Goal: Task Accomplishment & Management: Manage account settings

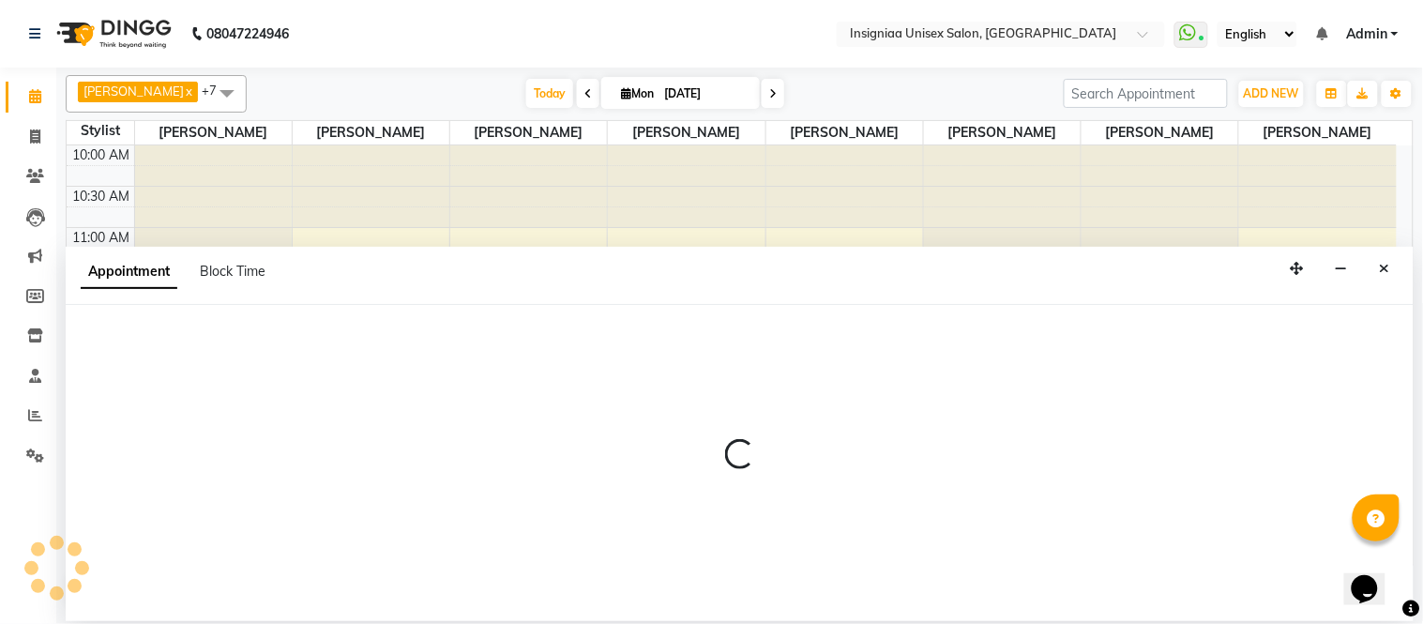
select select "58134"
select select "735"
select select "tentative"
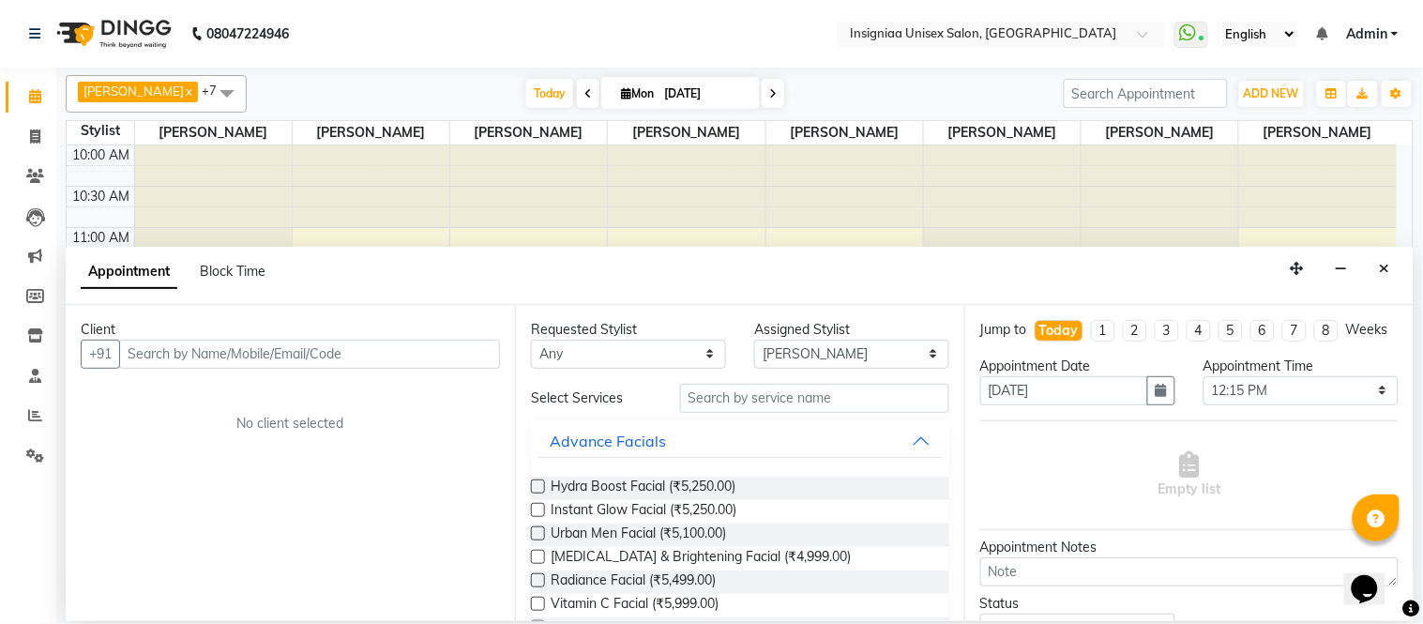
click at [330, 344] on input "text" at bounding box center [309, 354] width 381 height 29
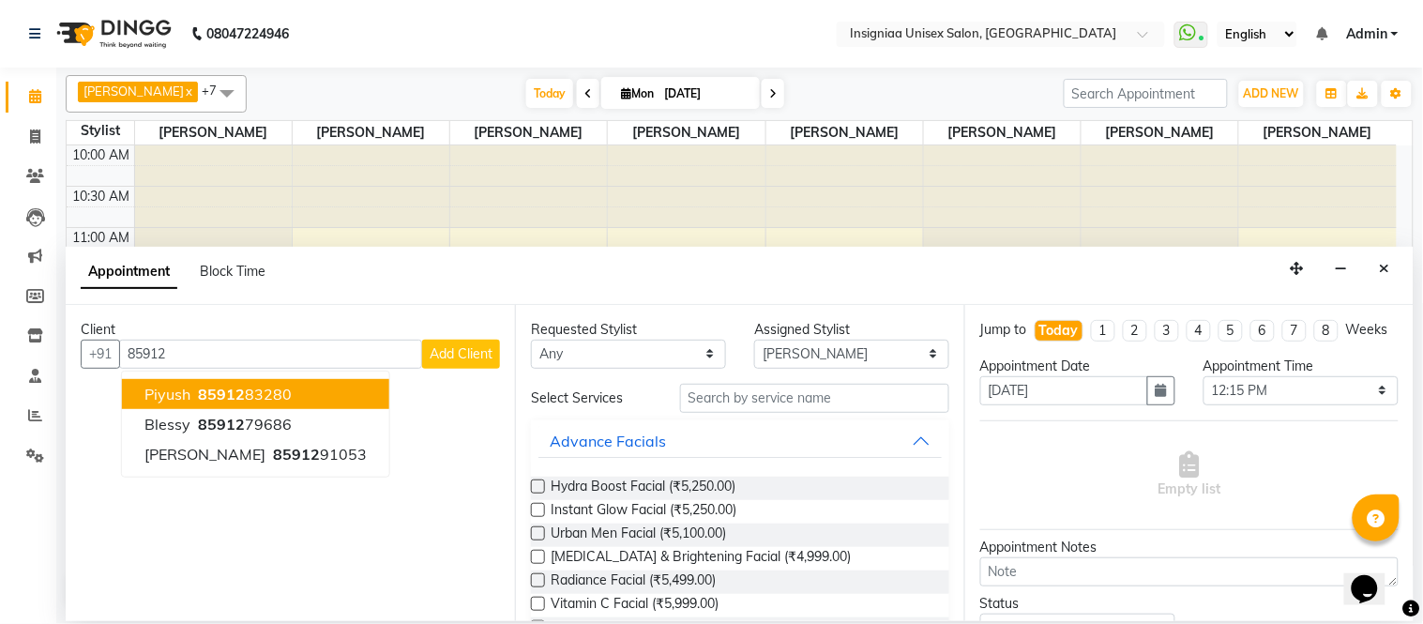
click at [238, 386] on span "85912" at bounding box center [221, 394] width 47 height 19
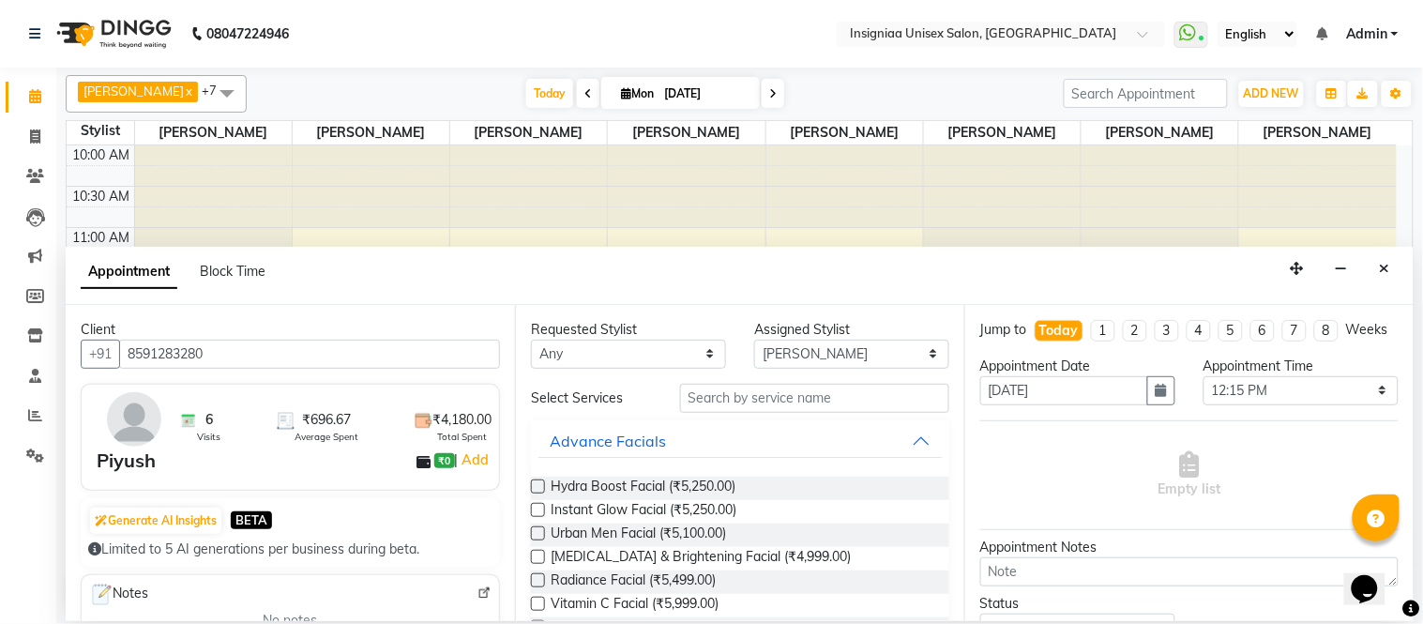
type input "8591283280"
click at [744, 411] on input "text" at bounding box center [814, 398] width 269 height 29
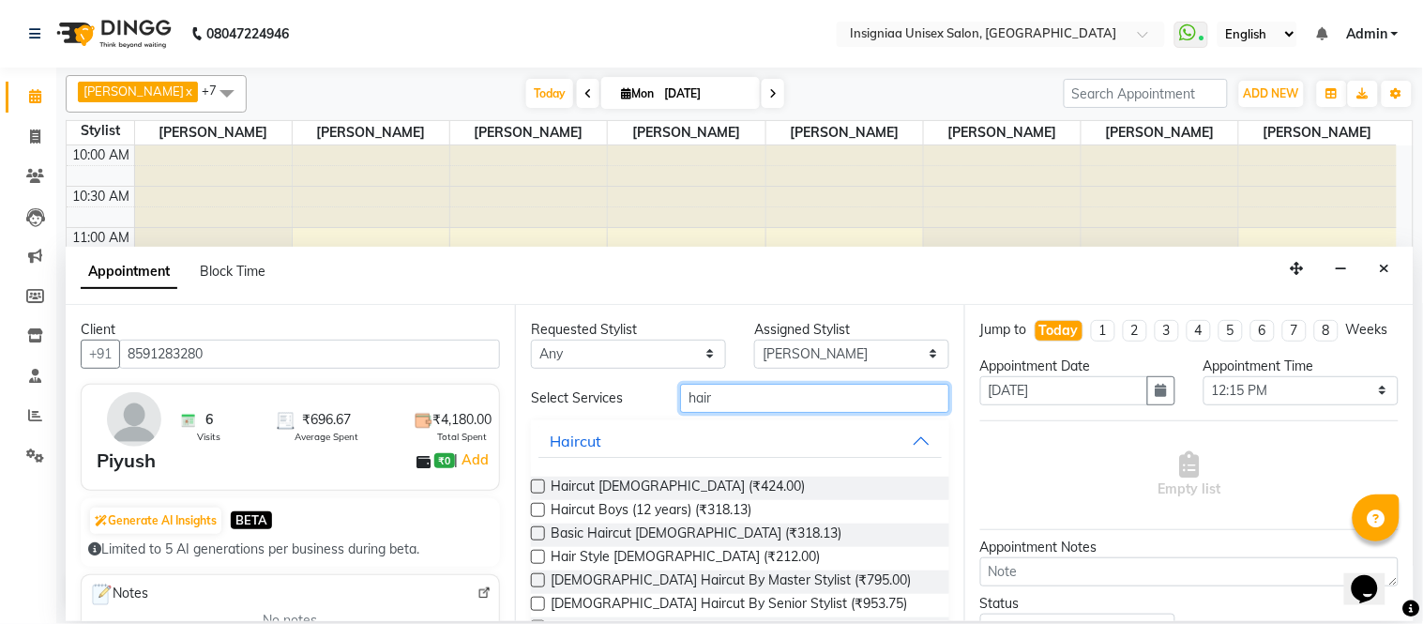
type input "hair"
click at [533, 485] on label at bounding box center [538, 486] width 14 height 14
click at [533, 485] on input "checkbox" at bounding box center [537, 488] width 12 height 12
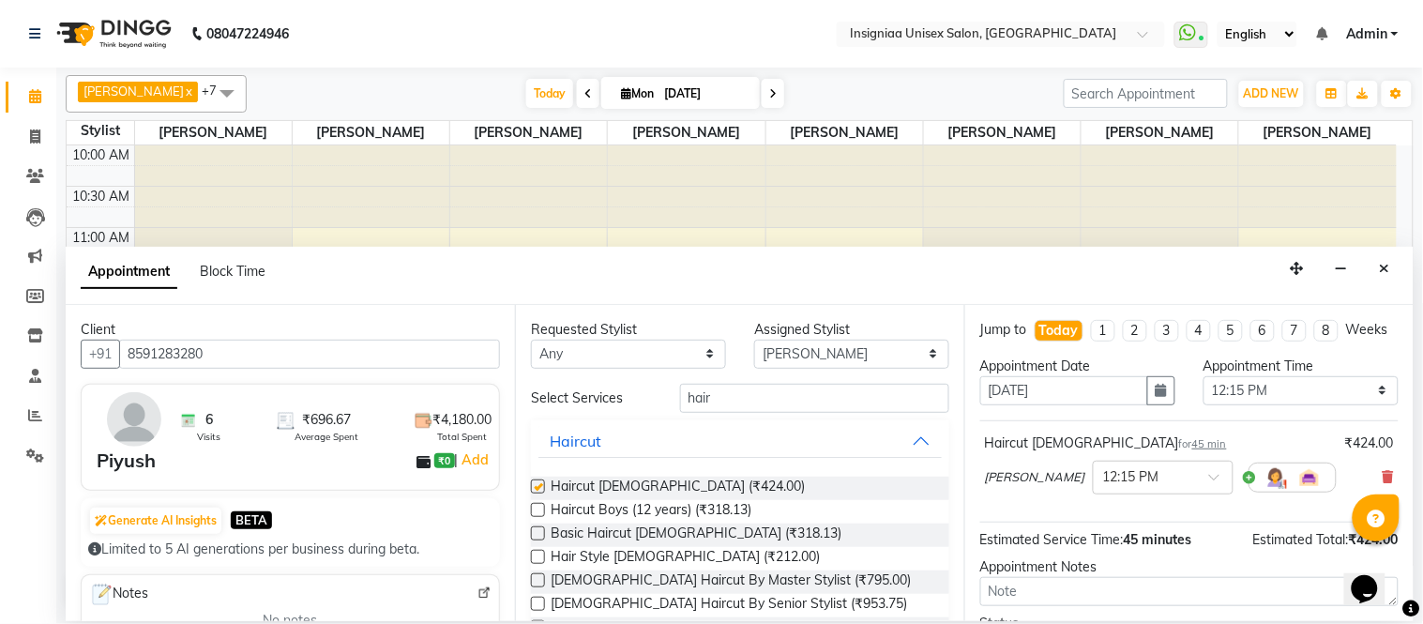
checkbox input "false"
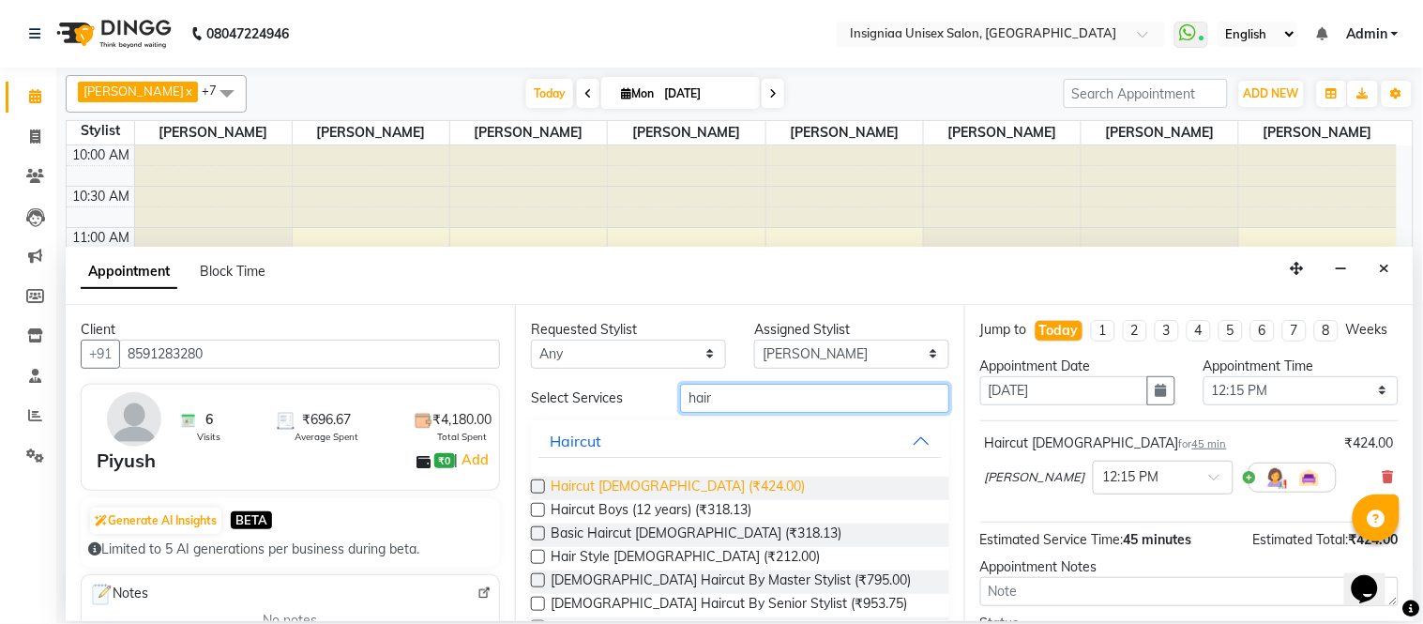
drag, startPoint x: 868, startPoint y: 406, endPoint x: 583, endPoint y: 475, distance: 293.3
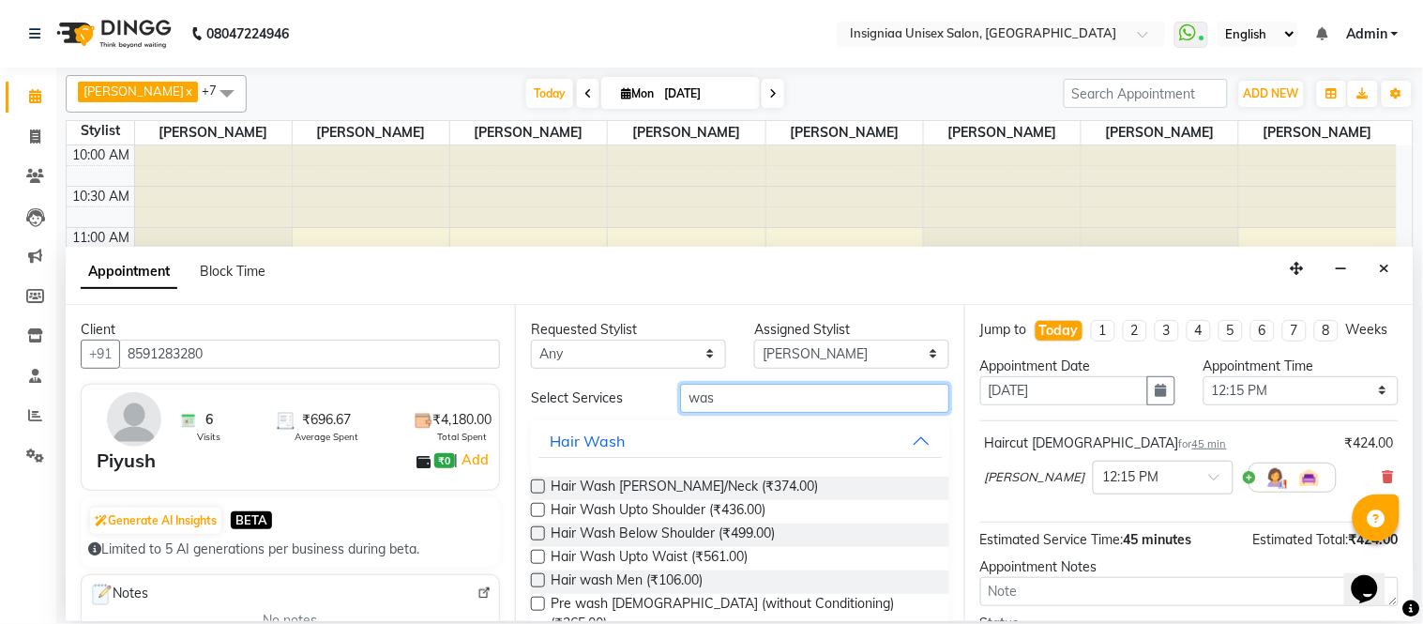
type input "was"
click at [539, 578] on label at bounding box center [538, 580] width 14 height 14
click at [539, 578] on input "checkbox" at bounding box center [537, 582] width 12 height 12
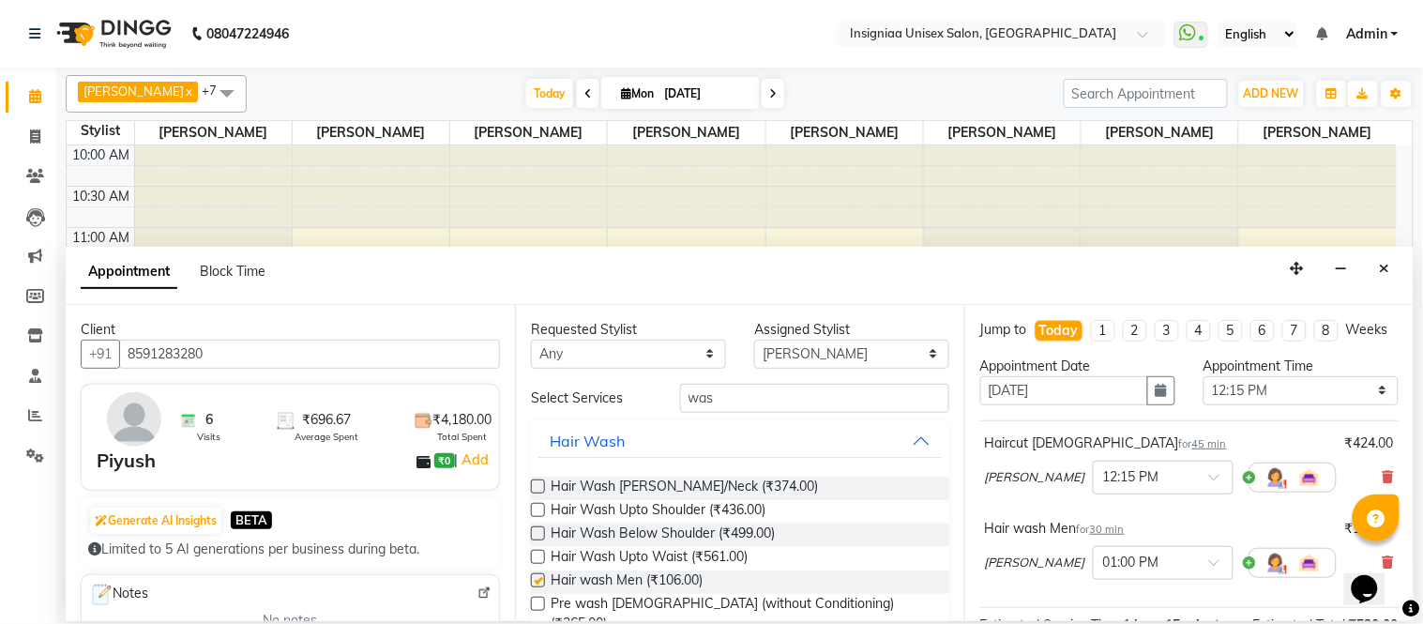
checkbox input "false"
drag, startPoint x: 641, startPoint y: 400, endPoint x: 619, endPoint y: 400, distance: 21.6
click at [619, 400] on div "Select Services was" at bounding box center [740, 398] width 447 height 29
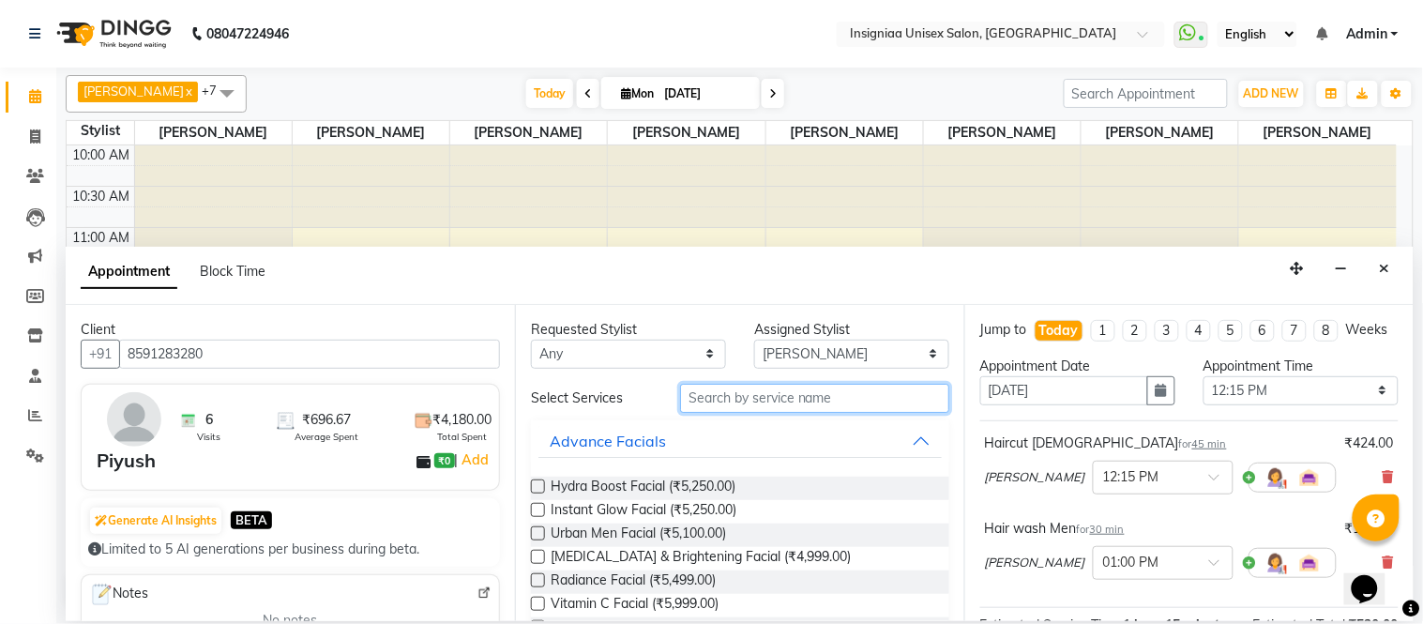
click at [849, 391] on input "text" at bounding box center [814, 398] width 269 height 29
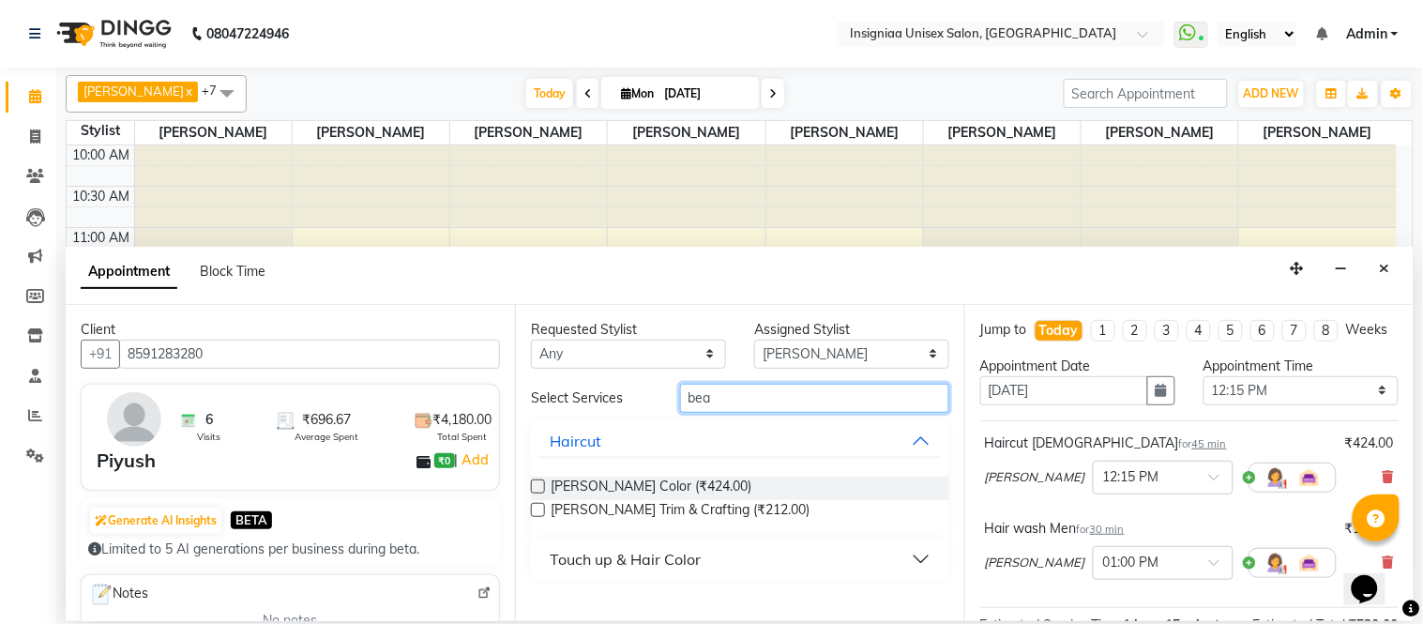
type input "bea"
click at [542, 508] on label at bounding box center [538, 510] width 14 height 14
click at [542, 508] on input "checkbox" at bounding box center [537, 512] width 12 height 12
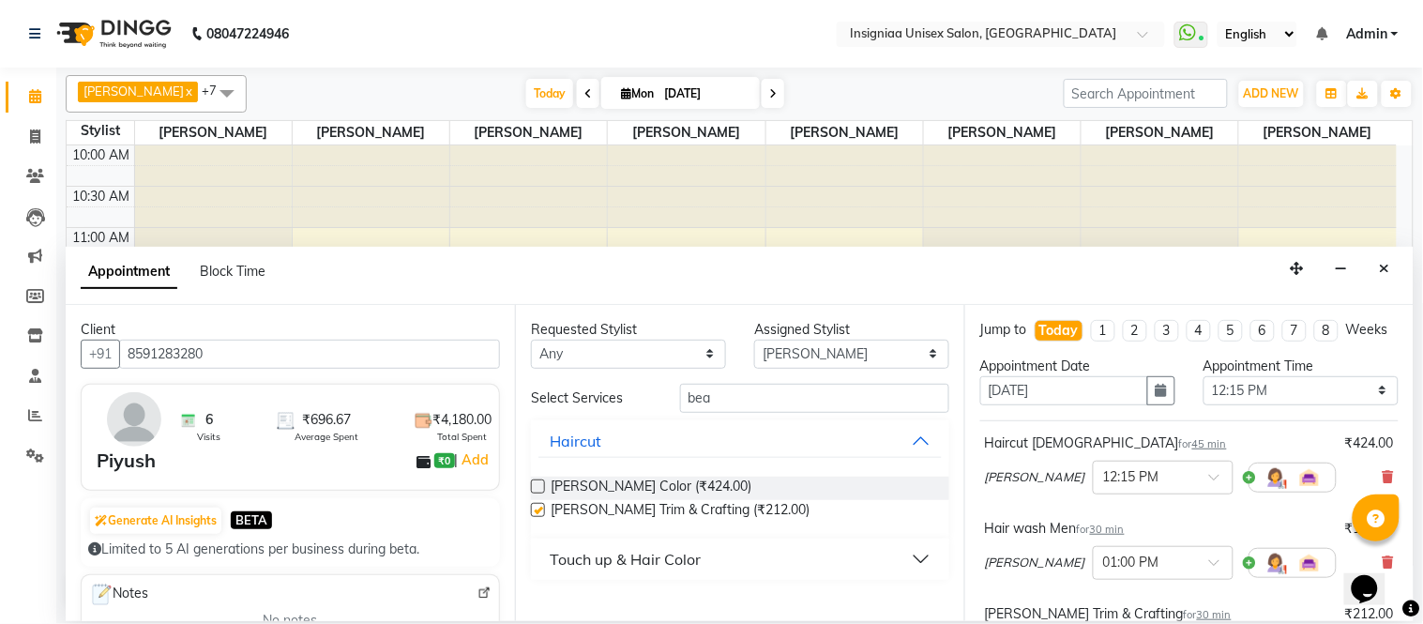
checkbox input "false"
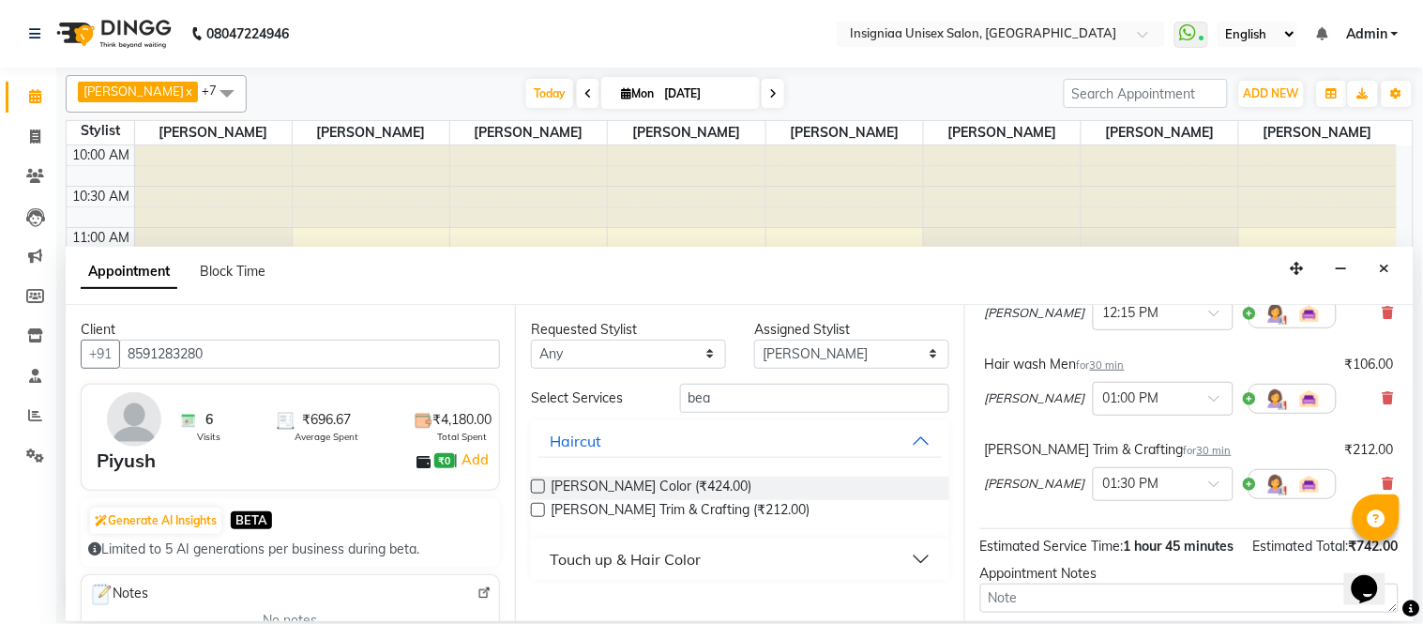
scroll to position [158, 0]
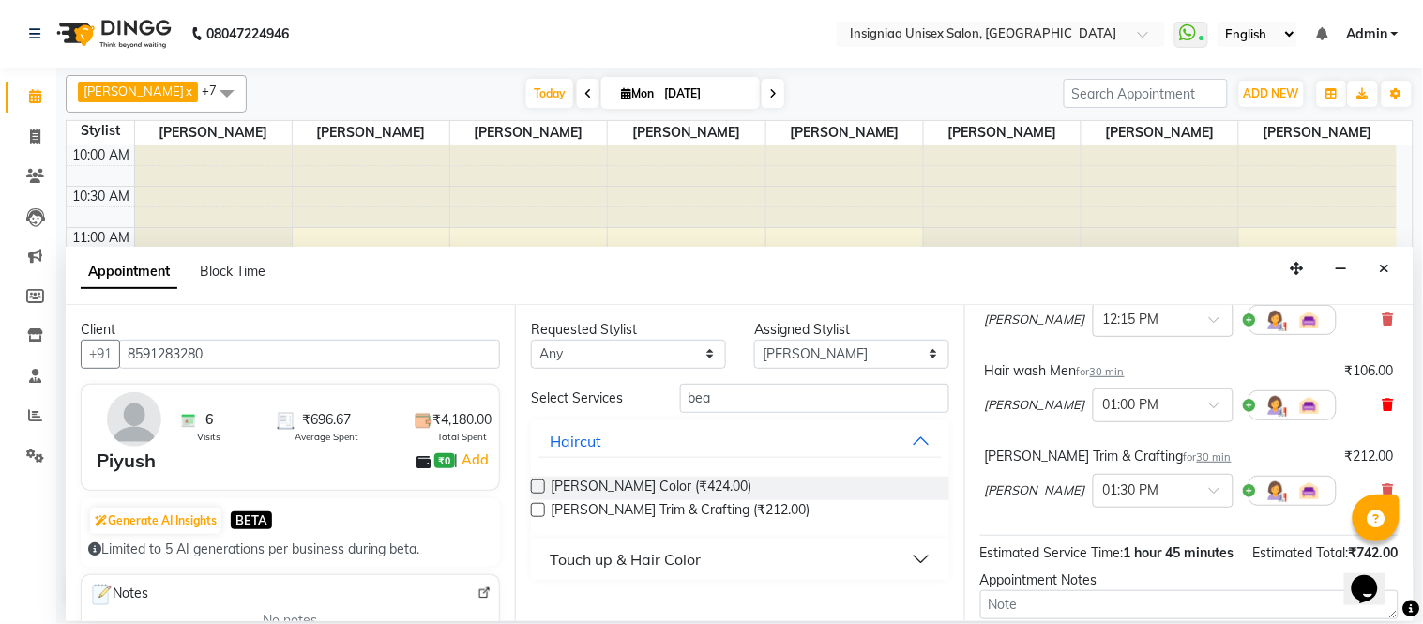
click at [1383, 411] on icon at bounding box center [1388, 404] width 11 height 13
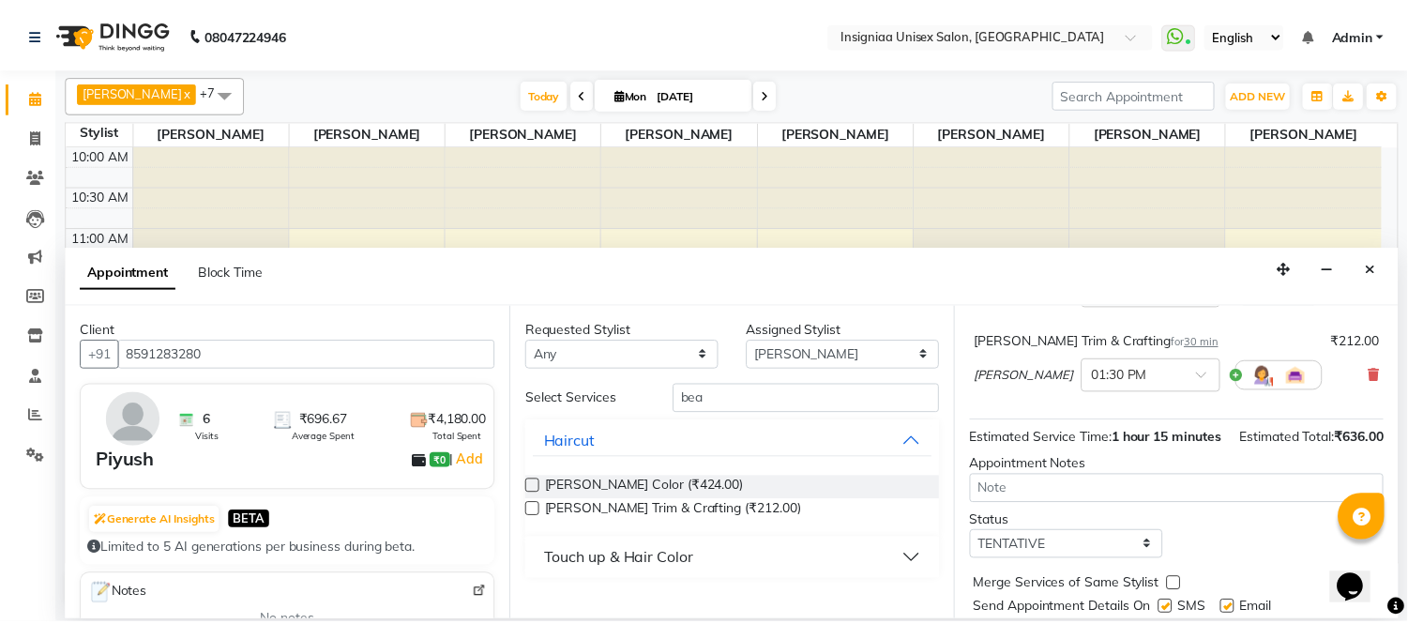
scroll to position [281, 0]
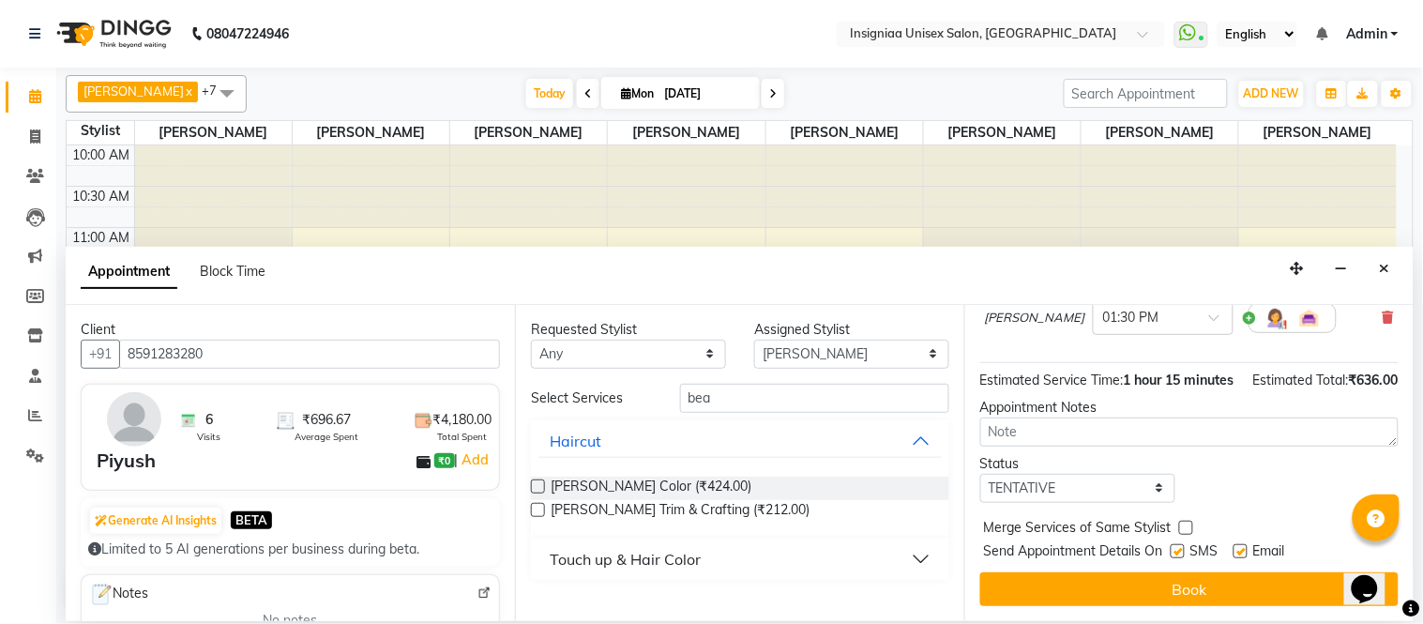
click at [1243, 549] on label at bounding box center [1241, 551] width 14 height 14
click at [1243, 549] on input "checkbox" at bounding box center [1240, 553] width 12 height 12
checkbox input "false"
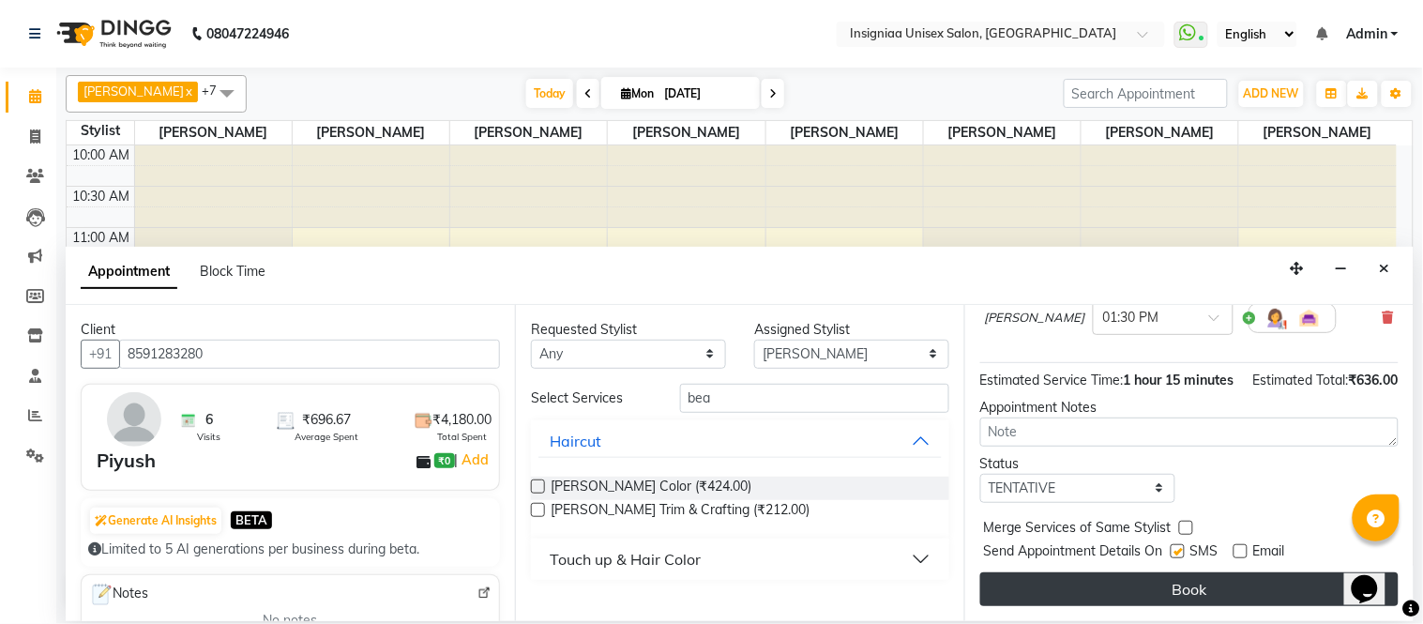
click at [1246, 583] on button "Book" at bounding box center [1189, 589] width 418 height 34
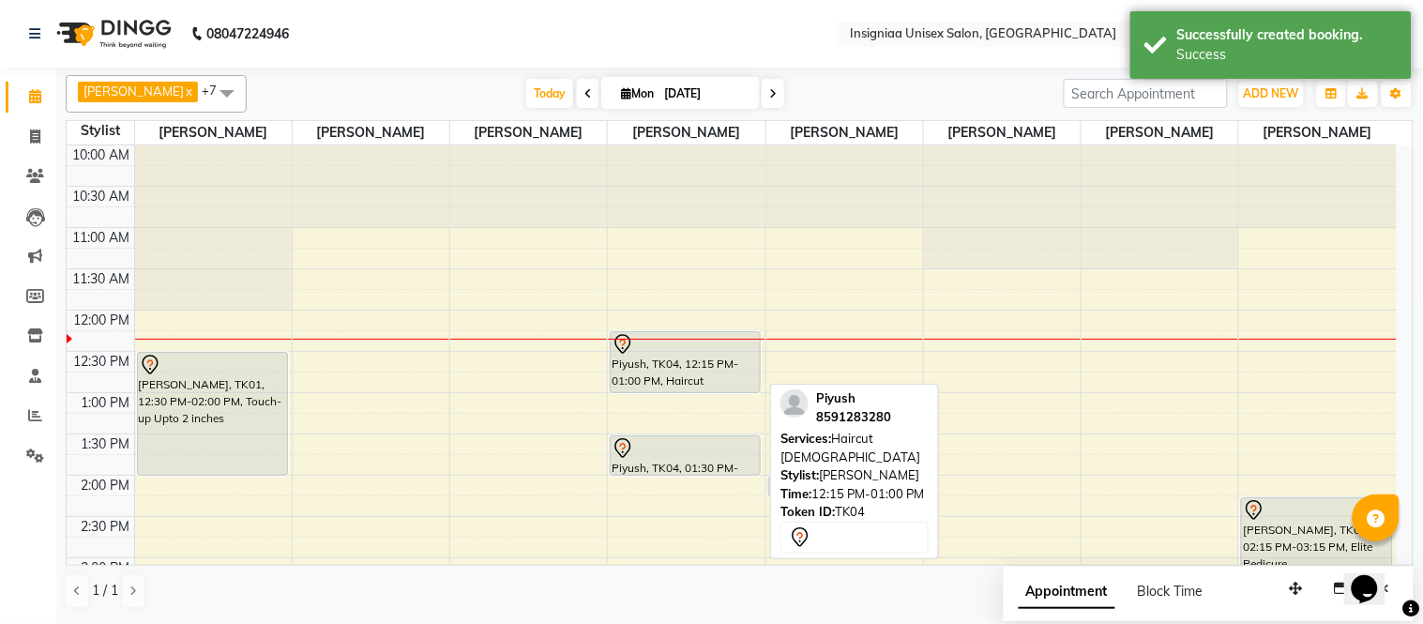
click at [719, 383] on div "Piyush, TK04, 12:15 PM-01:00 PM, Haircut [DEMOGRAPHIC_DATA]" at bounding box center [685, 362] width 149 height 60
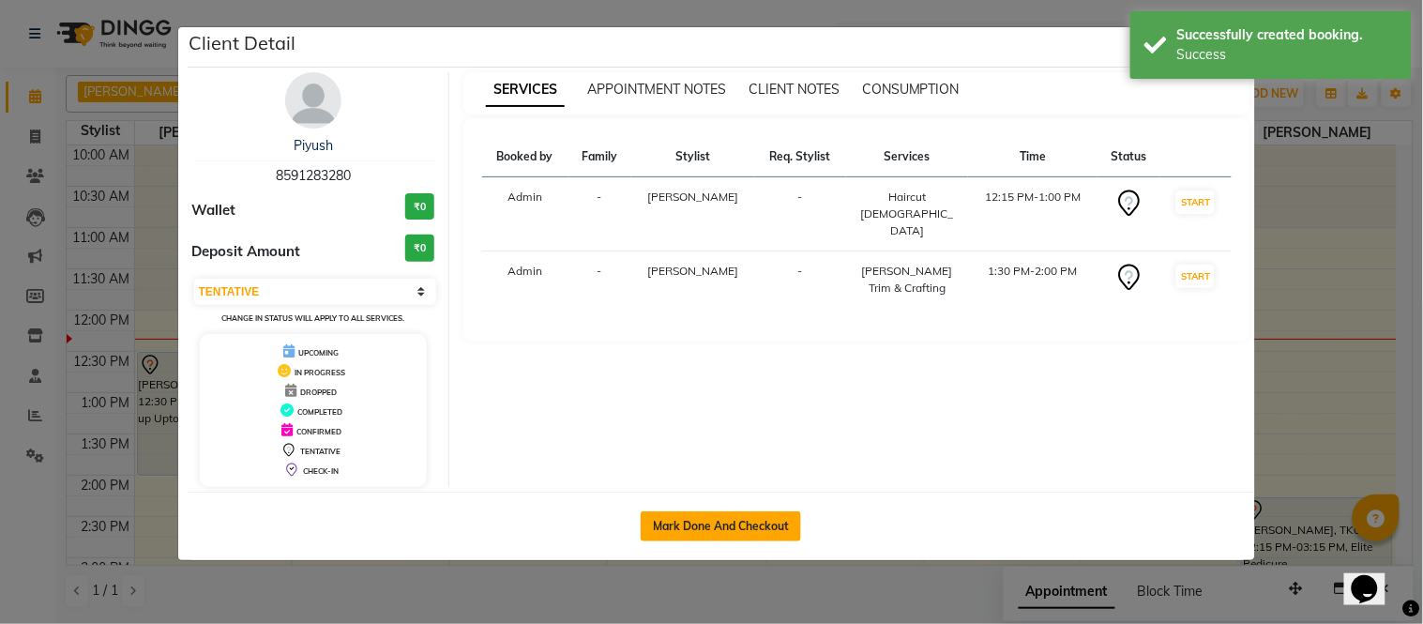
click at [741, 531] on button "Mark Done And Checkout" at bounding box center [721, 526] width 160 height 30
select select "3"
select select "6999"
select select "service"
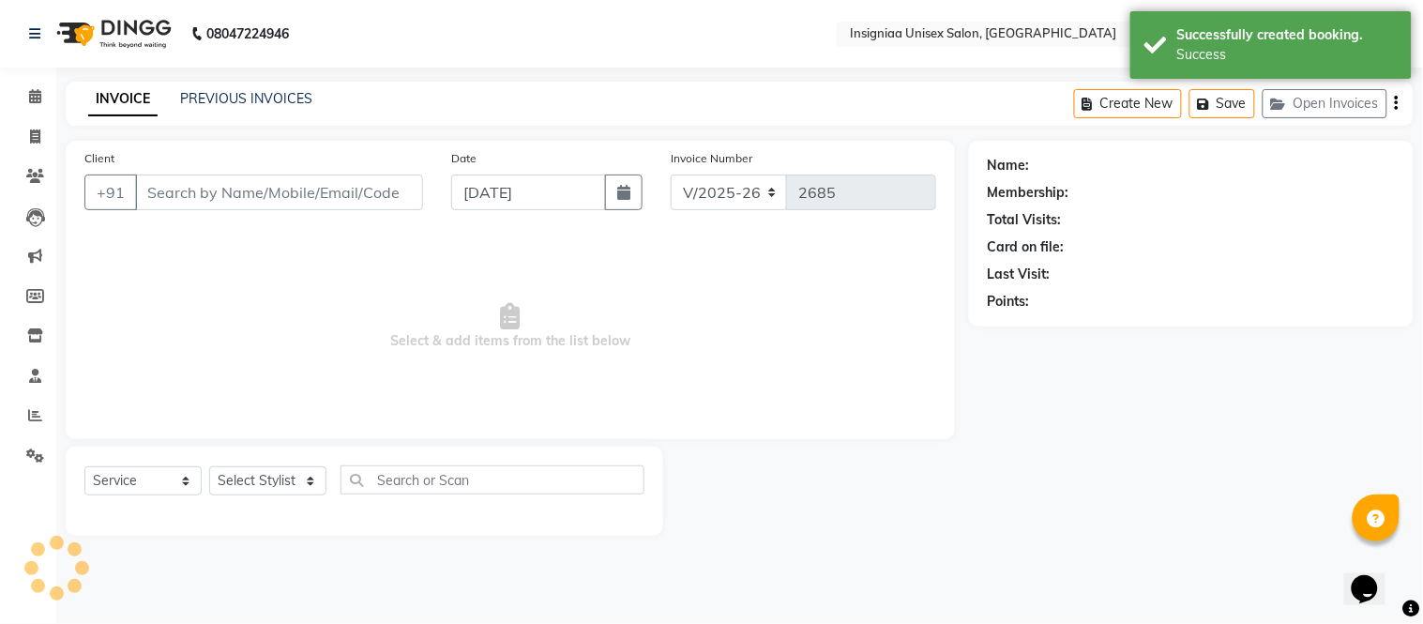
type input "8591283280"
select select "58134"
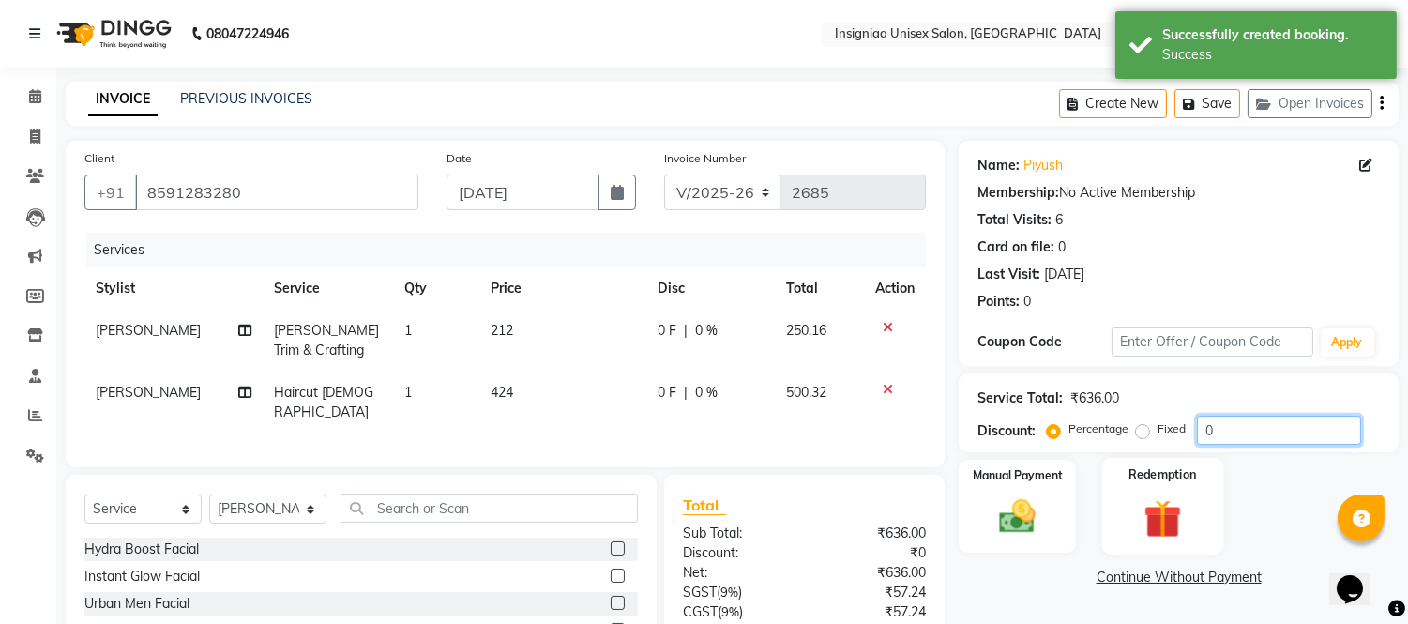
drag, startPoint x: 1245, startPoint y: 416, endPoint x: 1150, endPoint y: 470, distance: 109.3
click at [1150, 470] on div "Name: Piyush Membership: No Active Membership Total Visits: 6 Card on file: 0 L…" at bounding box center [1186, 455] width 454 height 629
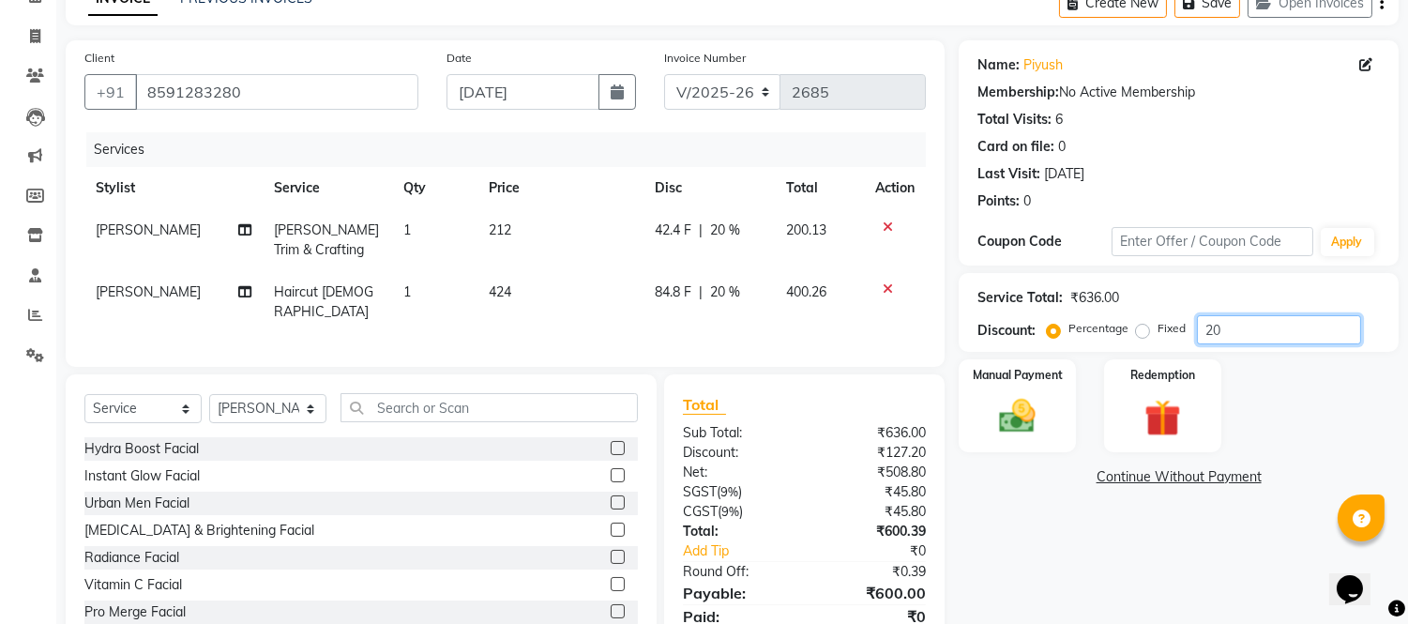
scroll to position [170, 0]
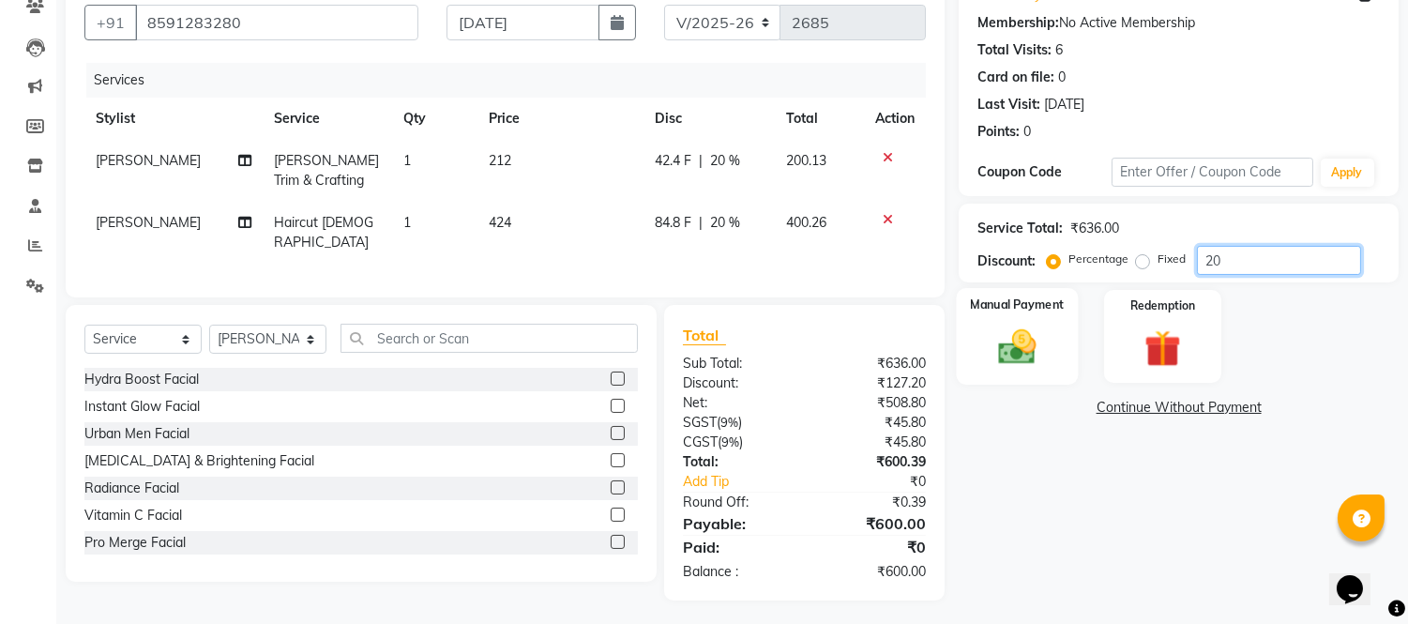
type input "20"
click at [1038, 350] on img at bounding box center [1018, 348] width 62 height 44
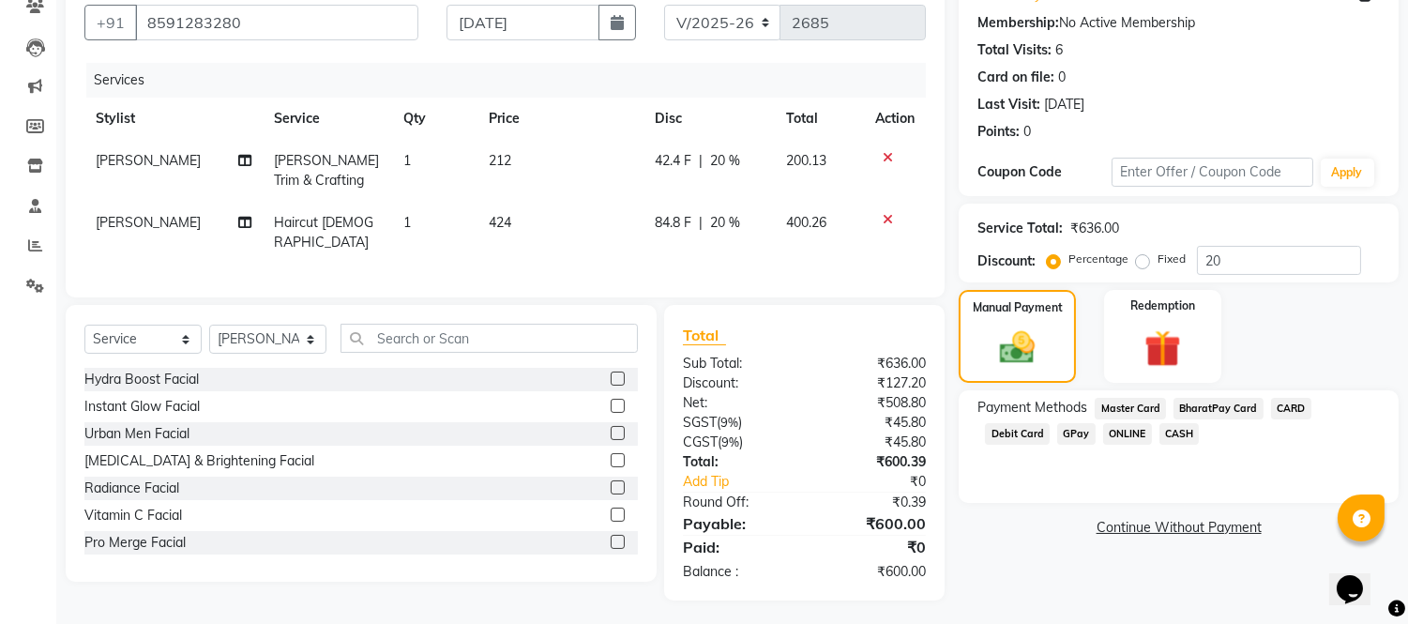
click at [1159, 433] on span "CASH" at bounding box center [1179, 434] width 40 height 22
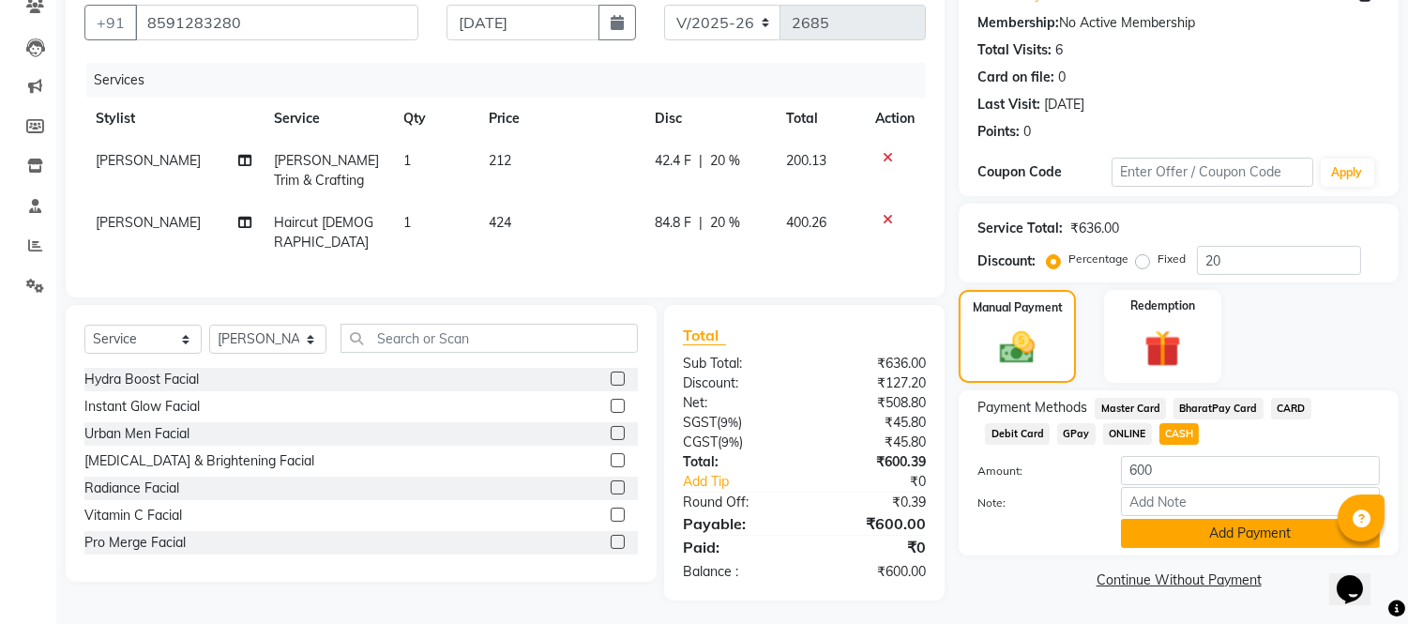
click at [1240, 538] on button "Add Payment" at bounding box center [1250, 533] width 259 height 29
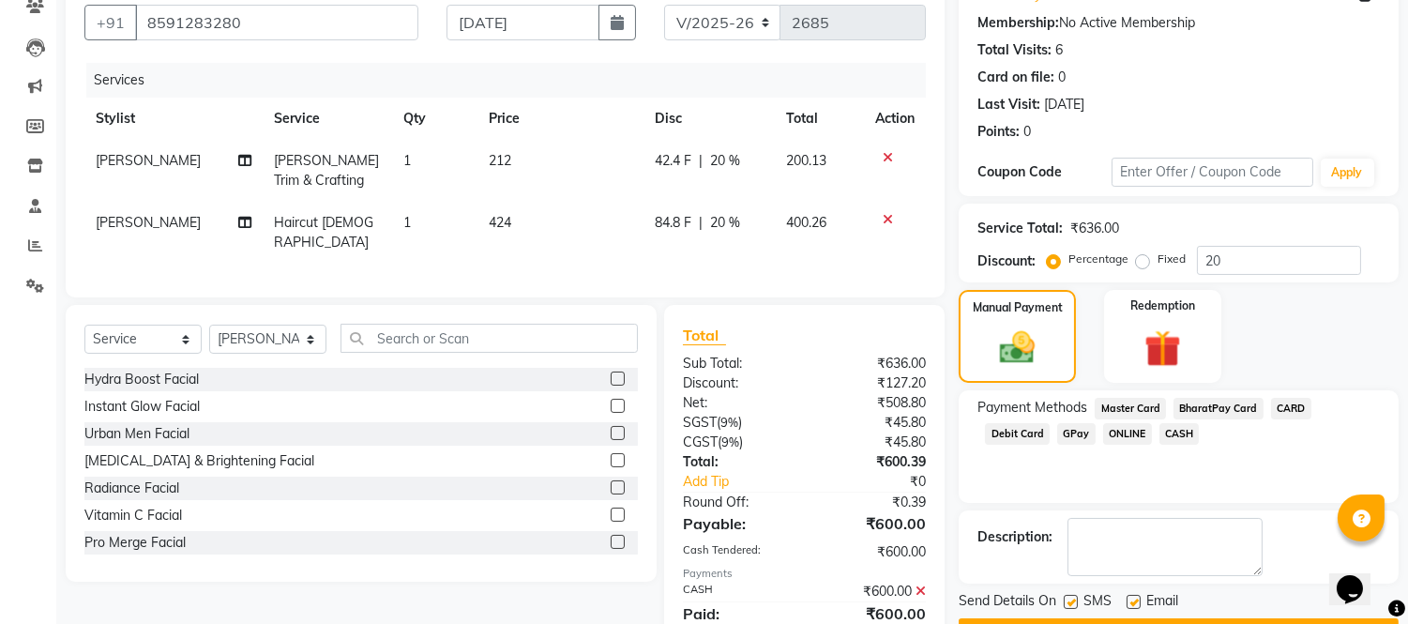
click at [1138, 602] on label at bounding box center [1134, 602] width 14 height 14
click at [1138, 602] on input "checkbox" at bounding box center [1133, 603] width 12 height 12
checkbox input "false"
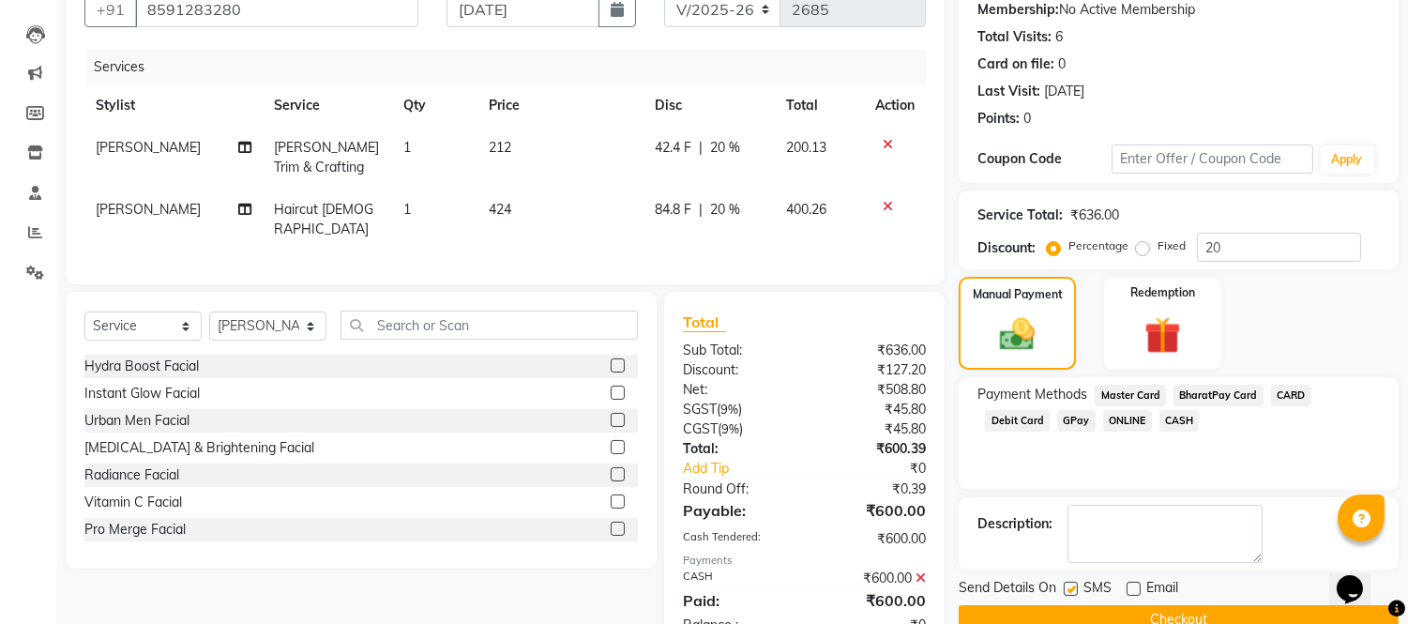
scroll to position [236, 0]
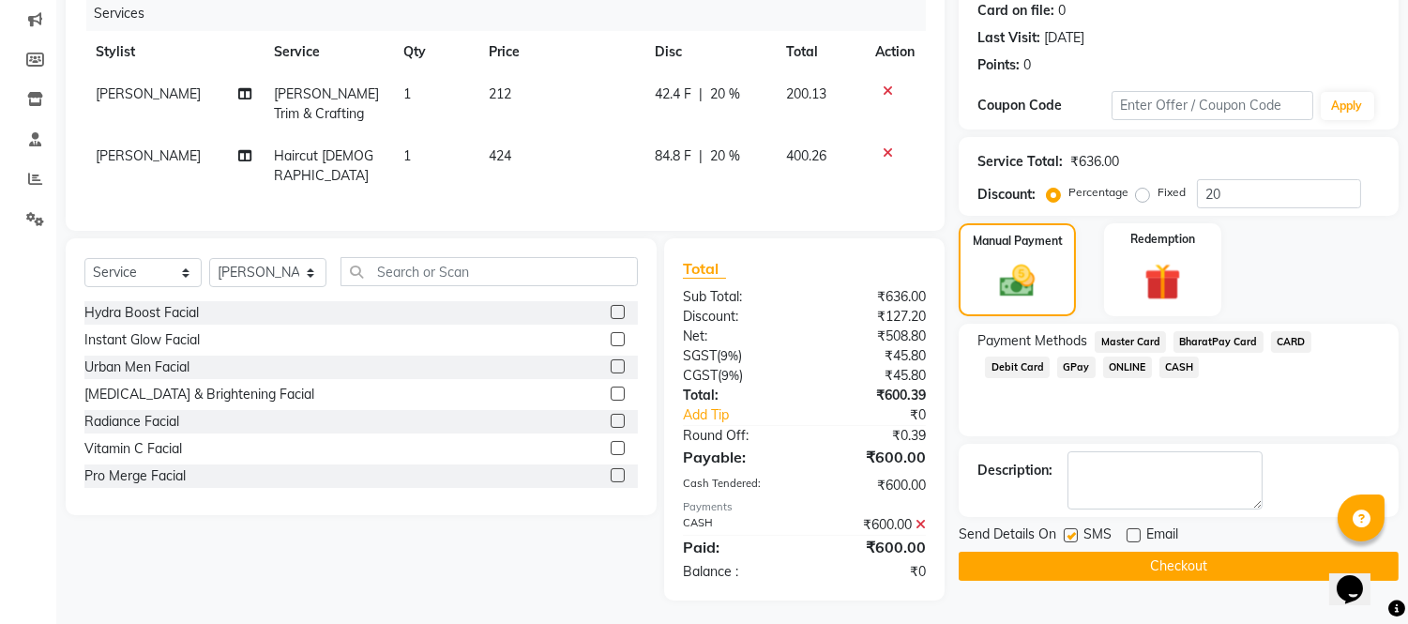
click at [1157, 563] on button "Checkout" at bounding box center [1179, 566] width 440 height 29
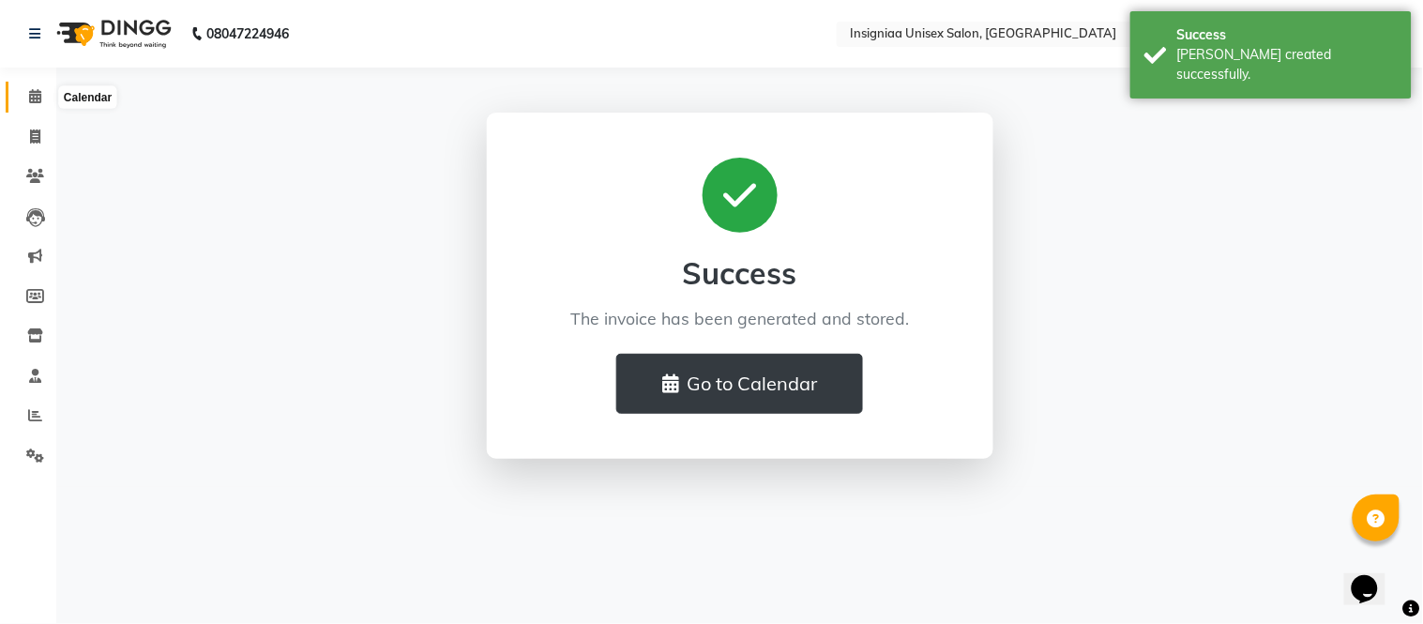
drag, startPoint x: 38, startPoint y: 94, endPoint x: 43, endPoint y: 82, distance: 13.4
click at [36, 94] on icon at bounding box center [35, 96] width 12 height 14
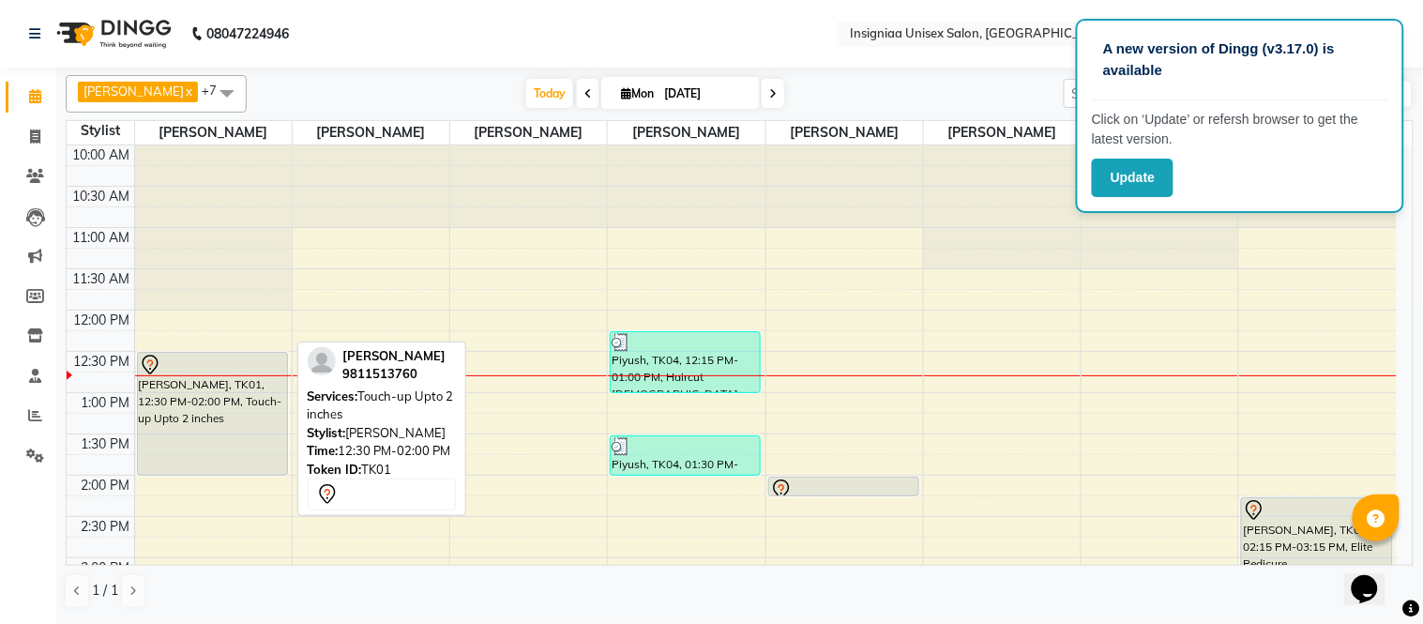
click at [237, 387] on div "[PERSON_NAME], TK01, 12:30 PM-02:00 PM, Touch-up Upto 2 inches" at bounding box center [212, 414] width 149 height 122
select select "7"
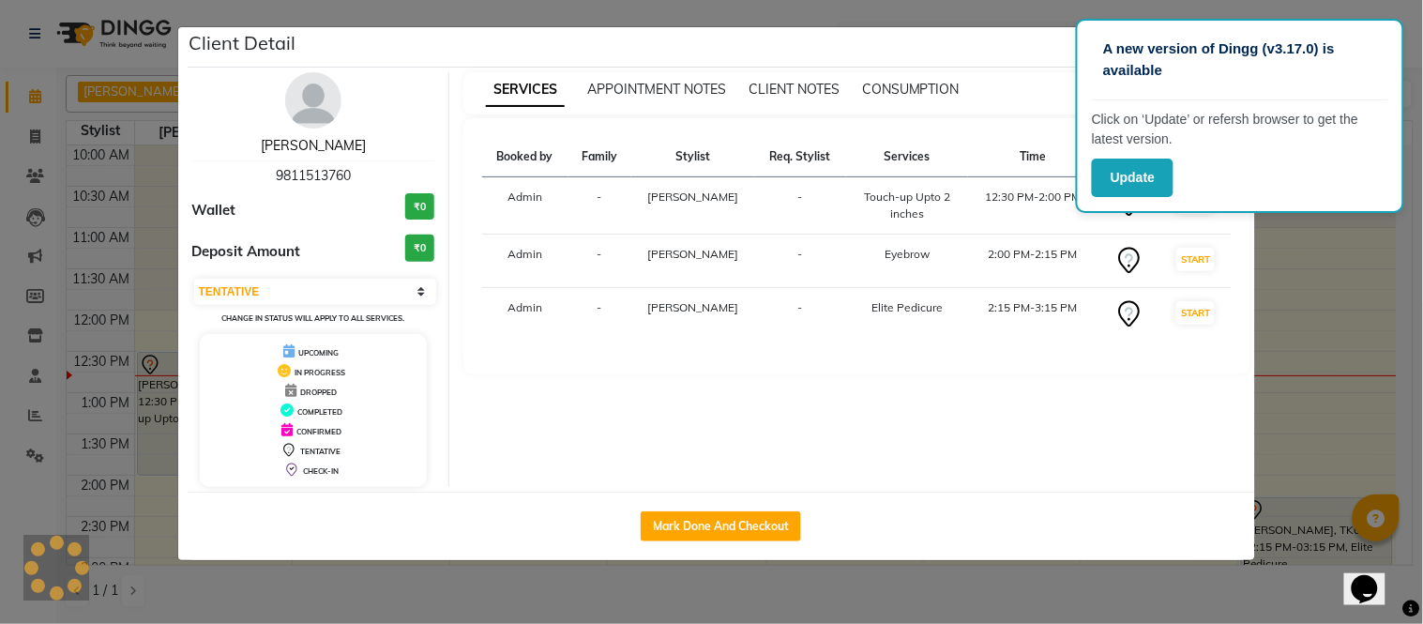
click at [308, 141] on link "[PERSON_NAME]" at bounding box center [313, 145] width 105 height 17
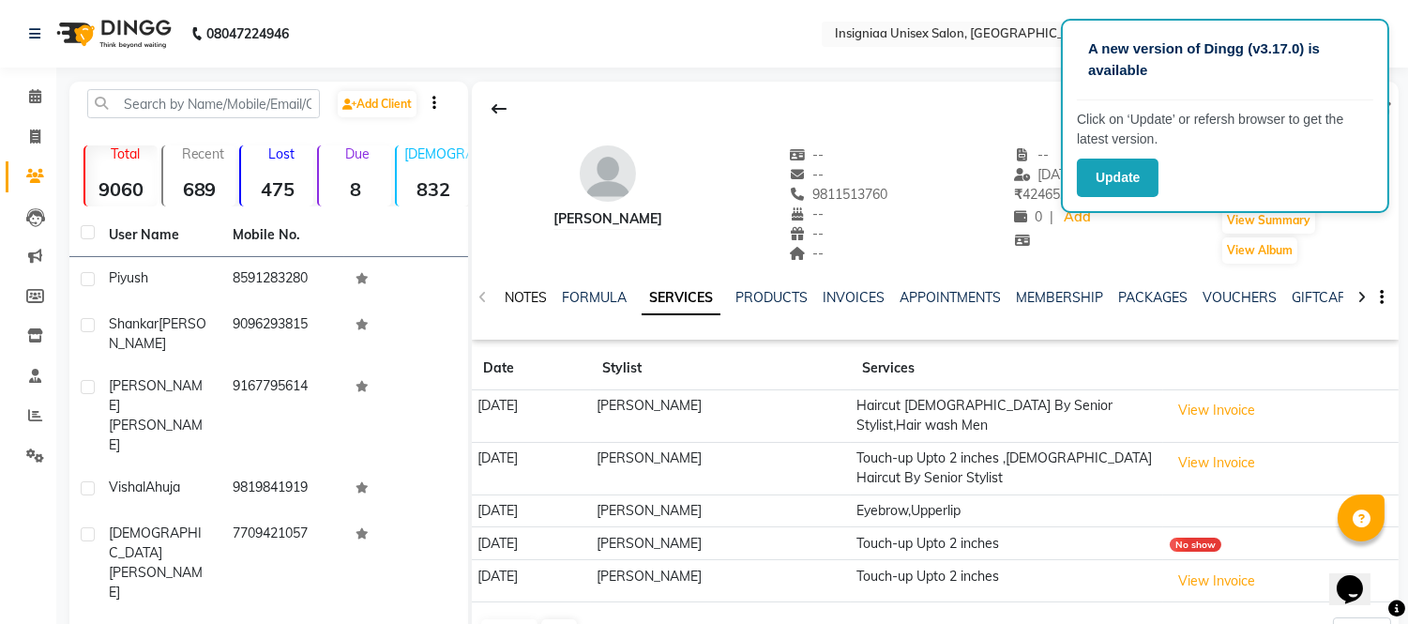
click at [525, 295] on link "NOTES" at bounding box center [526, 297] width 42 height 17
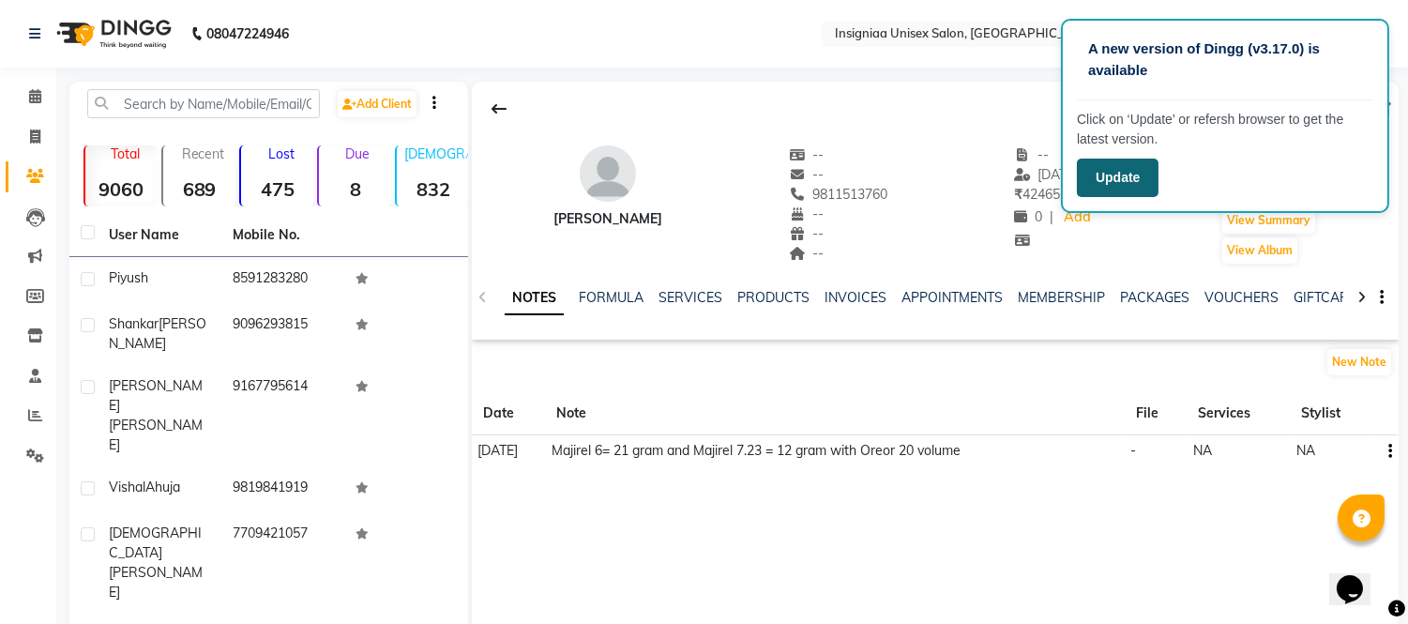
click at [1094, 175] on button "Update" at bounding box center [1118, 178] width 82 height 38
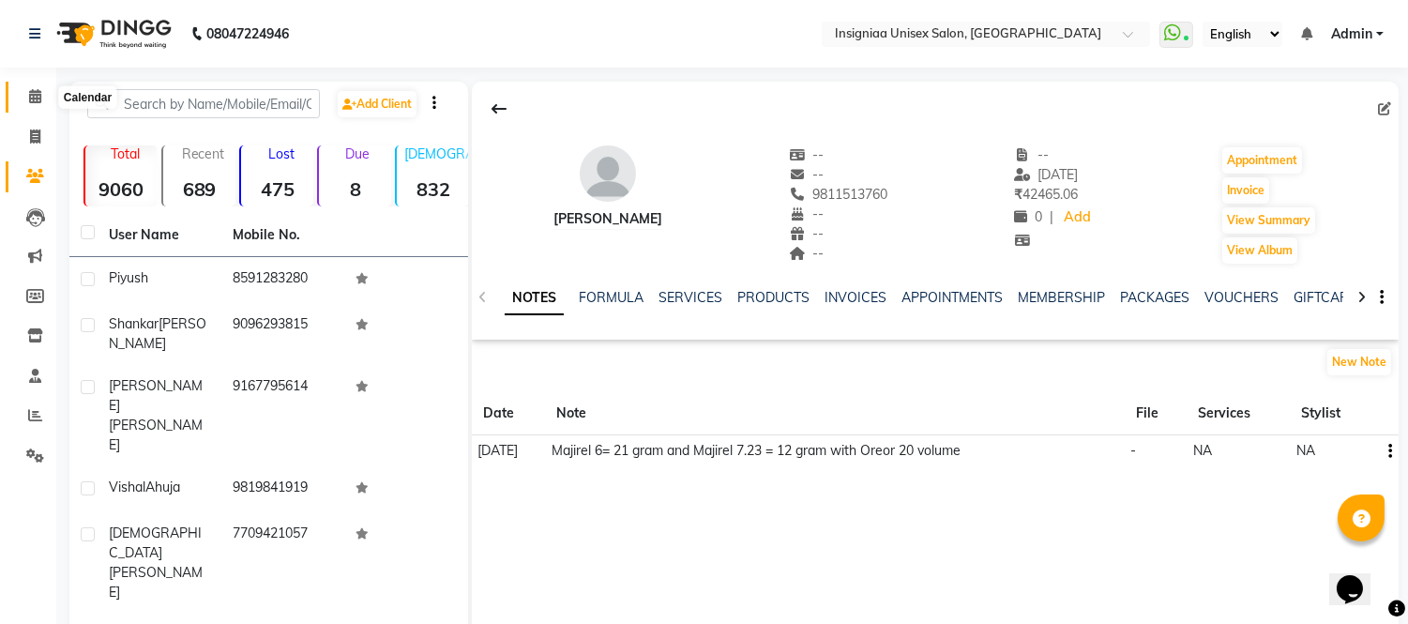
click at [39, 99] on icon at bounding box center [35, 96] width 12 height 14
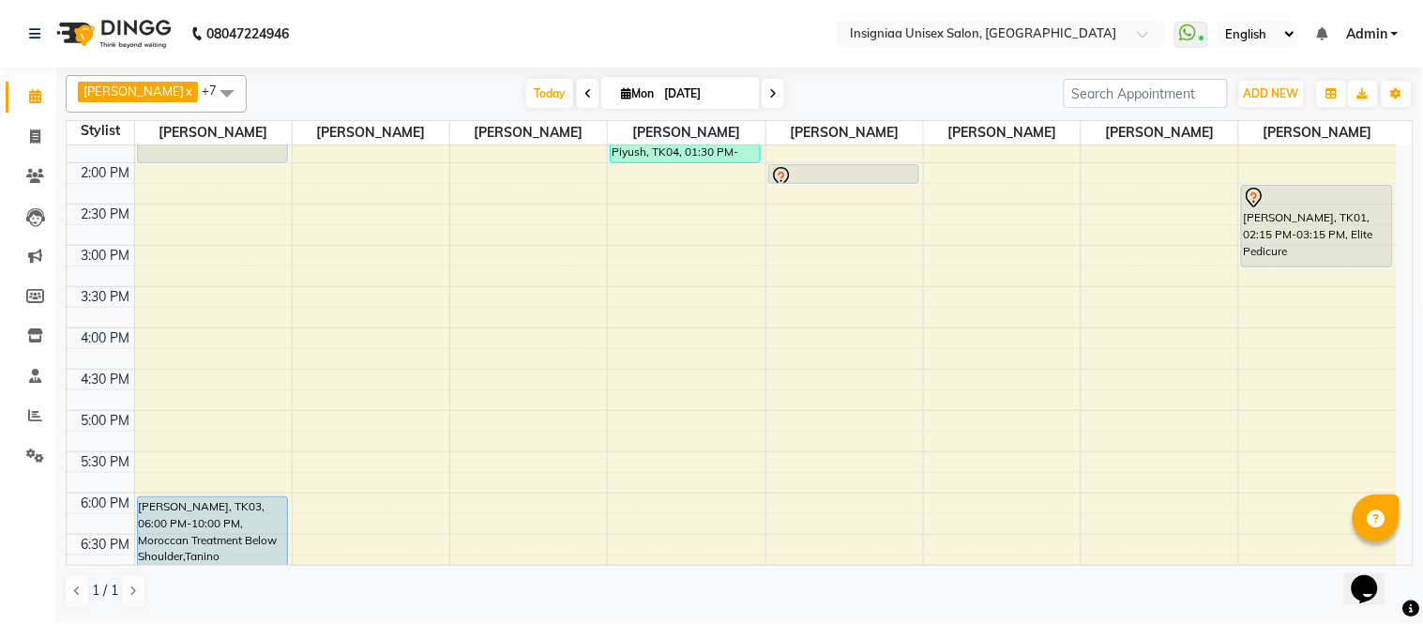
scroll to position [417, 0]
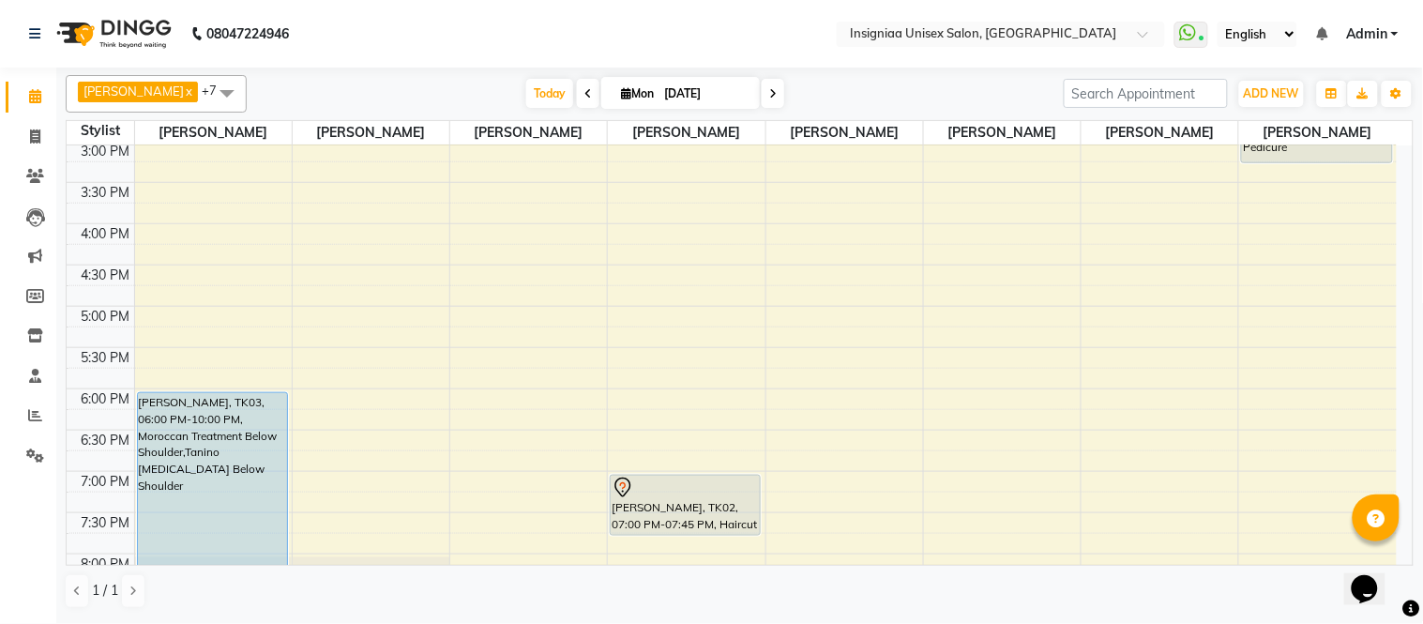
click at [184, 273] on div "10:00 AM 10:30 AM 11:00 AM 11:30 AM 12:00 PM 12:30 PM 1:00 PM 1:30 PM 2:00 PM 2…" at bounding box center [732, 224] width 1330 height 990
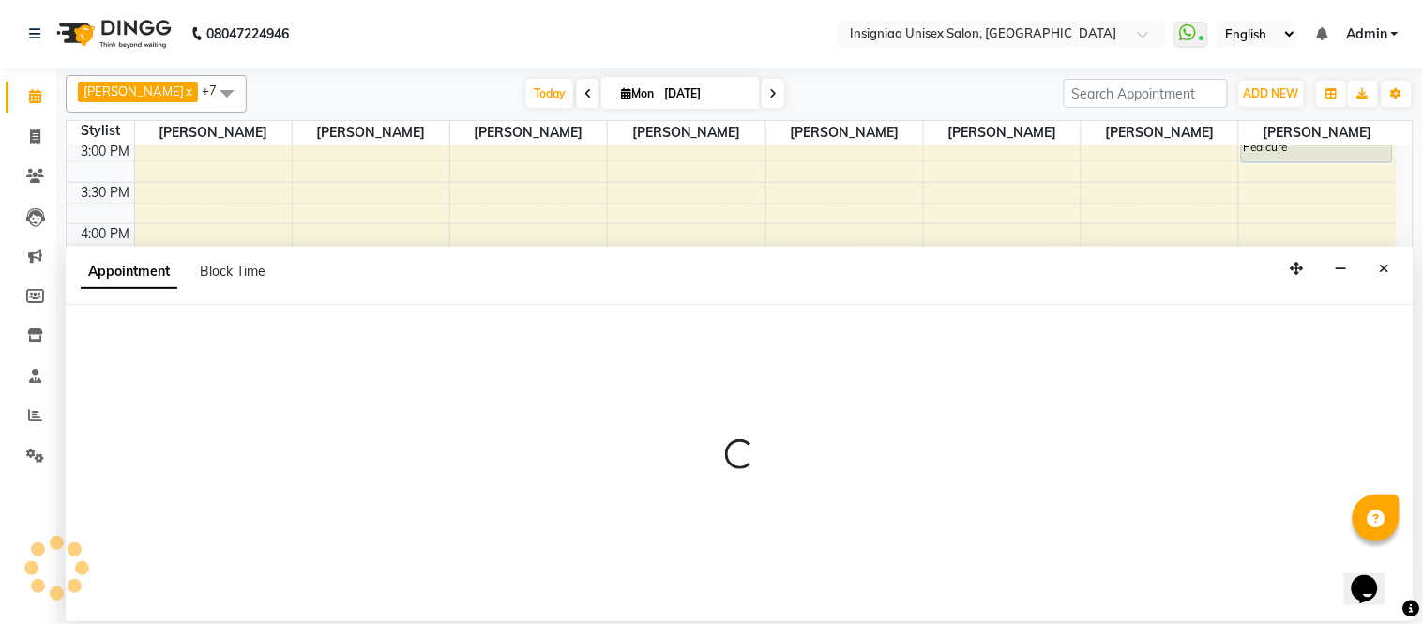
select select "58131"
select select "tentative"
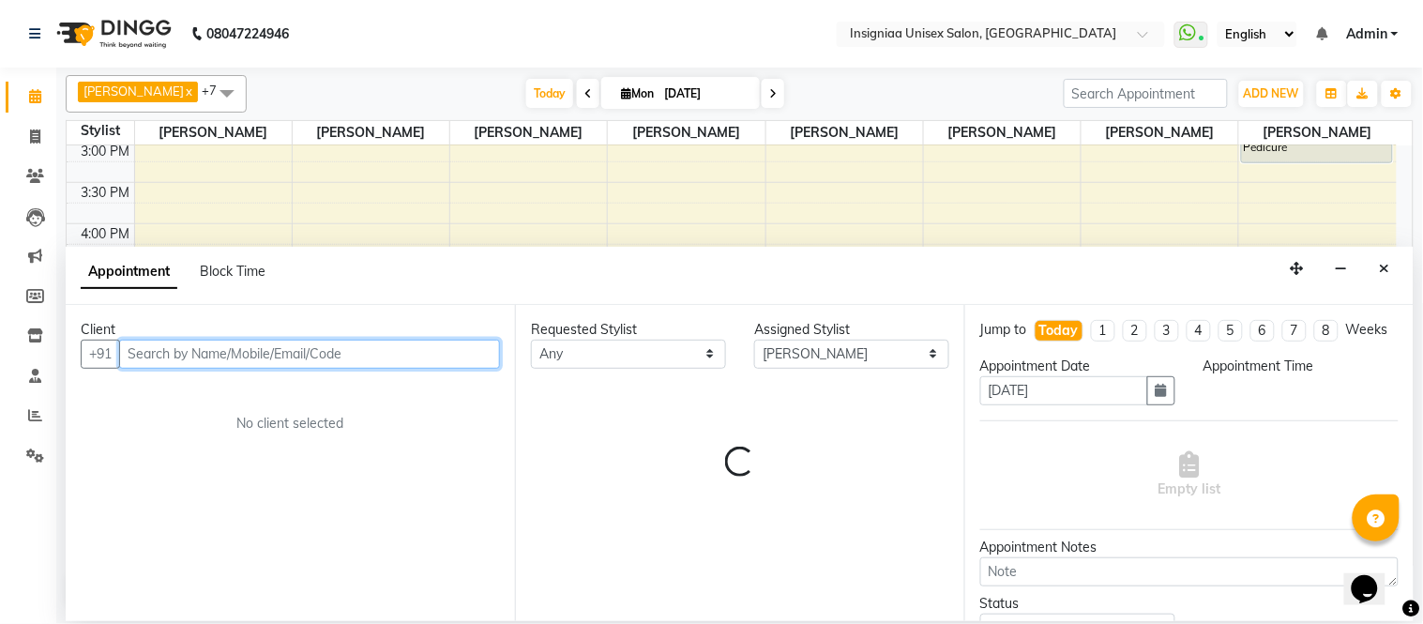
select select "990"
click at [278, 354] on input "text" at bounding box center [309, 354] width 381 height 29
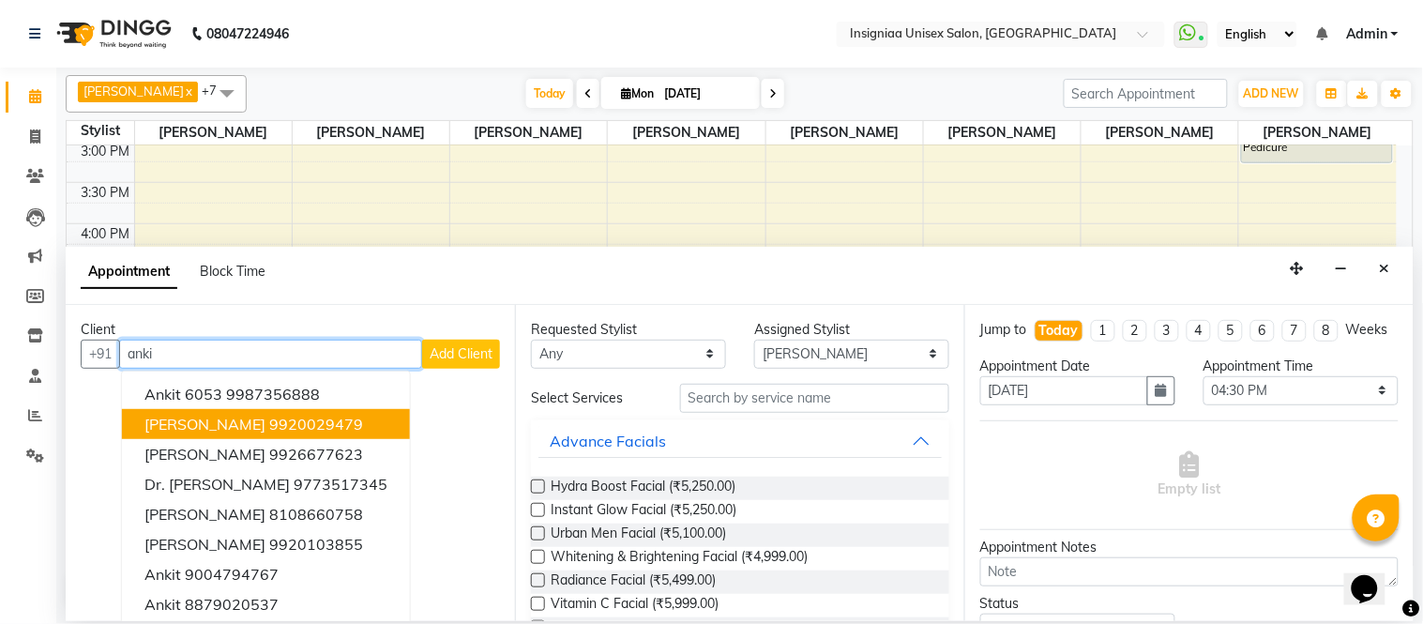
click at [269, 418] on ngb-highlight "9920029479" at bounding box center [316, 424] width 94 height 19
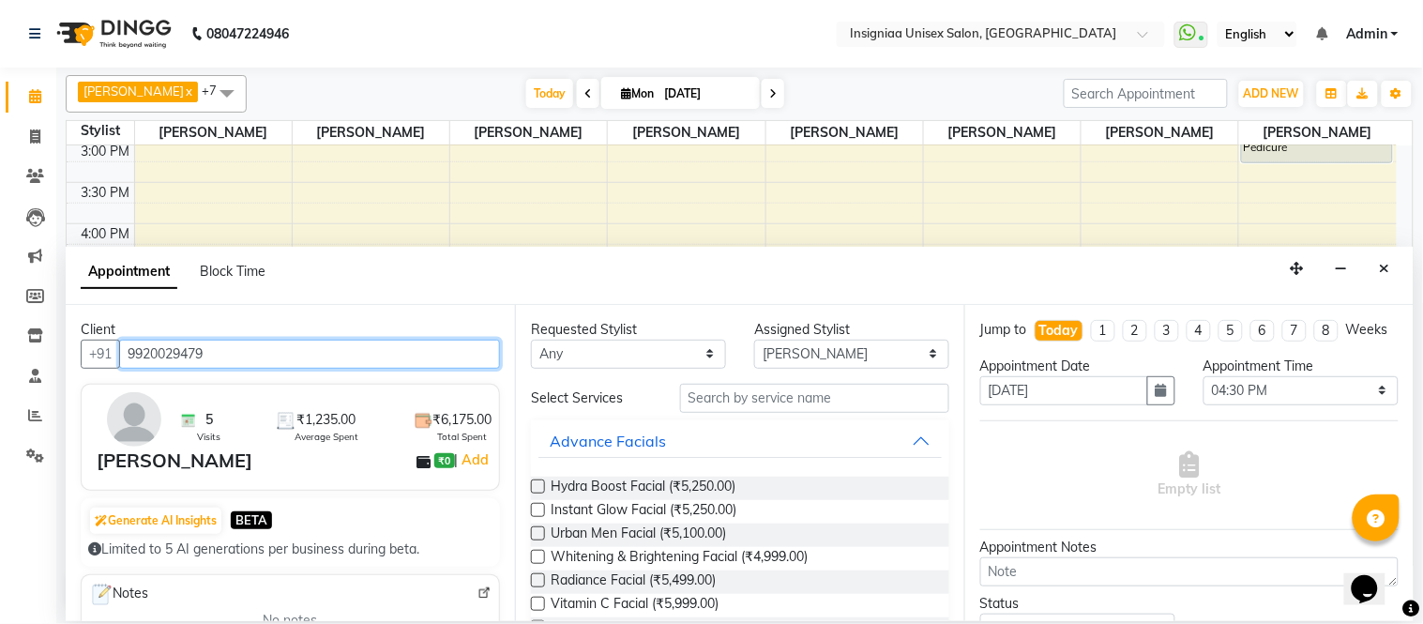
type input "9920029479"
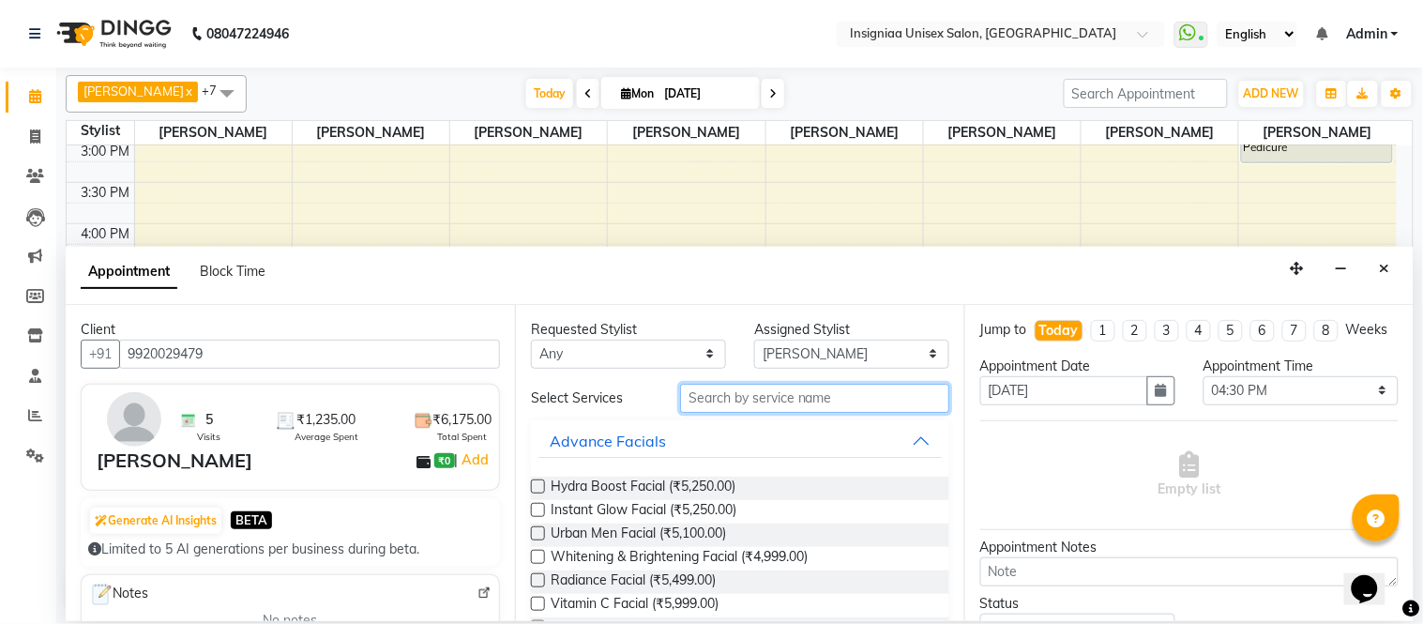
click at [722, 398] on input "text" at bounding box center [814, 398] width 269 height 29
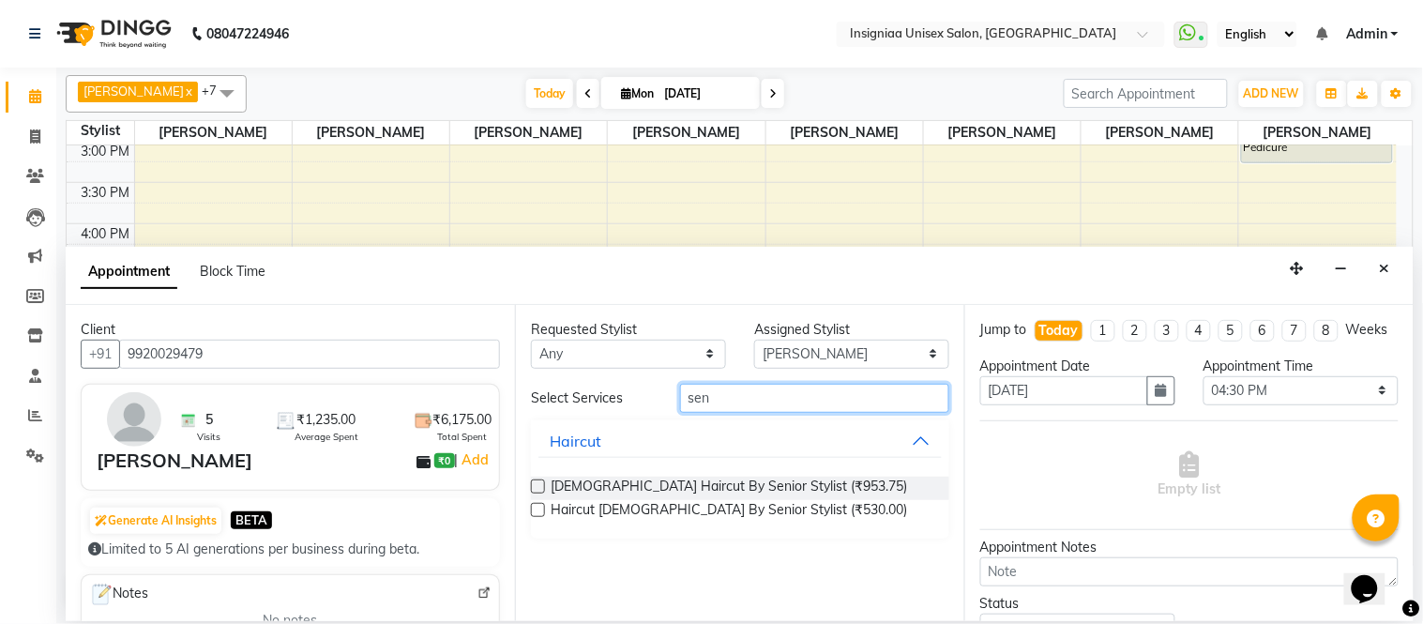
type input "sen"
click at [538, 485] on label at bounding box center [538, 486] width 14 height 14
click at [538, 485] on input "checkbox" at bounding box center [537, 488] width 12 height 12
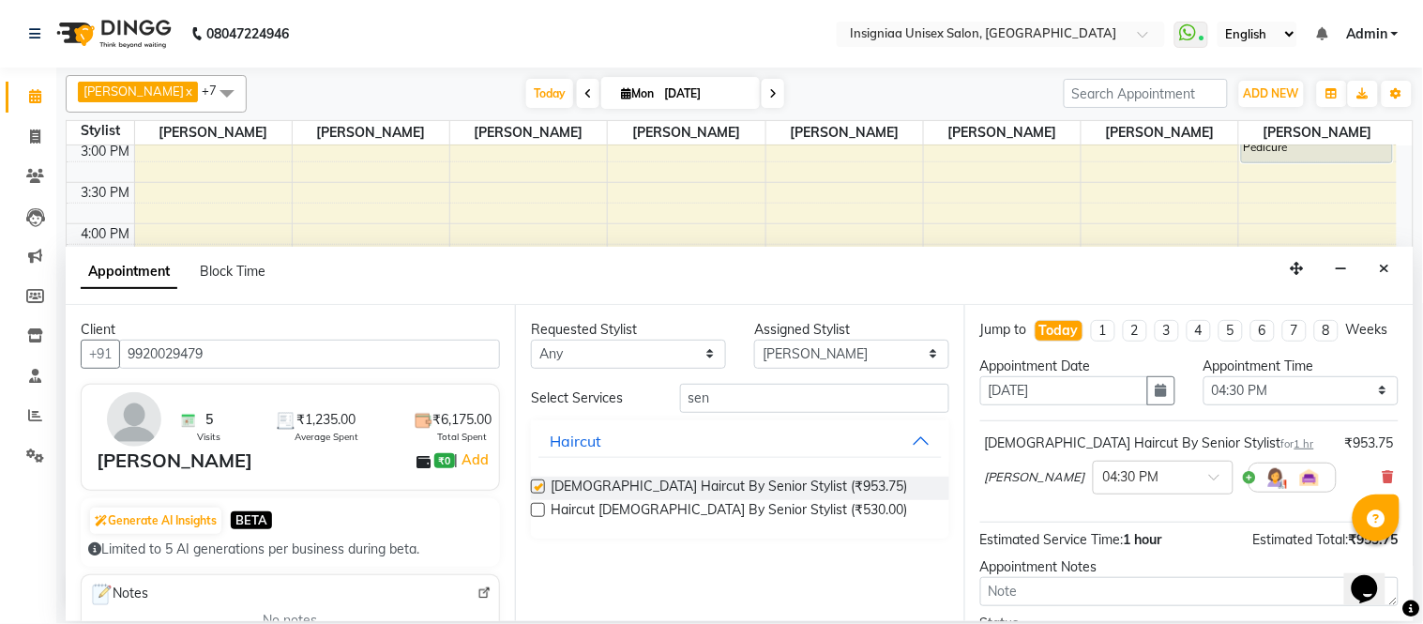
checkbox input "false"
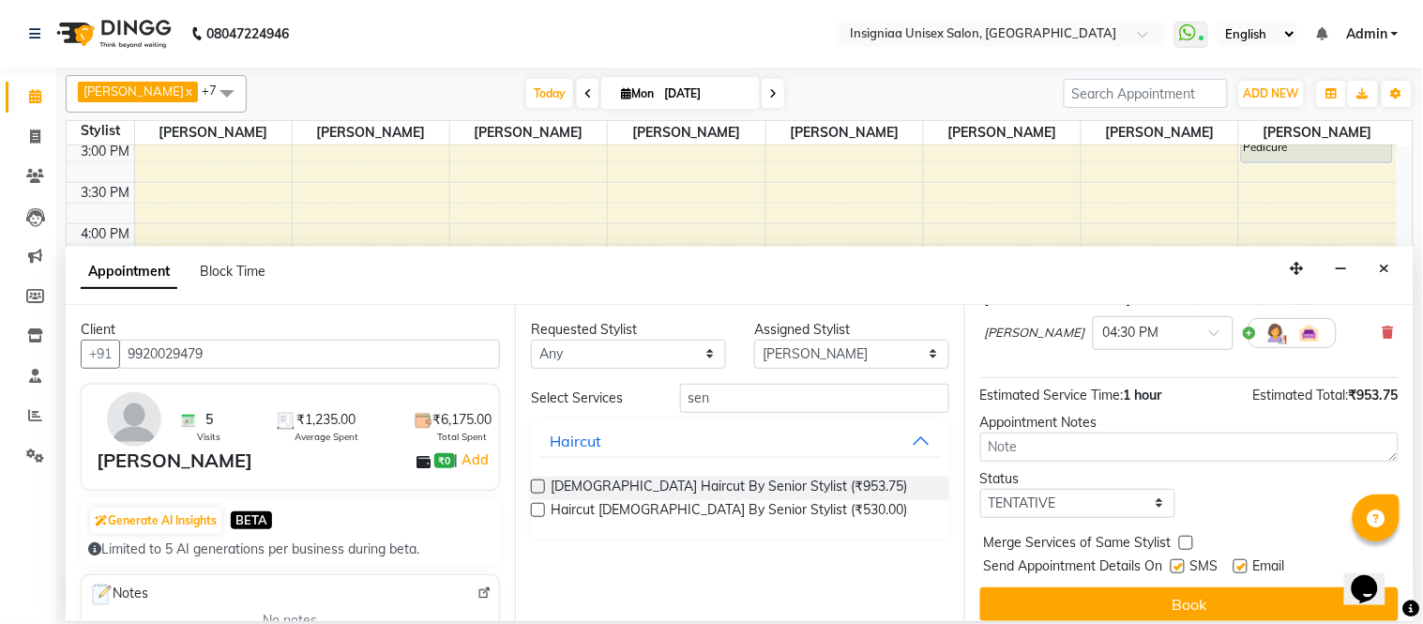
scroll to position [176, 0]
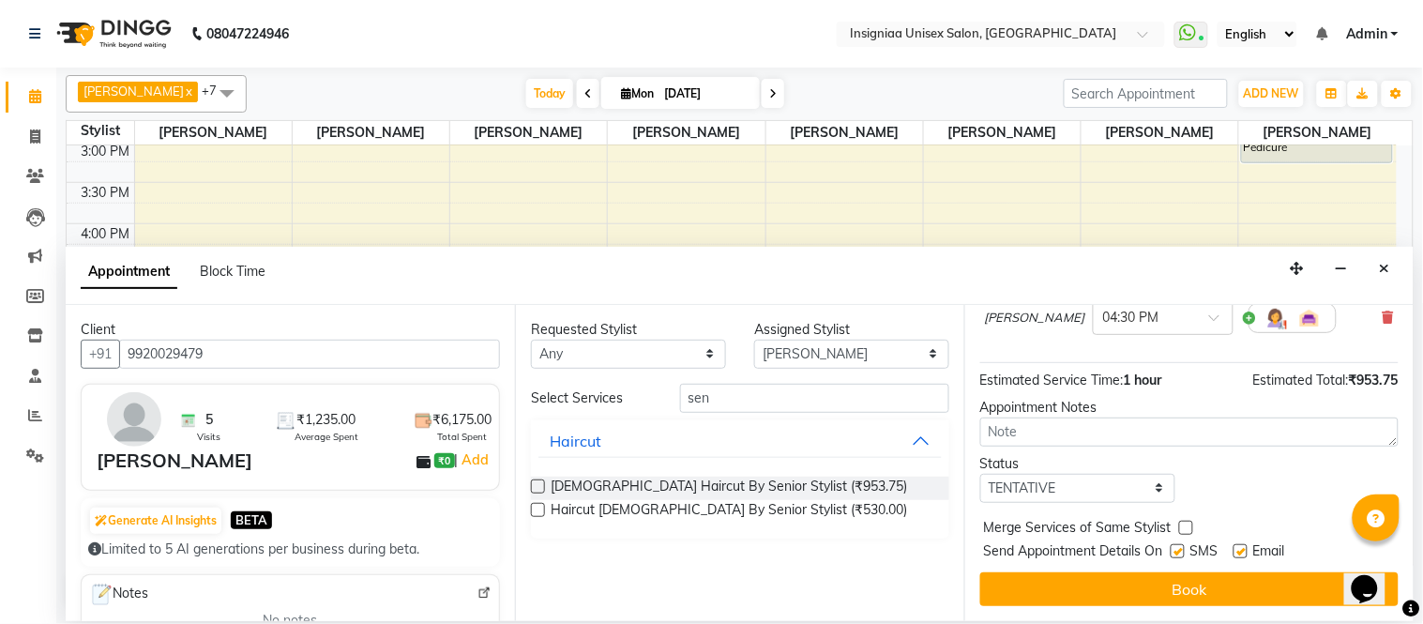
click at [1244, 549] on label at bounding box center [1241, 551] width 14 height 14
click at [1244, 549] on input "checkbox" at bounding box center [1240, 553] width 12 height 12
checkbox input "false"
click at [1246, 580] on button "Book" at bounding box center [1189, 589] width 418 height 34
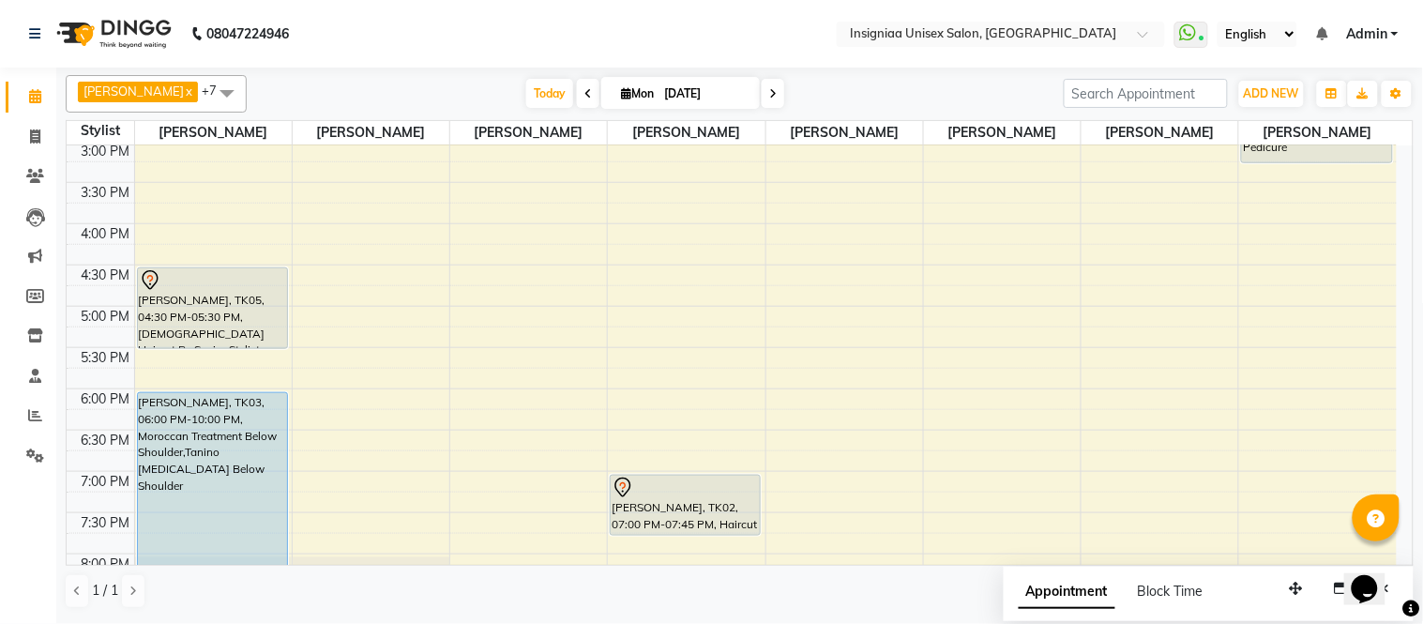
scroll to position [312, 0]
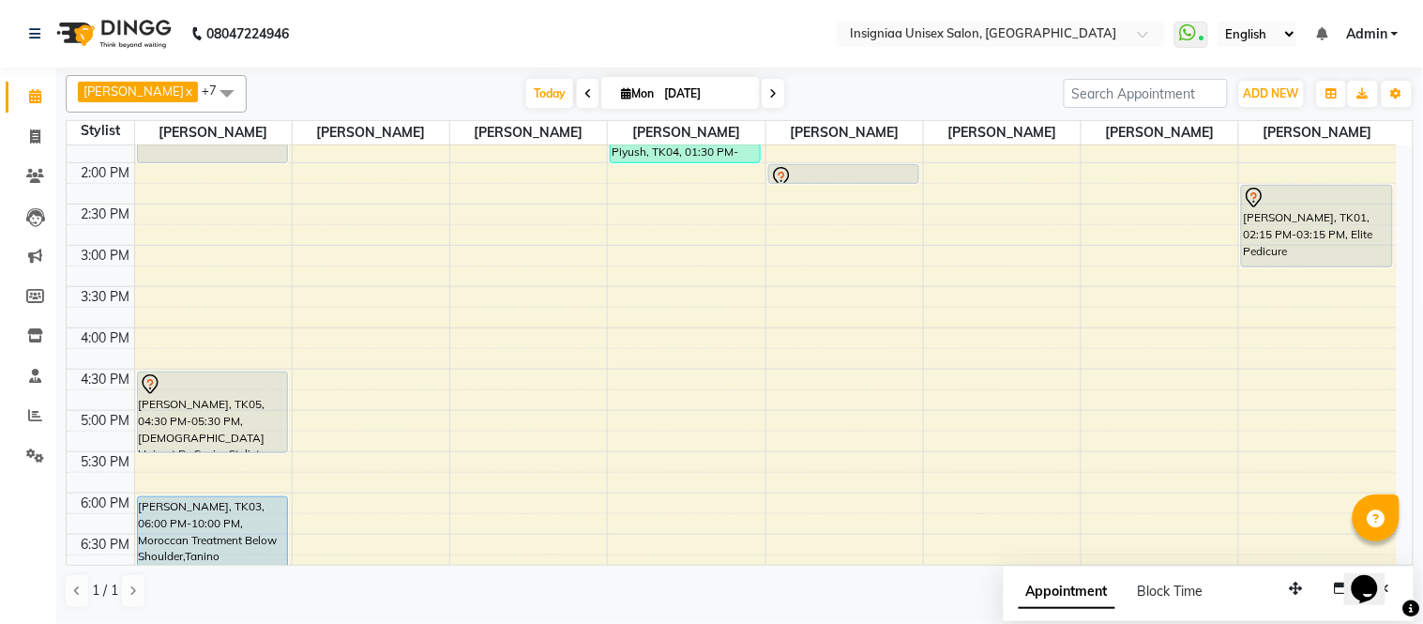
click at [655, 259] on div "10:00 AM 10:30 AM 11:00 AM 11:30 AM 12:00 PM 12:30 PM 1:00 PM 1:30 PM 2:00 PM 2…" at bounding box center [732, 328] width 1330 height 990
select select "58134"
select select "tentative"
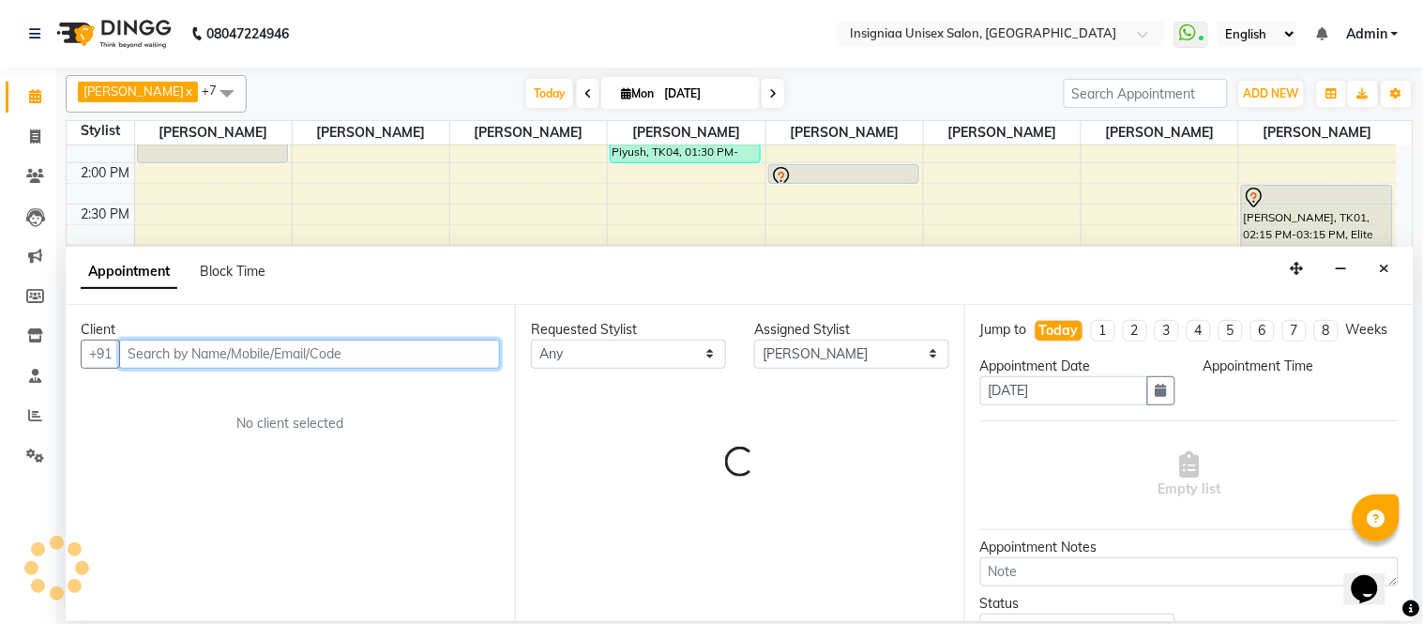
select select "900"
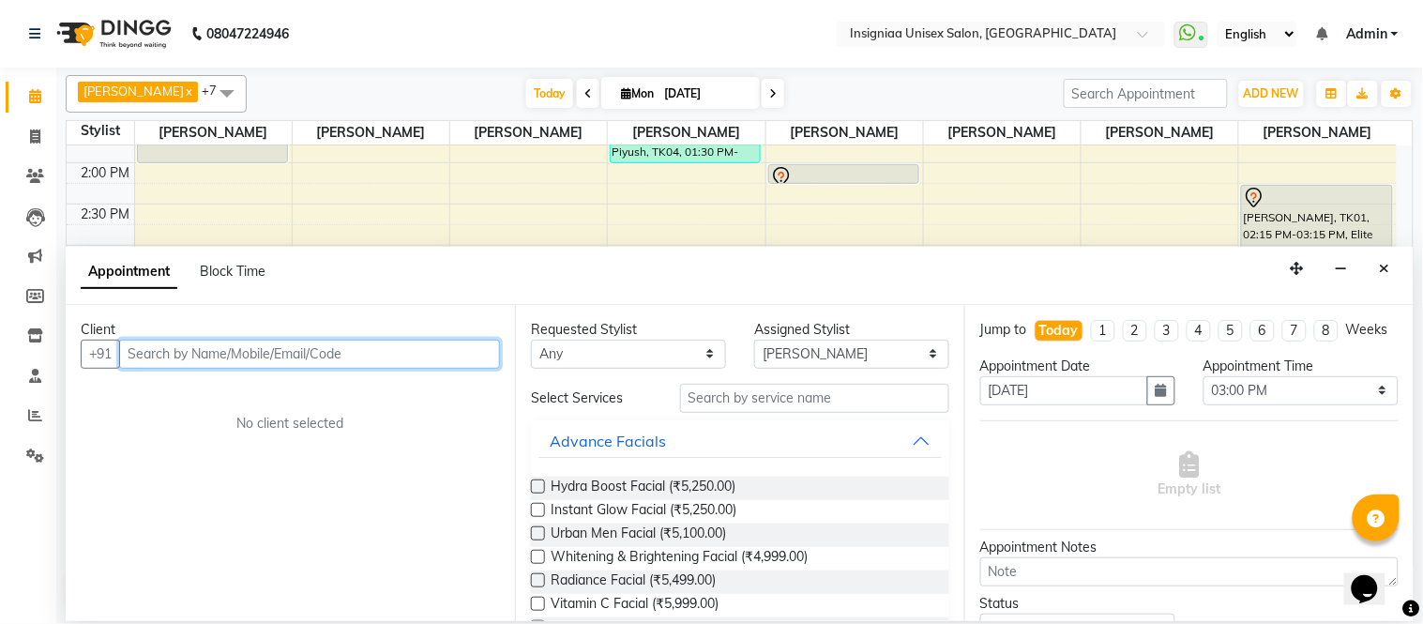
click at [165, 345] on input "text" at bounding box center [309, 354] width 381 height 29
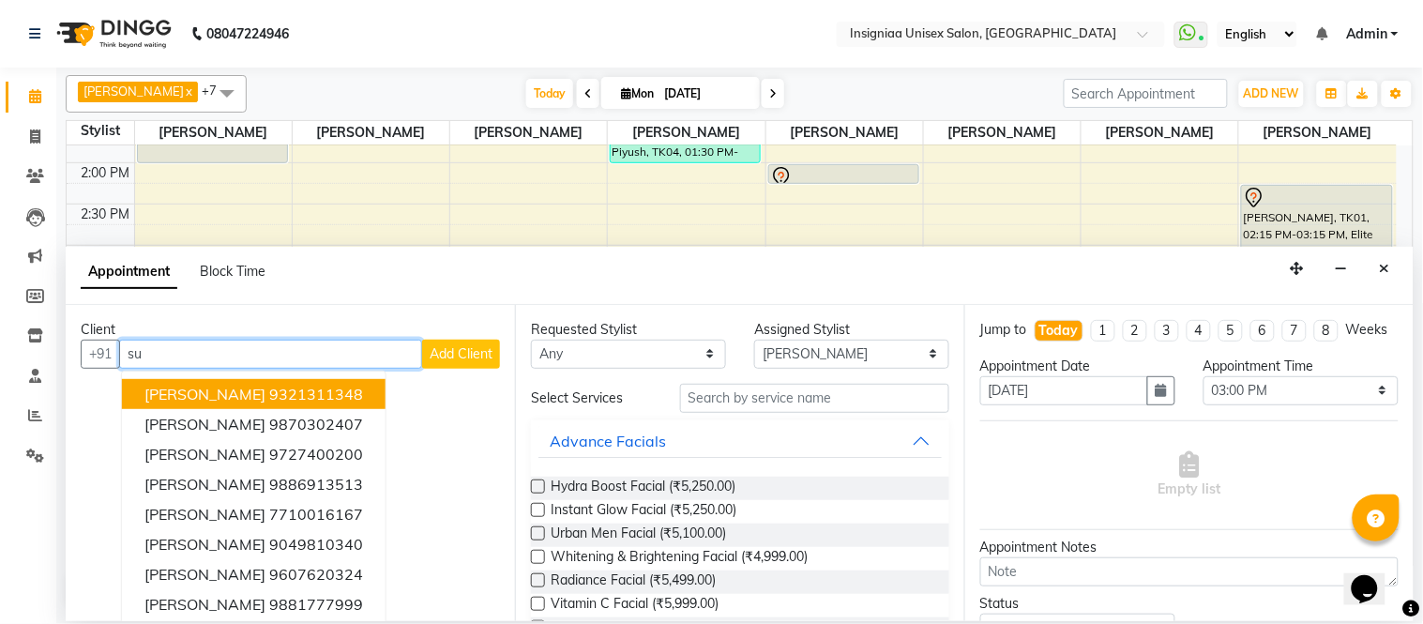
type input "s"
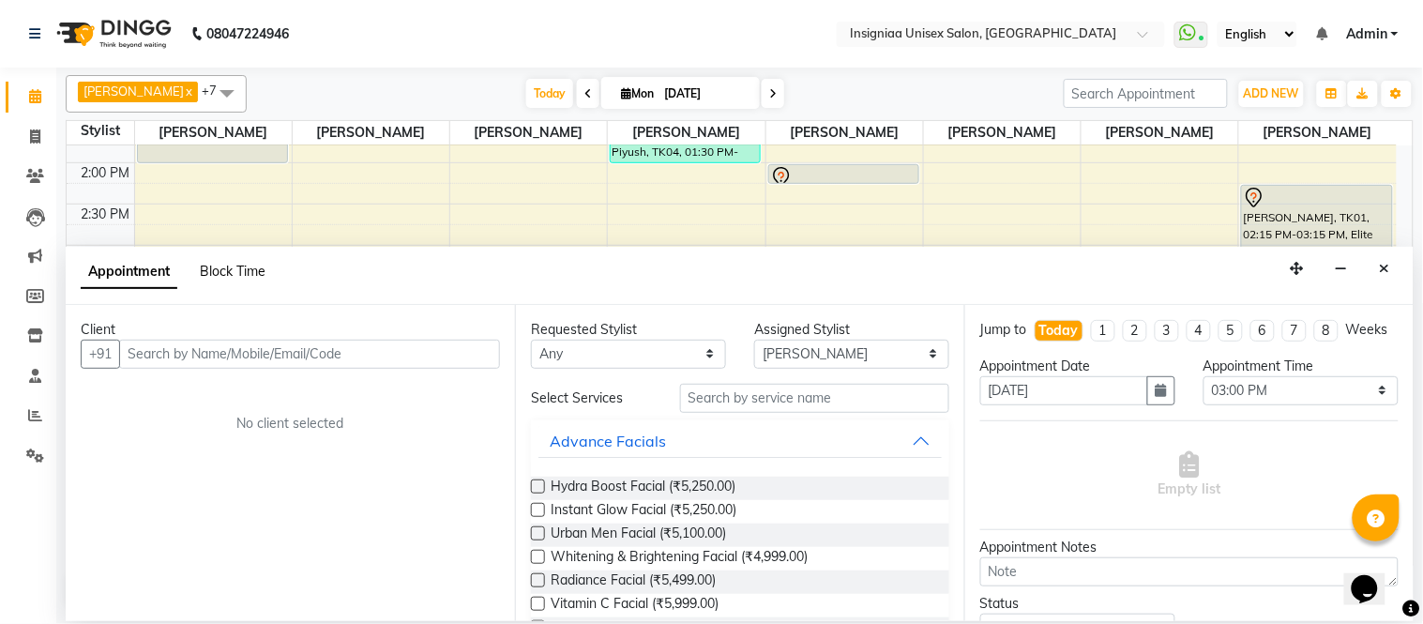
click at [220, 273] on span "Block Time" at bounding box center [233, 271] width 66 height 17
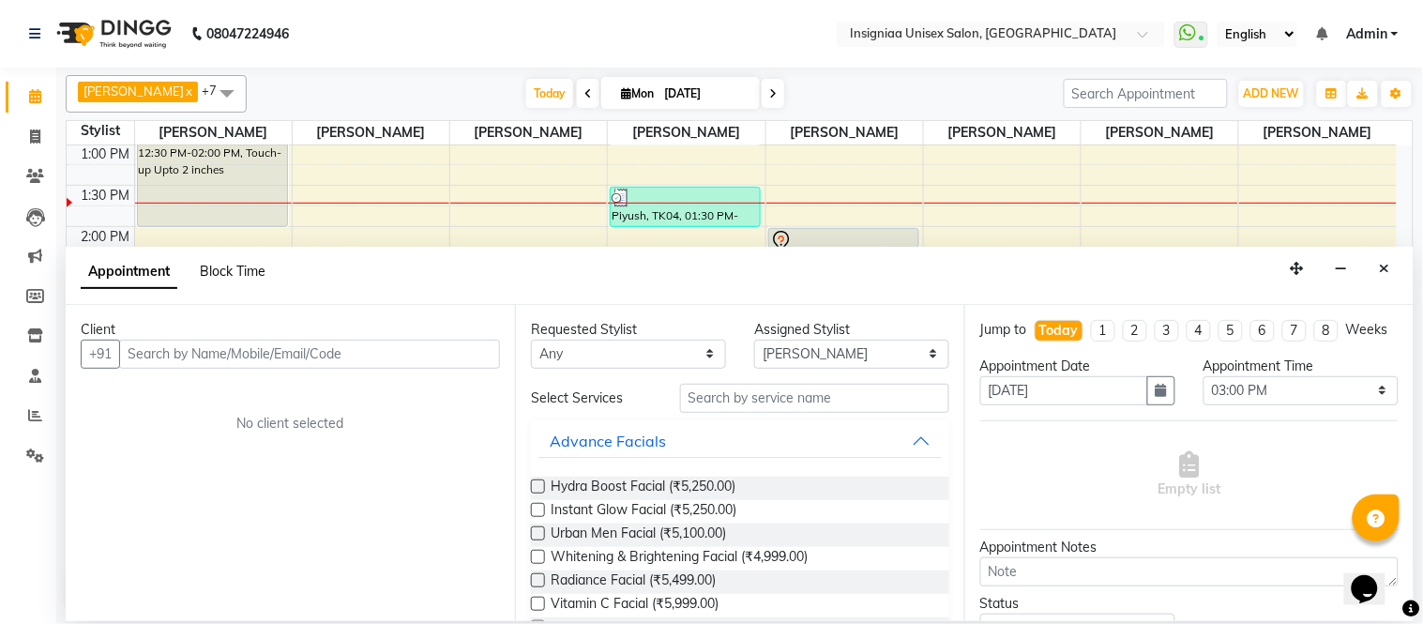
select select "58134"
select select "900"
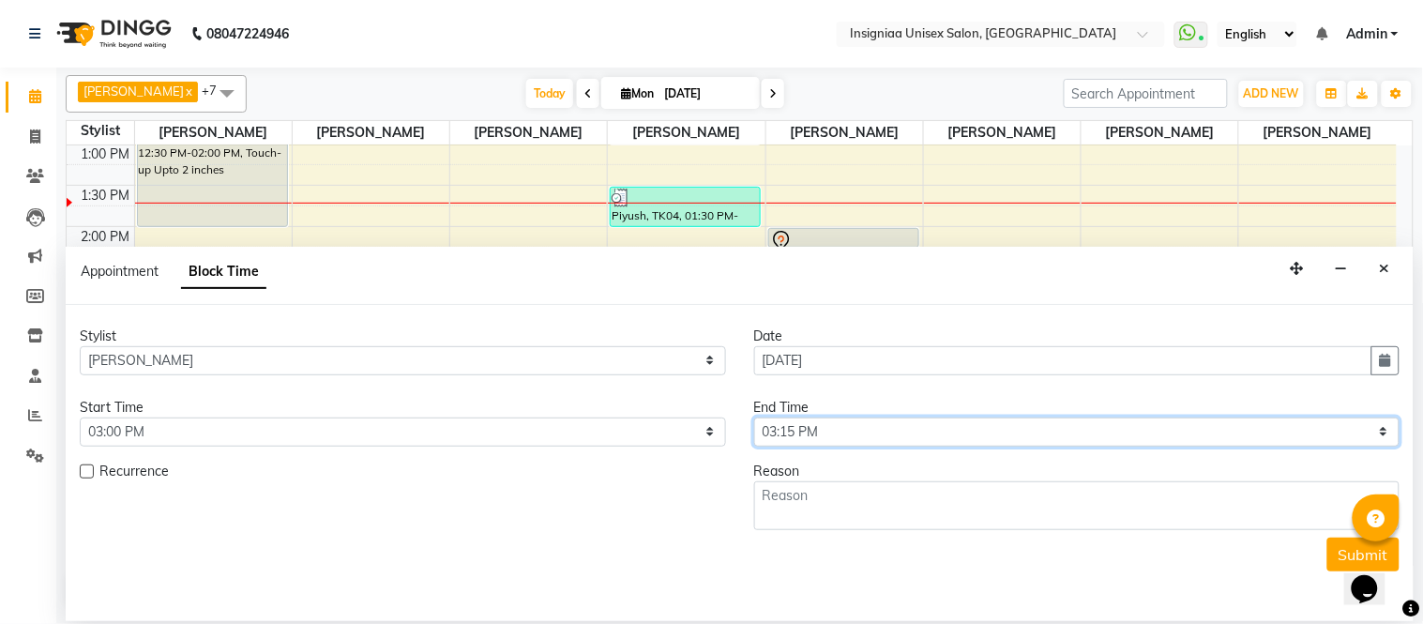
click at [1372, 433] on select "Select 11:00 AM 11:15 AM 11:30 AM 11:45 AM 12:00 PM 12:15 PM 12:30 PM 12:45 PM …" at bounding box center [1077, 431] width 646 height 29
select select "960"
click at [754, 417] on select "Select 11:00 AM 11:15 AM 11:30 AM 11:45 AM 12:00 PM 12:15 PM 12:30 PM 12:45 PM …" at bounding box center [1077, 431] width 646 height 29
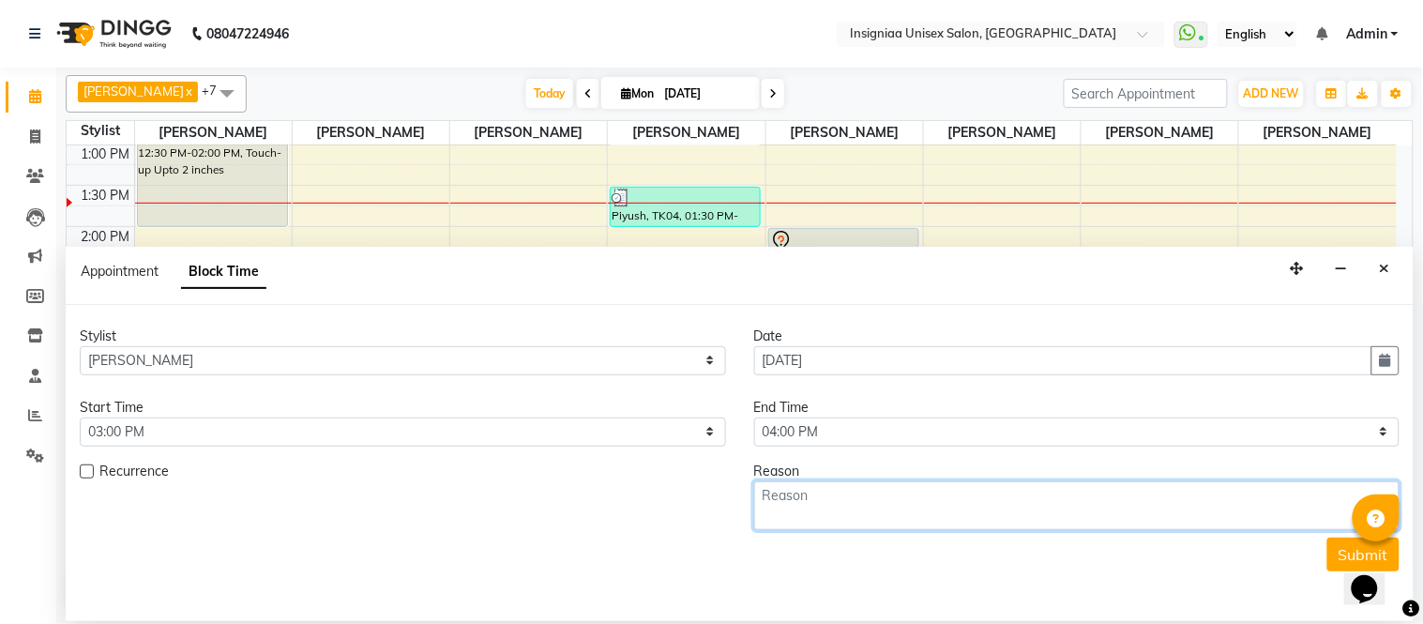
click at [891, 508] on textarea at bounding box center [1077, 505] width 646 height 49
type textarea "c"
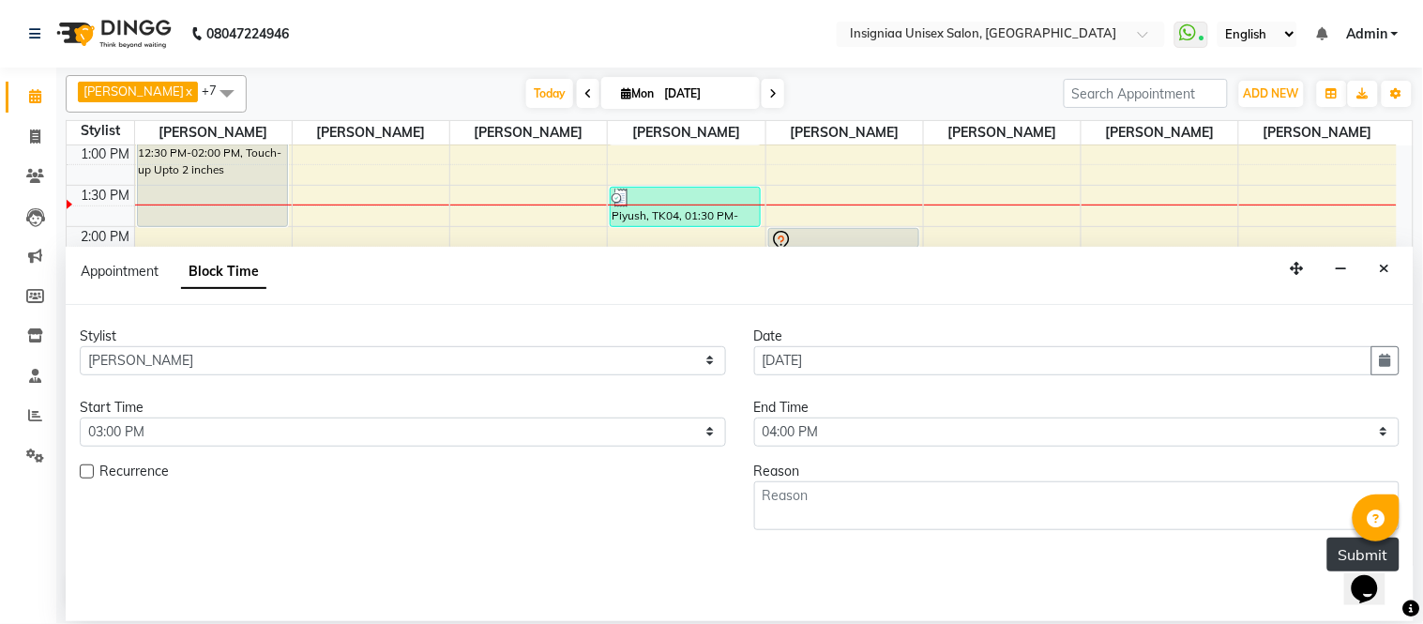
click at [1342, 547] on button "Submit" at bounding box center [1363, 555] width 72 height 34
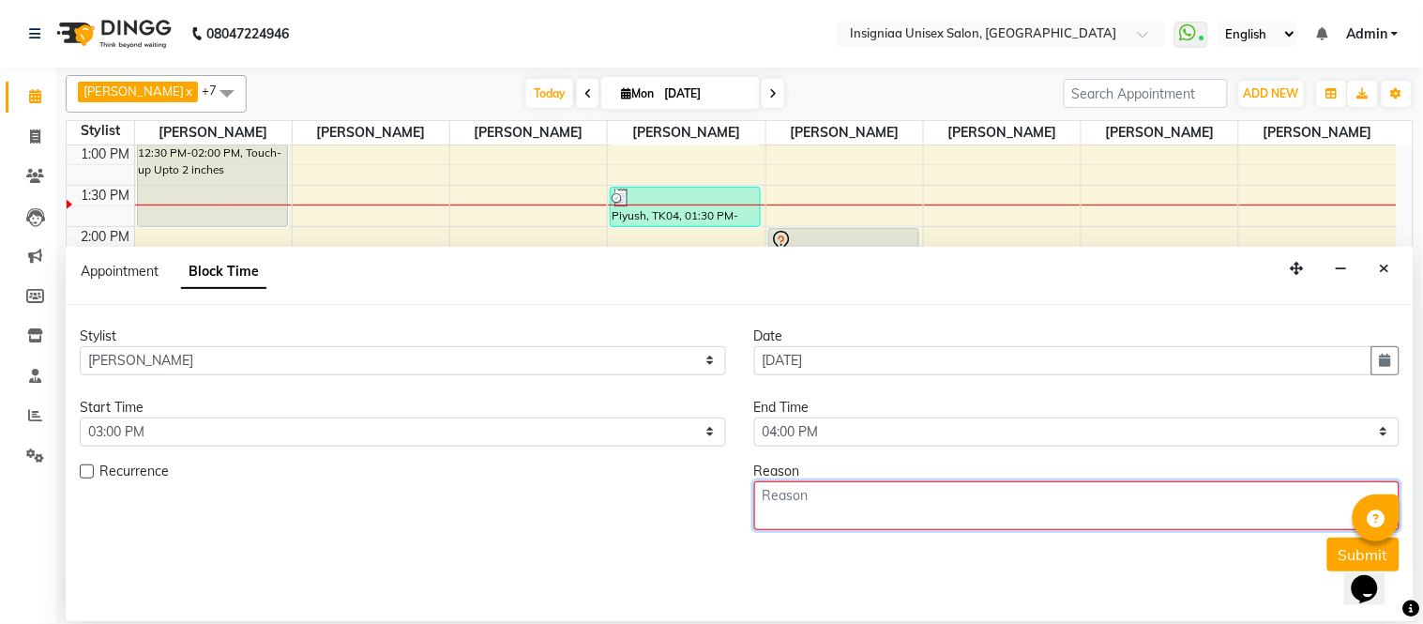
click at [791, 501] on textarea at bounding box center [1077, 505] width 646 height 49
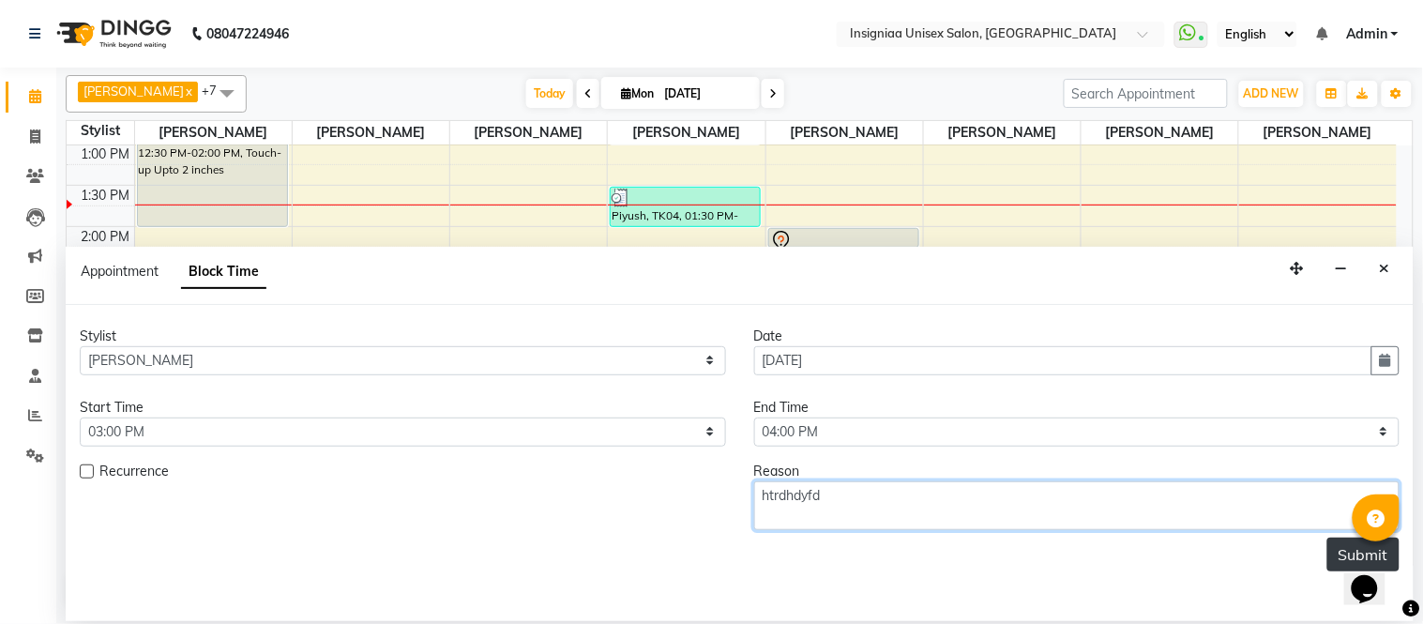
type textarea "htrdhdyfd"
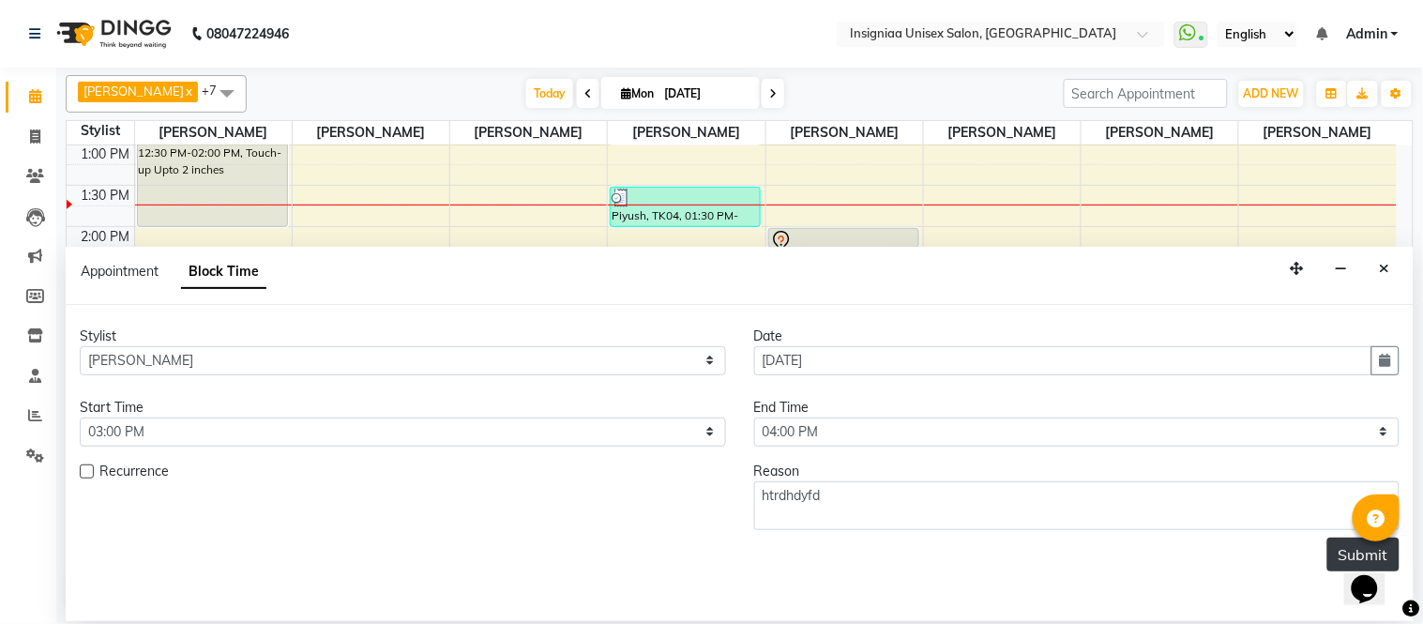
click at [1356, 546] on button "Submit" at bounding box center [1363, 555] width 72 height 34
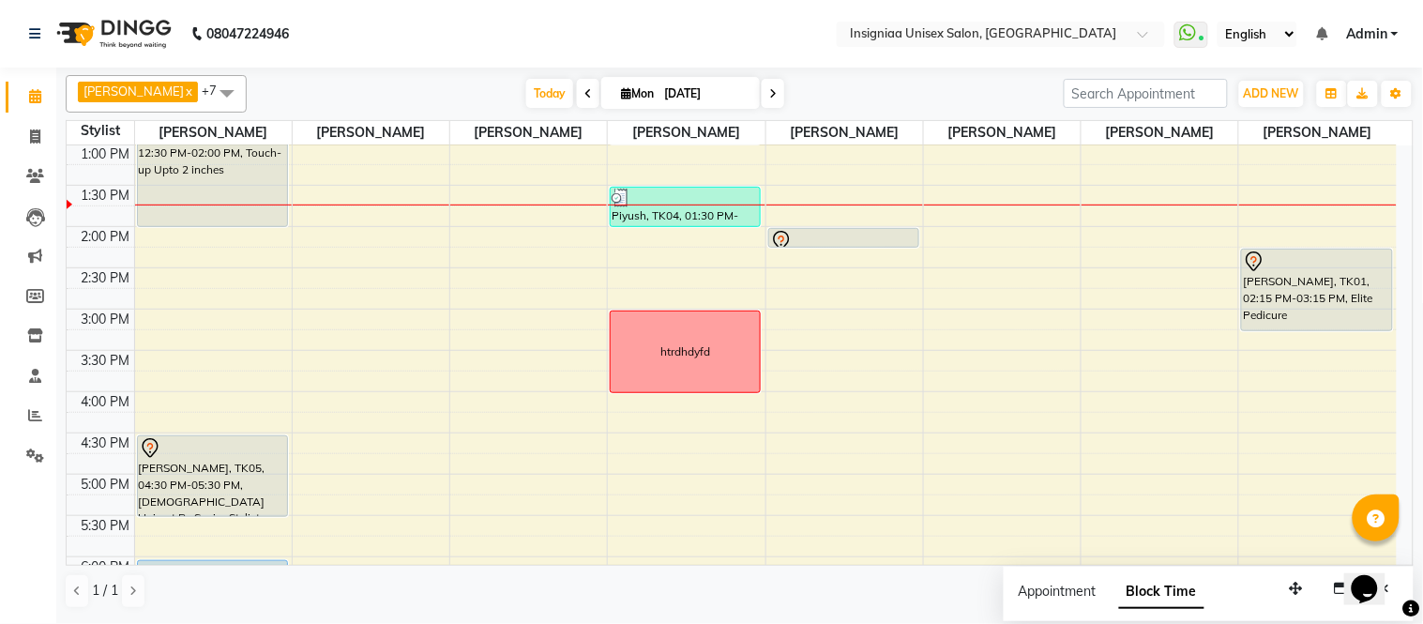
scroll to position [353, 0]
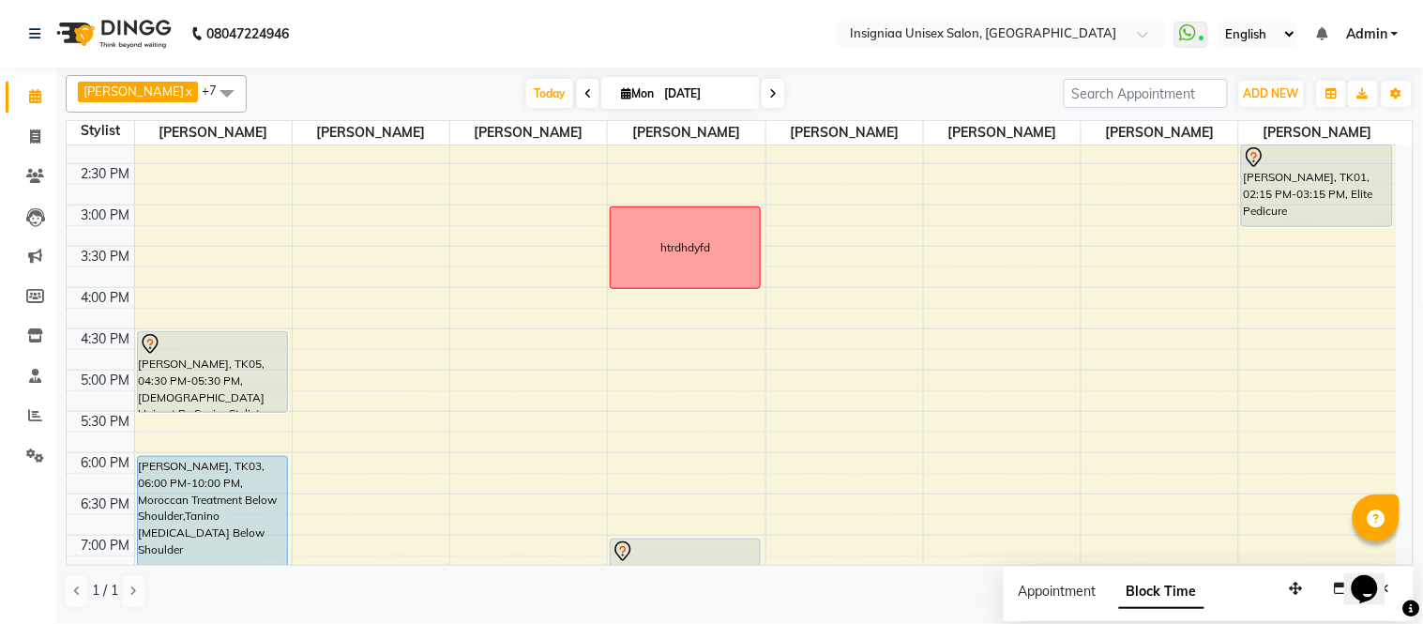
click at [661, 83] on input "[DATE]" at bounding box center [706, 94] width 94 height 28
select select "9"
select select "2025"
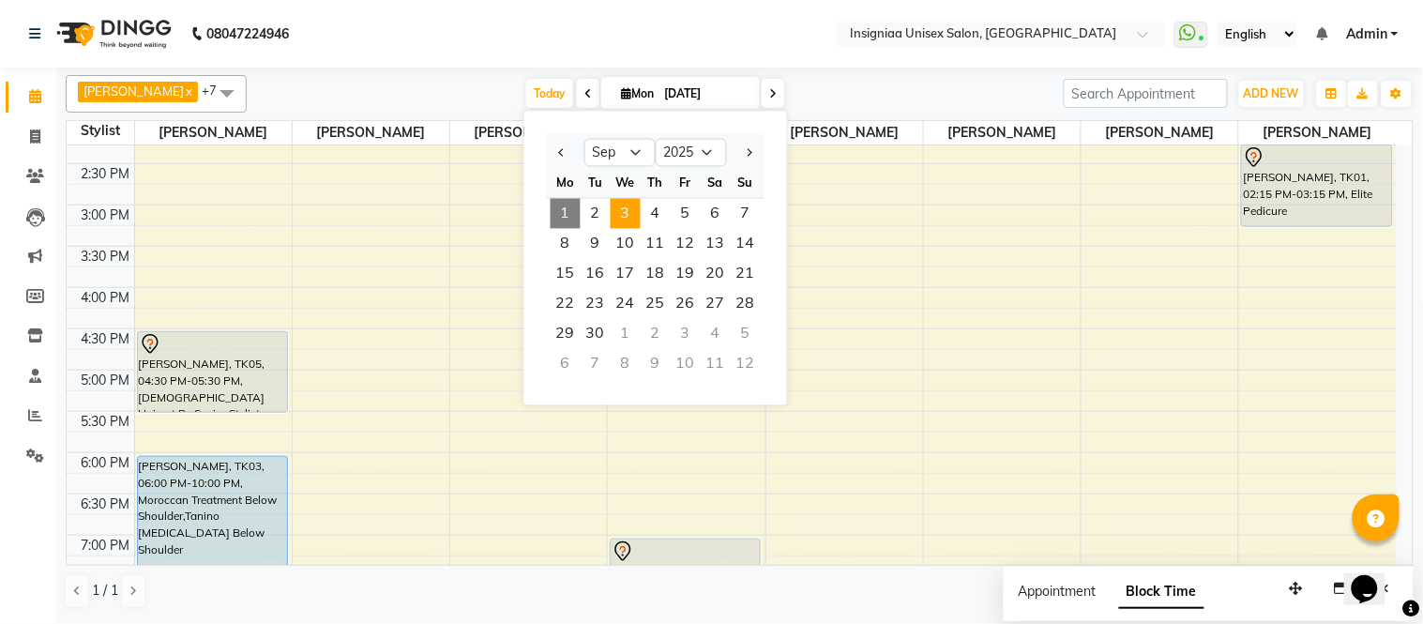
click at [631, 210] on span "3" at bounding box center [626, 214] width 30 height 30
type input "03-09-2025"
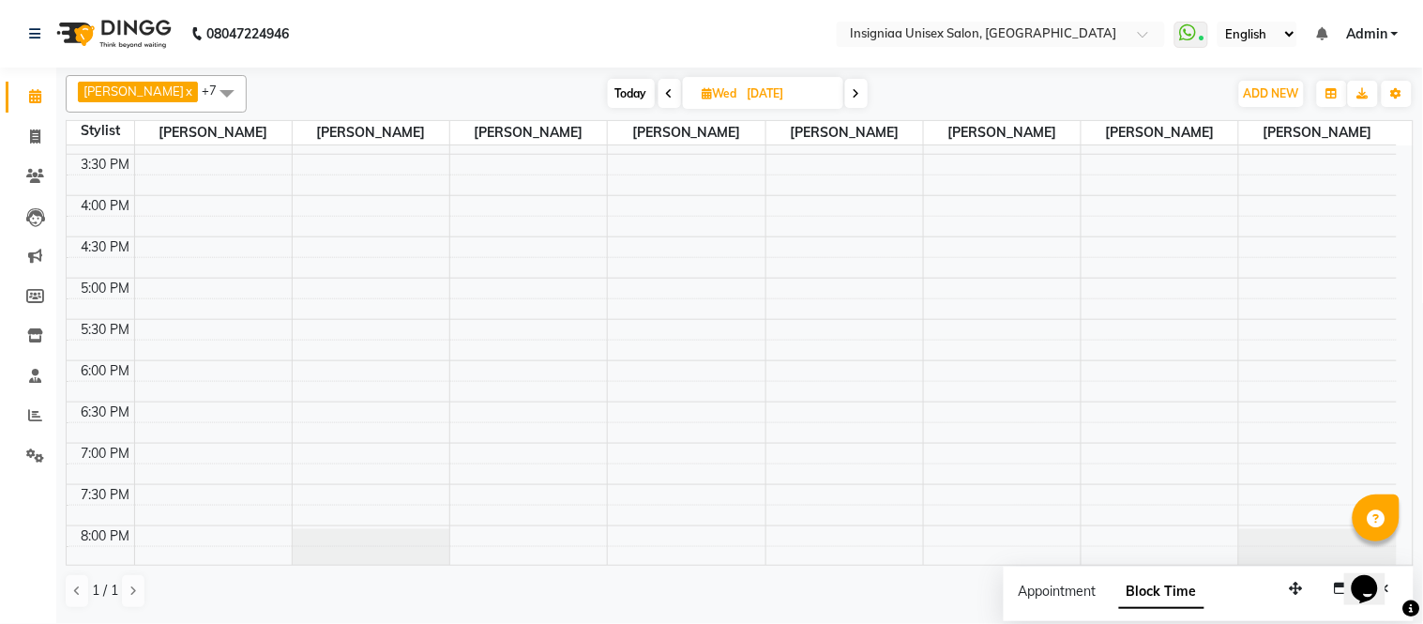
scroll to position [492, 0]
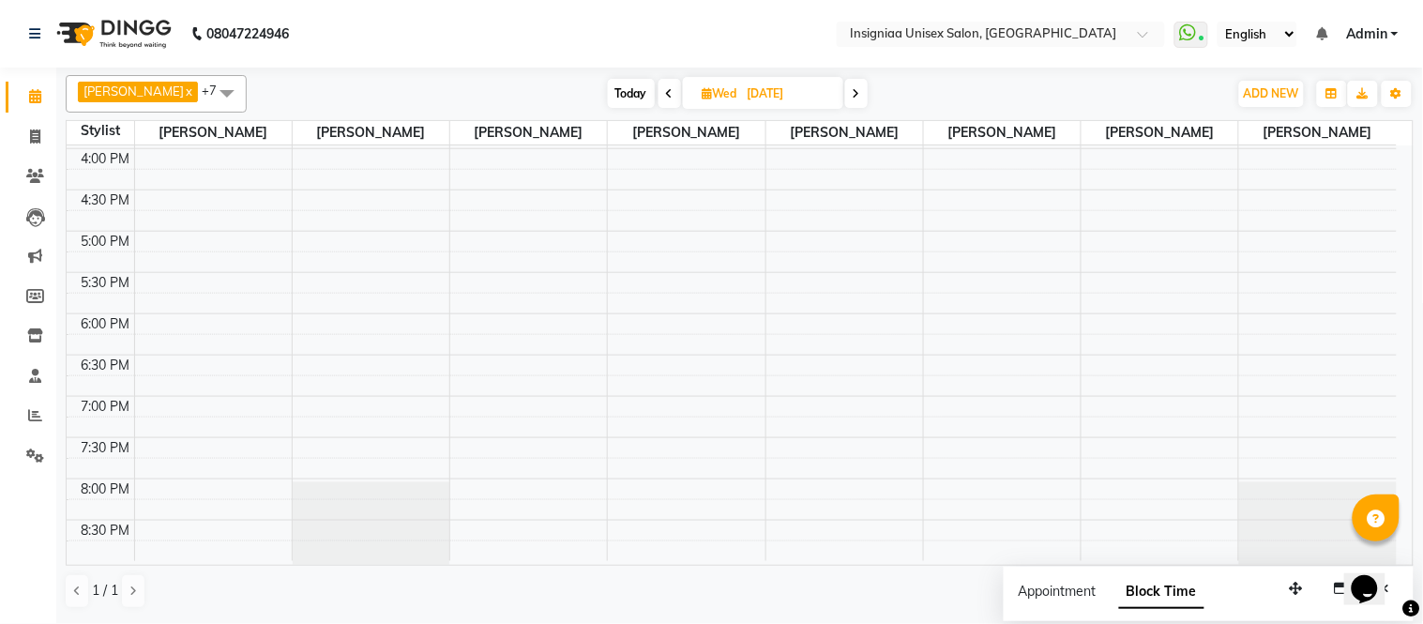
click at [189, 326] on div "10:00 AM 10:30 AM 11:00 AM 11:30 AM 12:00 PM 12:30 PM 1:00 PM 1:30 PM 2:00 PM 2…" at bounding box center [732, 107] width 1330 height 907
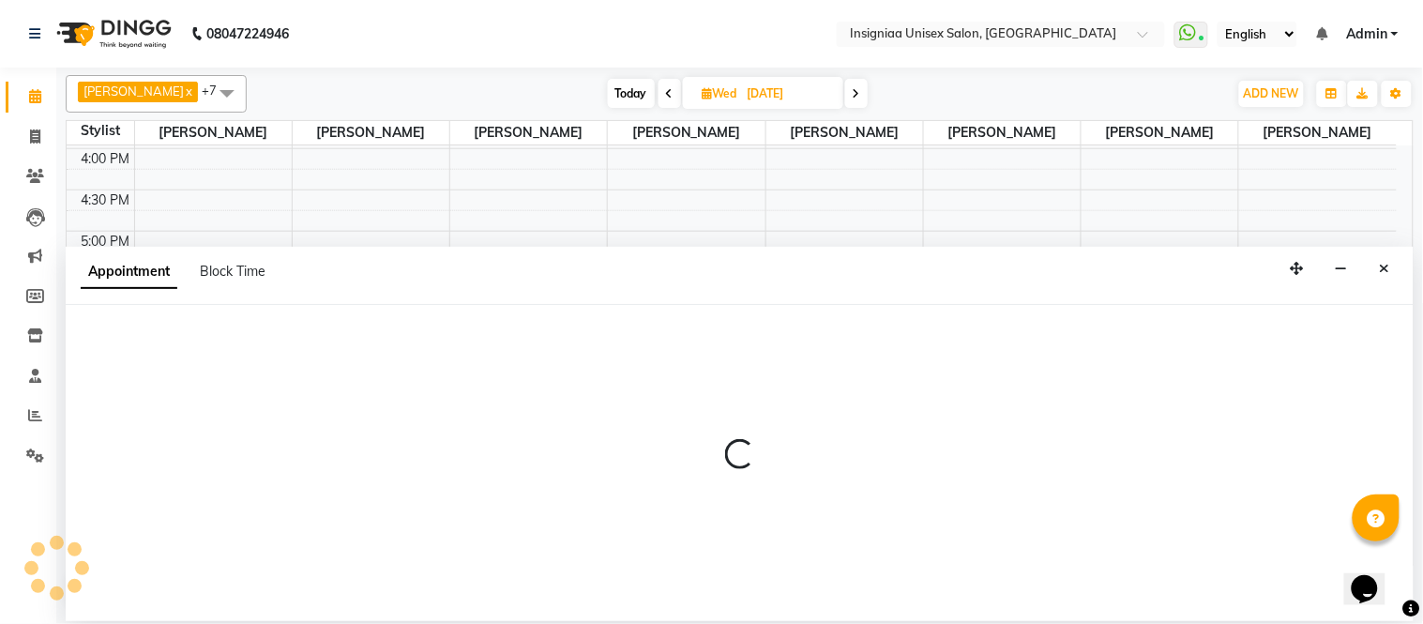
select select "58131"
select select "tentative"
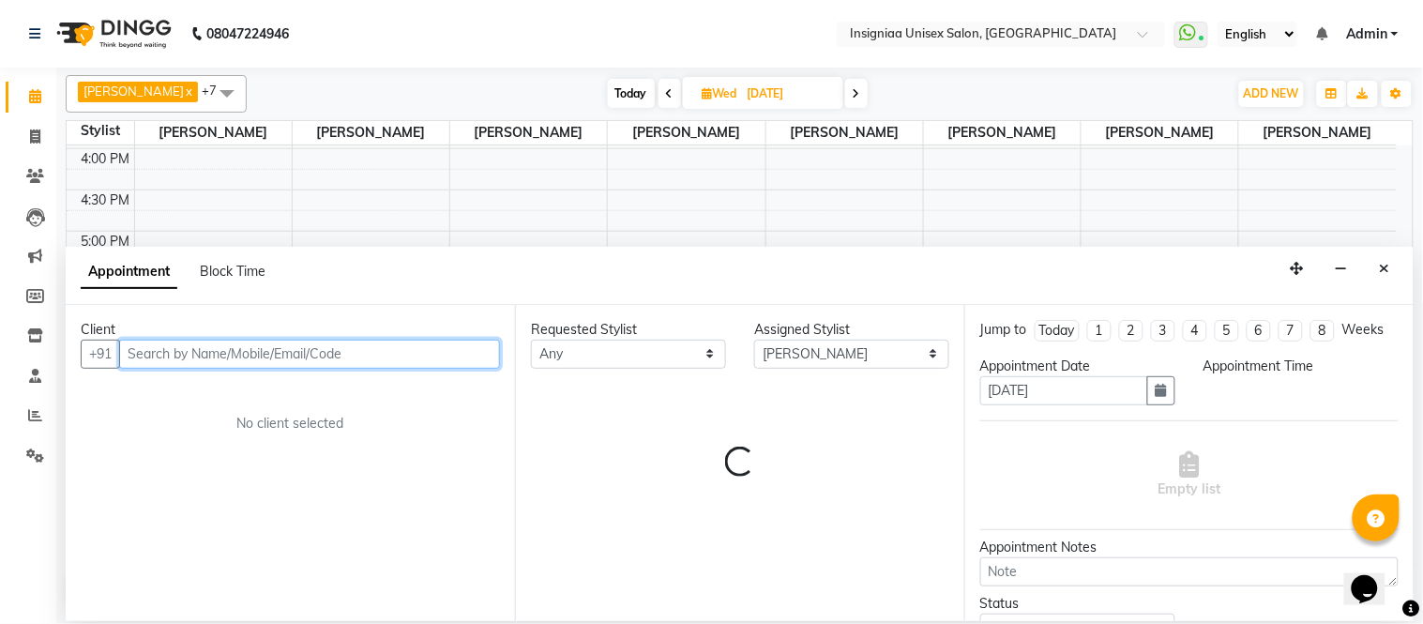
select select "1080"
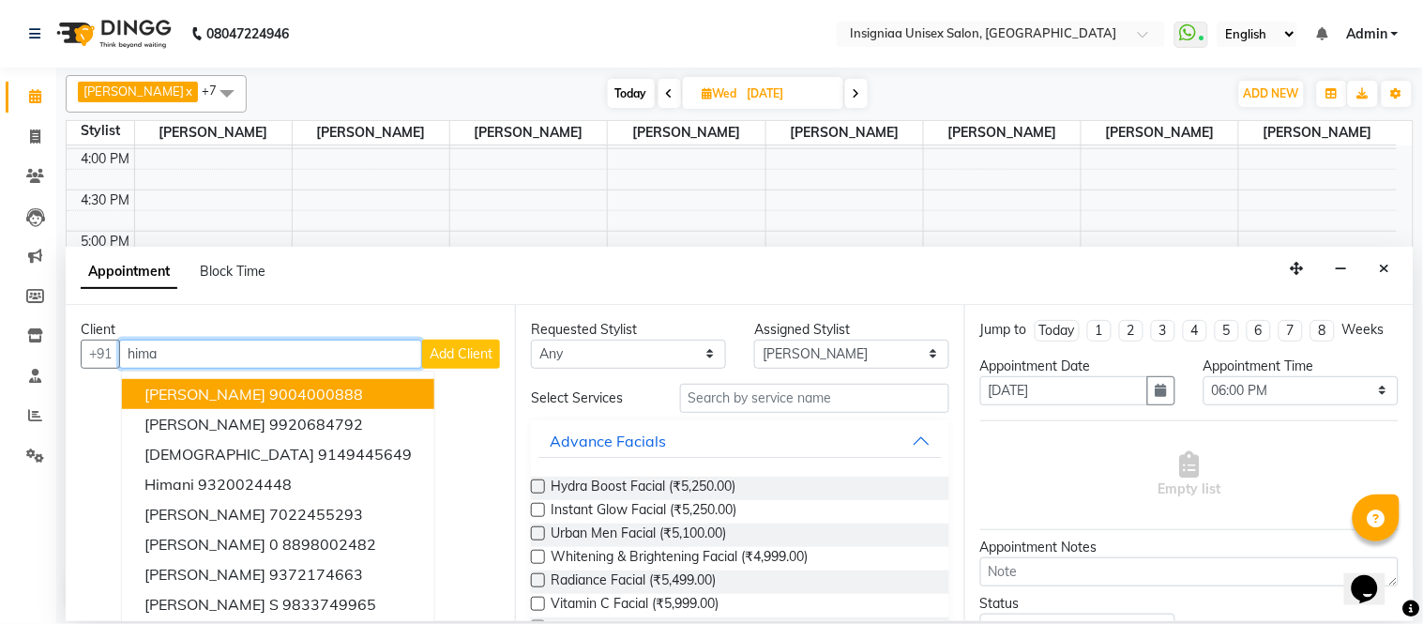
click at [250, 396] on span "Himanshu Agarwal" at bounding box center [204, 394] width 121 height 19
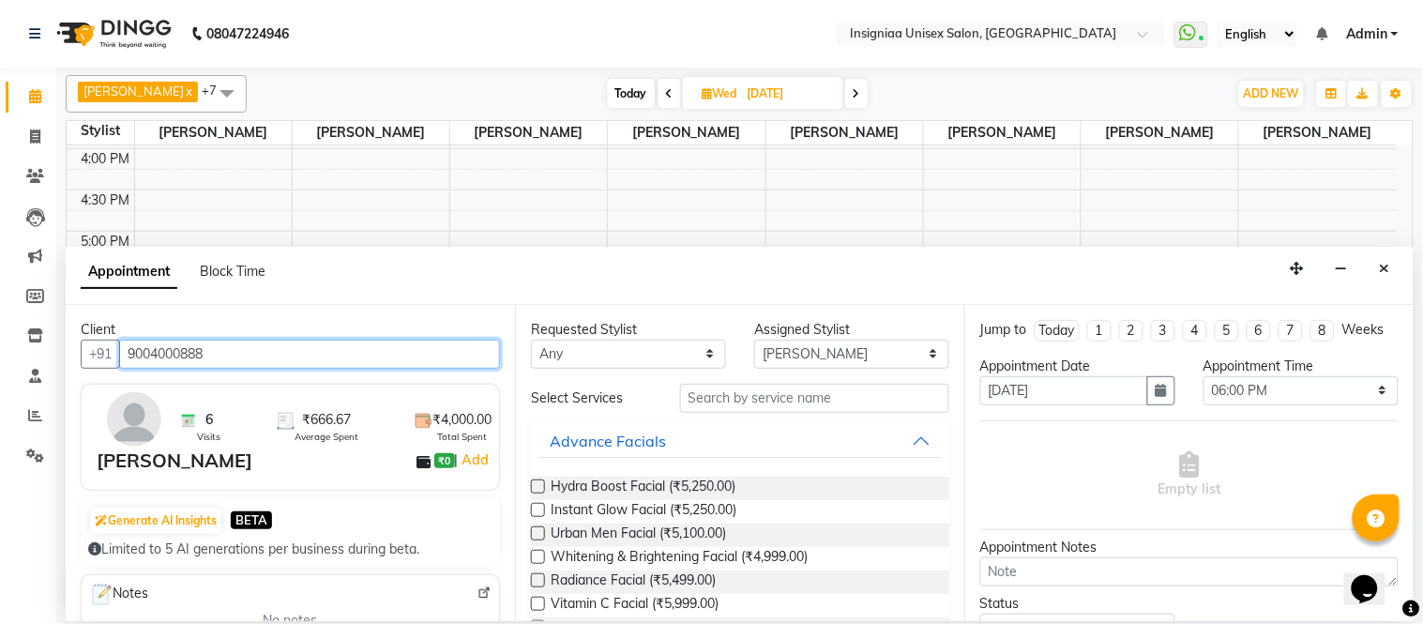
type input "9004000888"
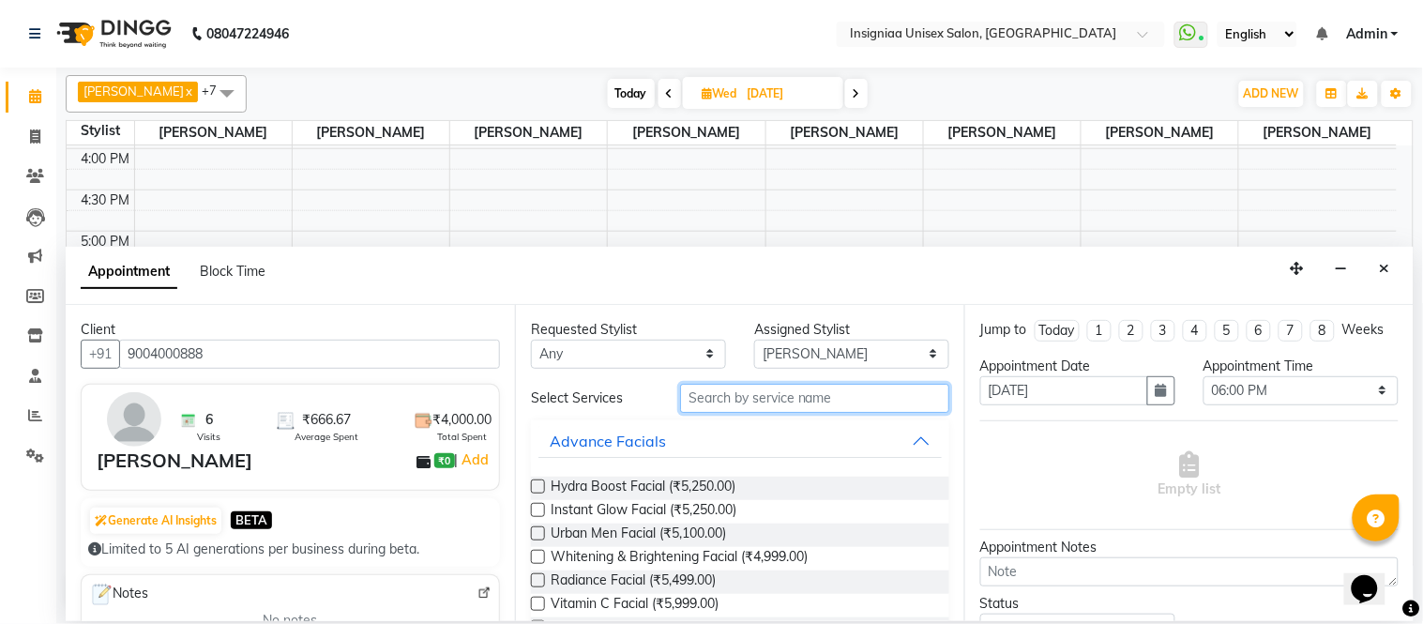
click at [713, 398] on input "text" at bounding box center [814, 398] width 269 height 29
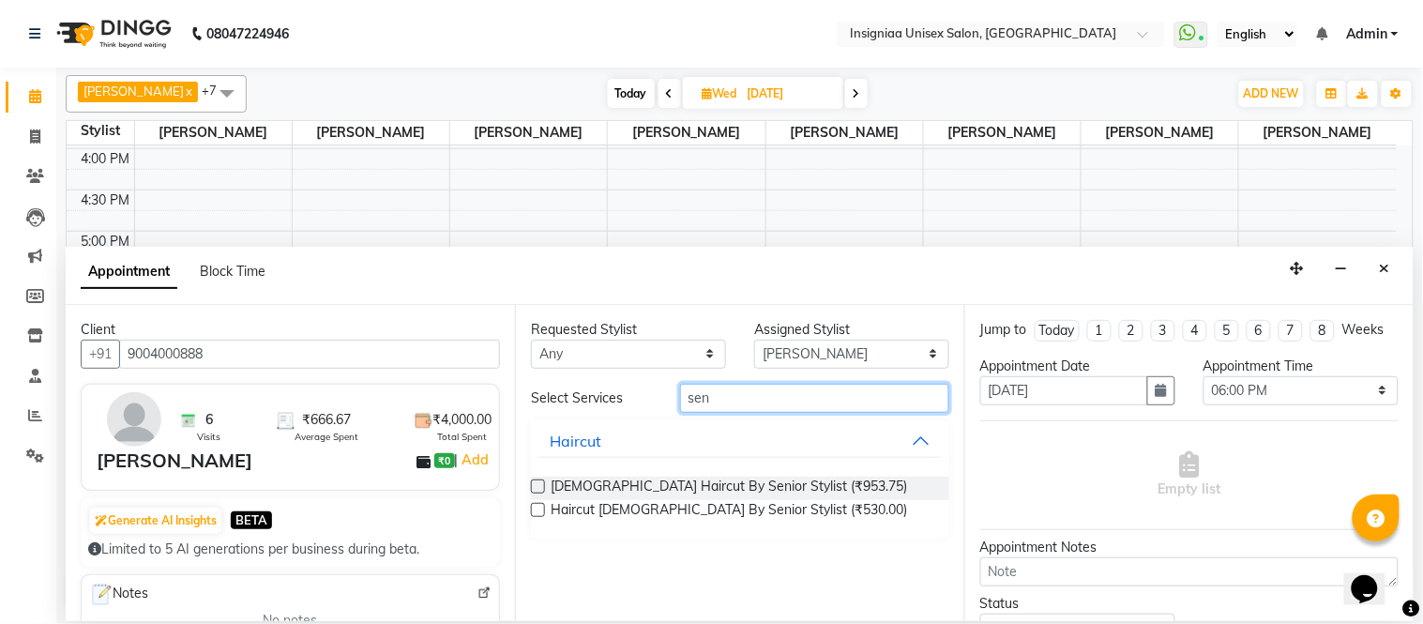
type input "sen"
click at [538, 508] on label at bounding box center [538, 510] width 14 height 14
click at [538, 508] on input "checkbox" at bounding box center [537, 512] width 12 height 12
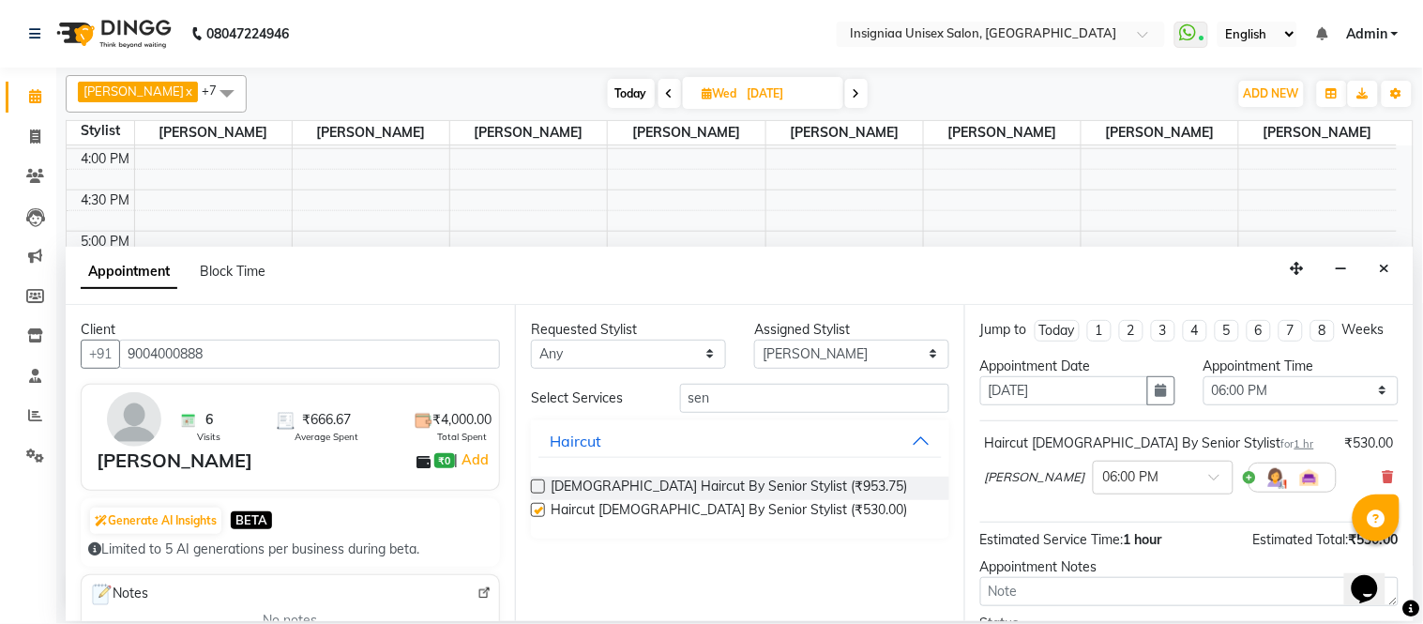
checkbox input "false"
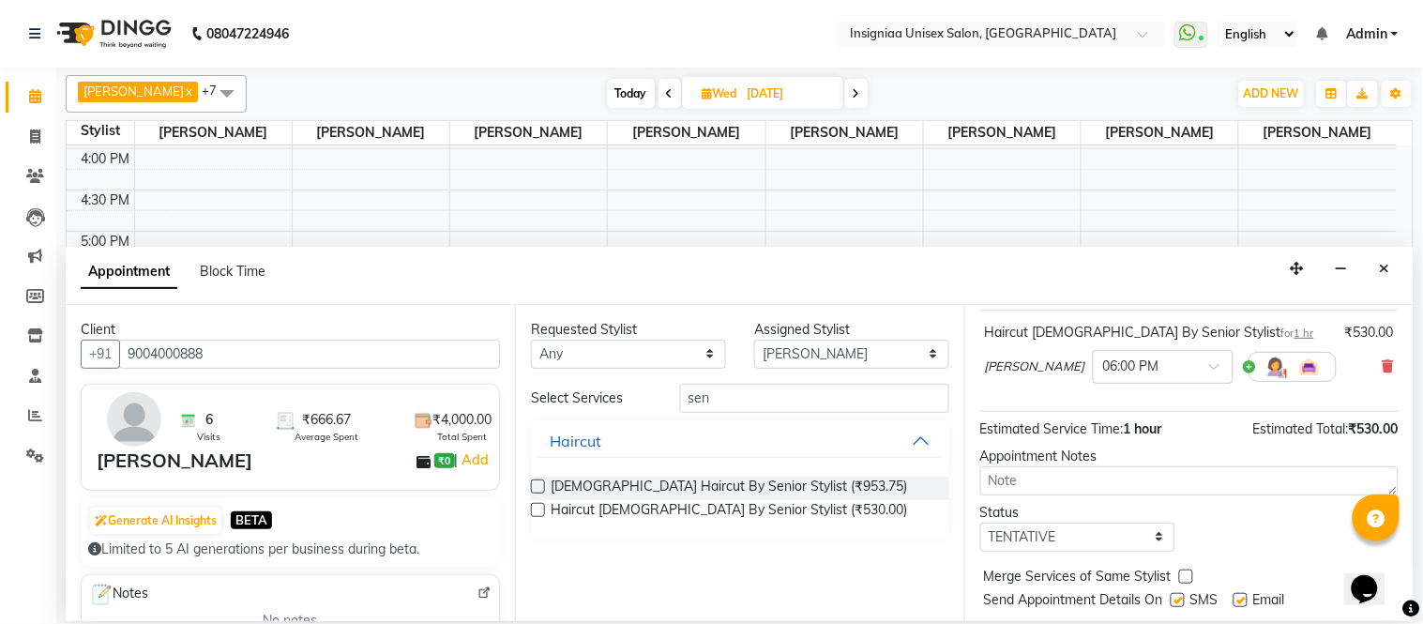
scroll to position [176, 0]
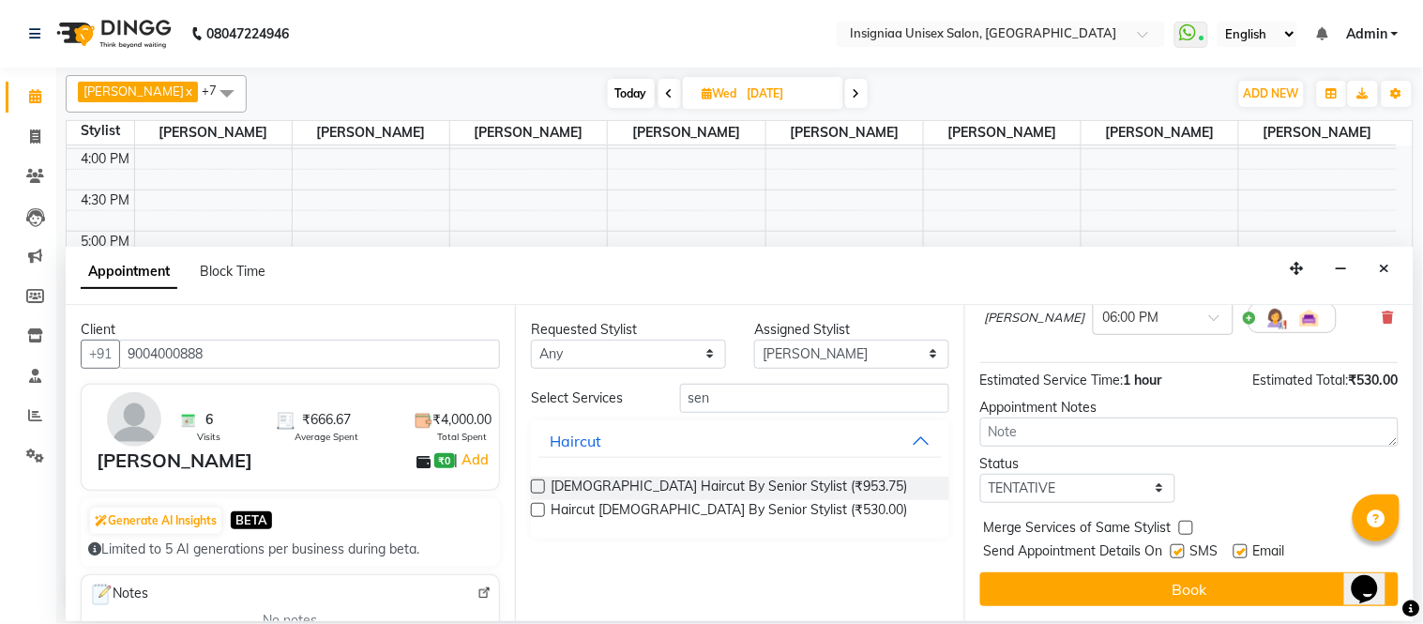
click at [1241, 552] on label at bounding box center [1241, 551] width 14 height 14
click at [1241, 552] on input "checkbox" at bounding box center [1240, 553] width 12 height 12
checkbox input "false"
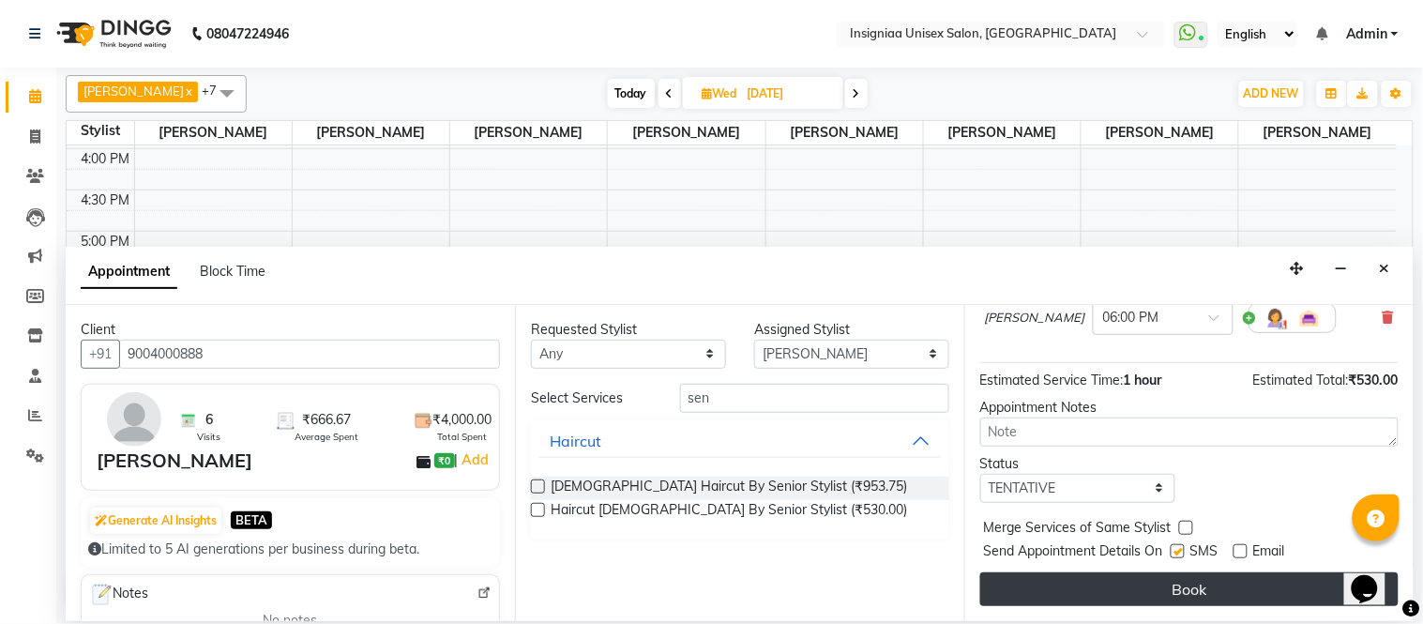
click at [1229, 576] on button "Book" at bounding box center [1189, 589] width 418 height 34
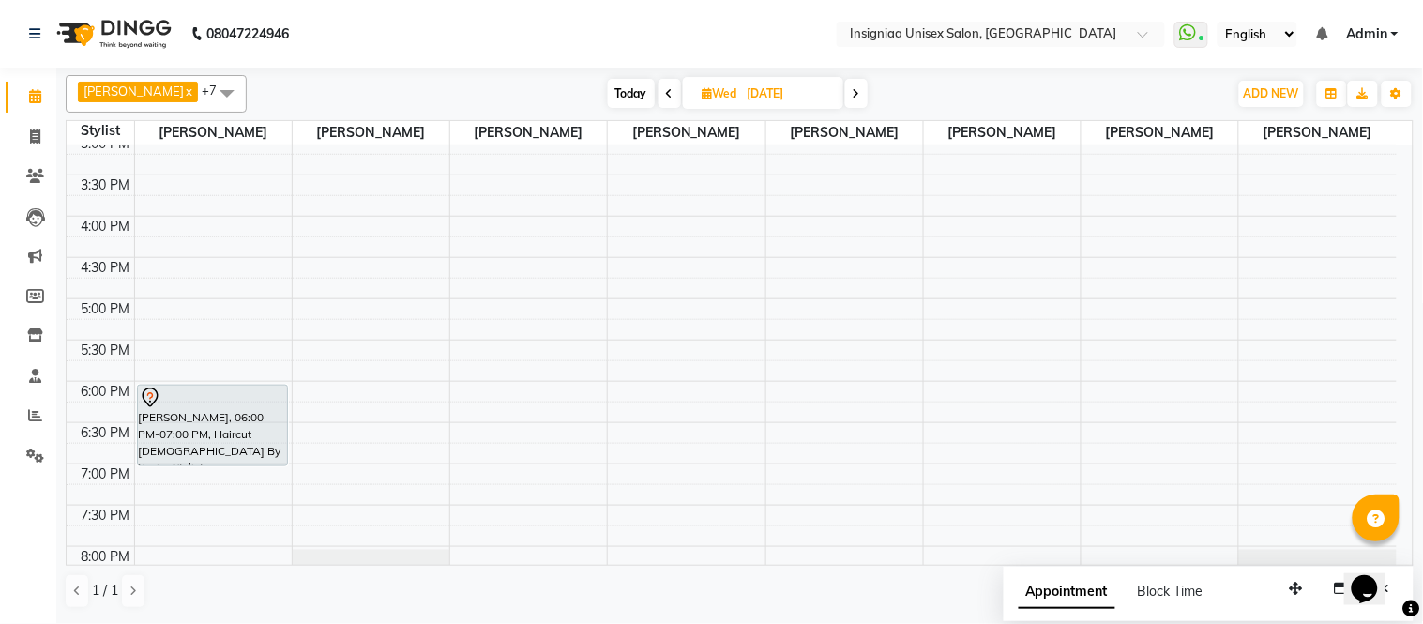
scroll to position [387, 0]
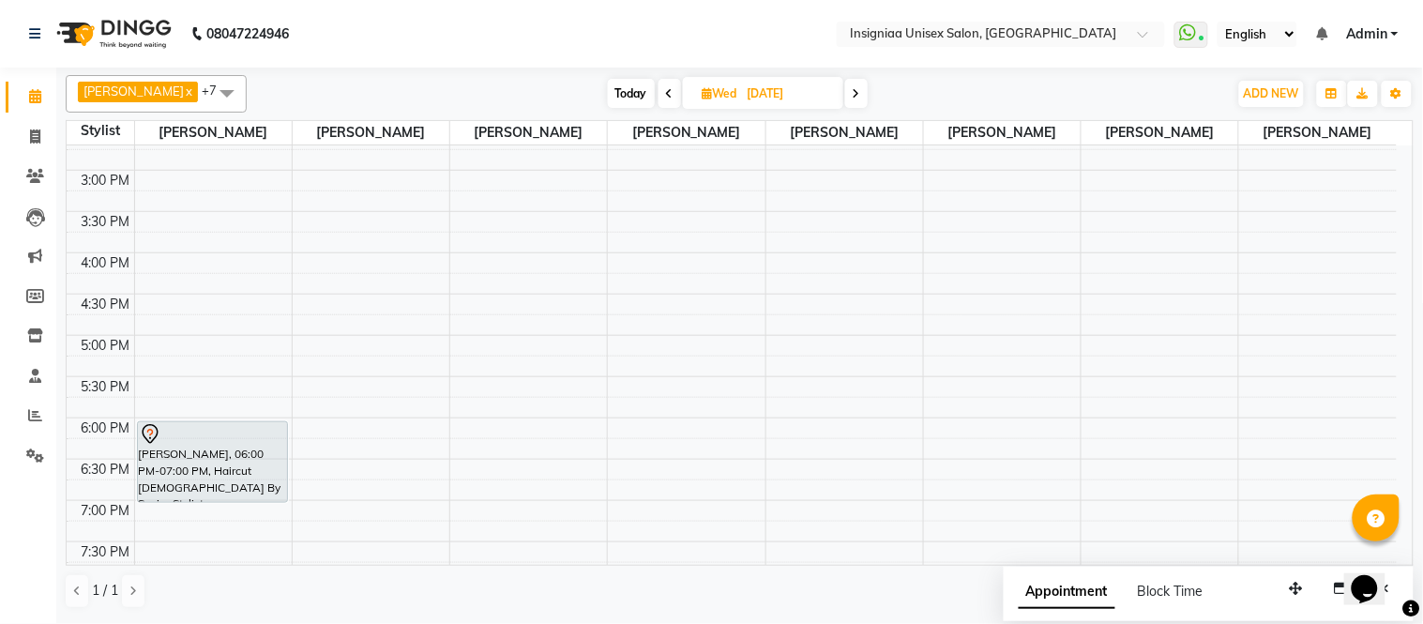
click at [608, 95] on span "Today" at bounding box center [631, 93] width 47 height 29
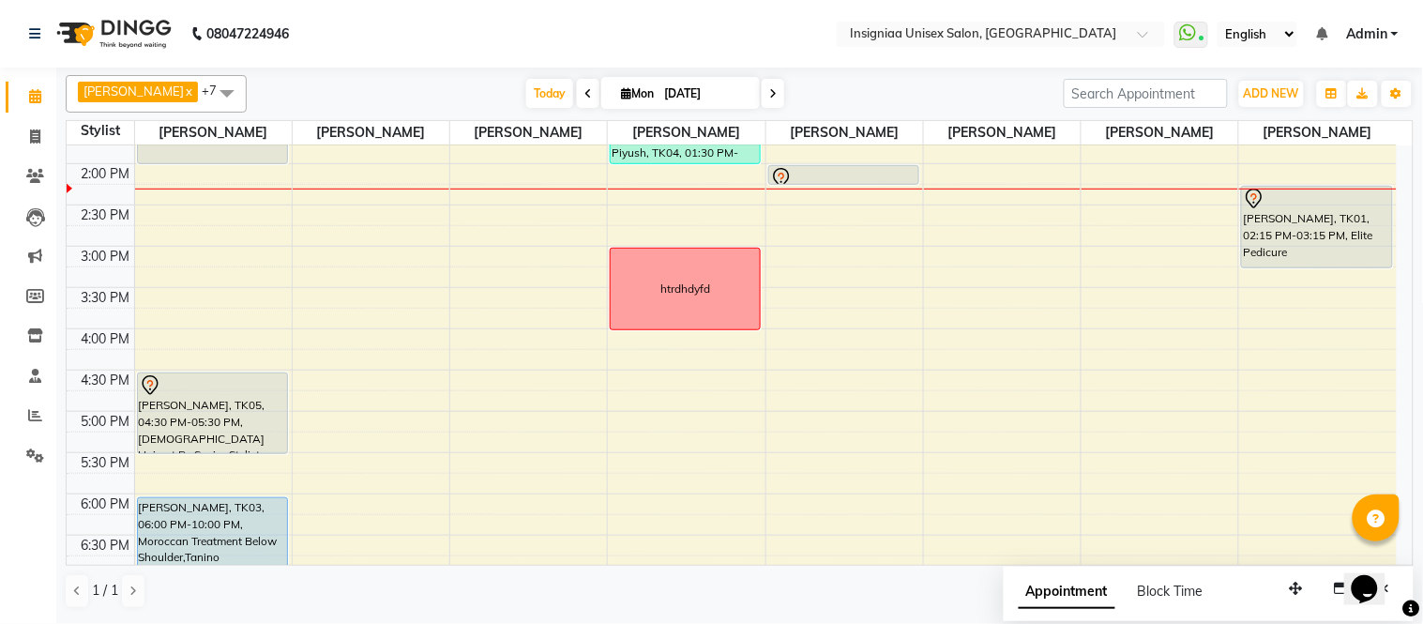
scroll to position [312, 0]
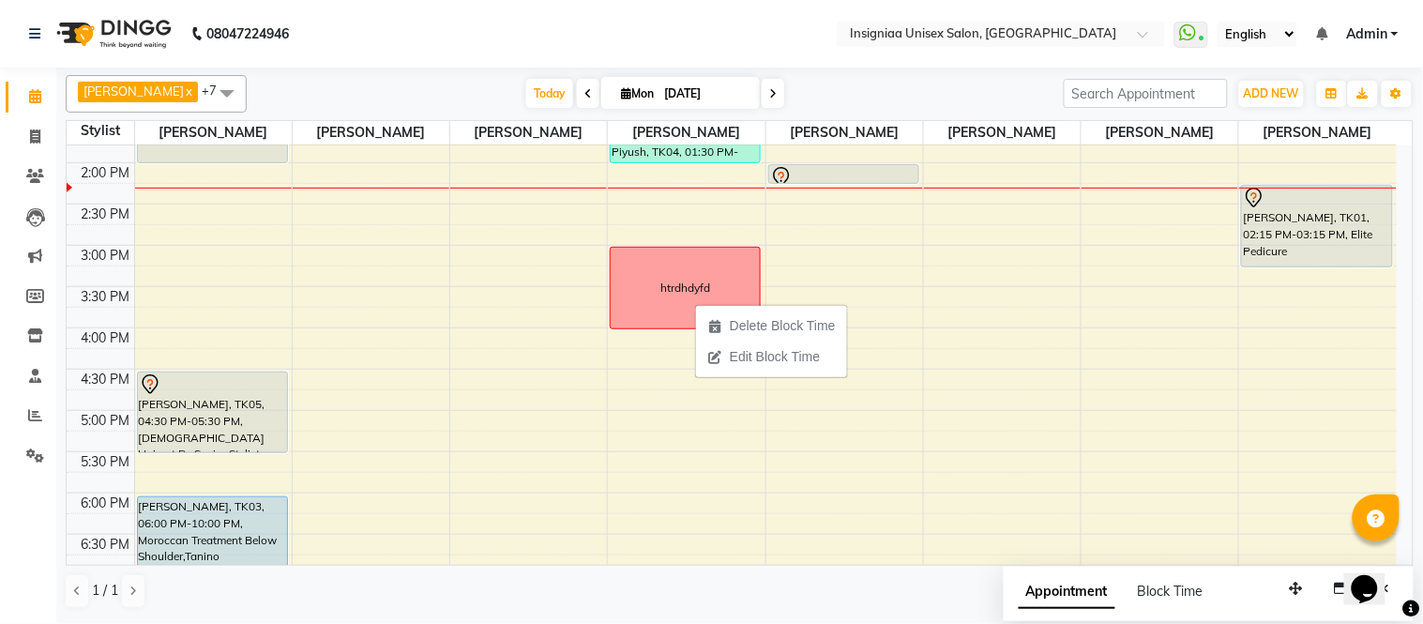
click at [426, 96] on div "Today Mon 01-09-2025" at bounding box center [655, 94] width 798 height 28
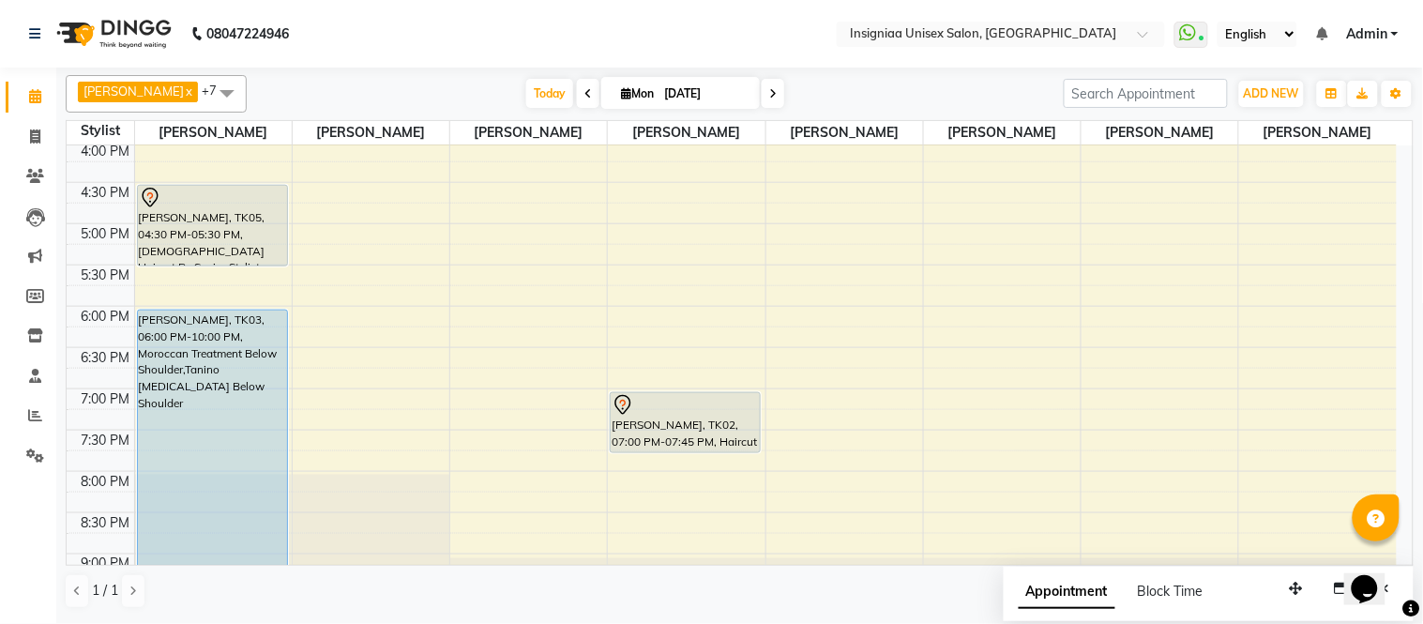
scroll to position [471, 0]
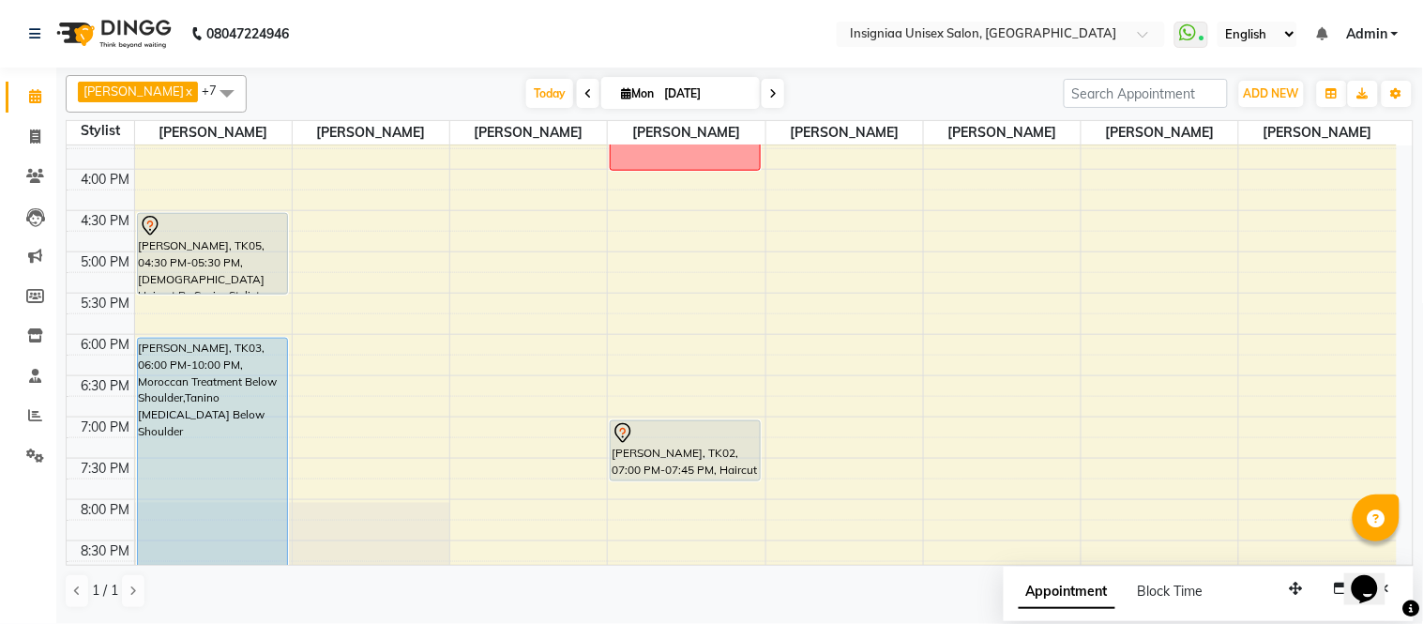
click at [757, 109] on div "Faizan Ansari x Rahul Srivastav x Rohini Waghmare x Rupali Dhotre x Sainath Shi…" at bounding box center [740, 94] width 1348 height 38
click at [769, 98] on icon at bounding box center [773, 93] width 8 height 11
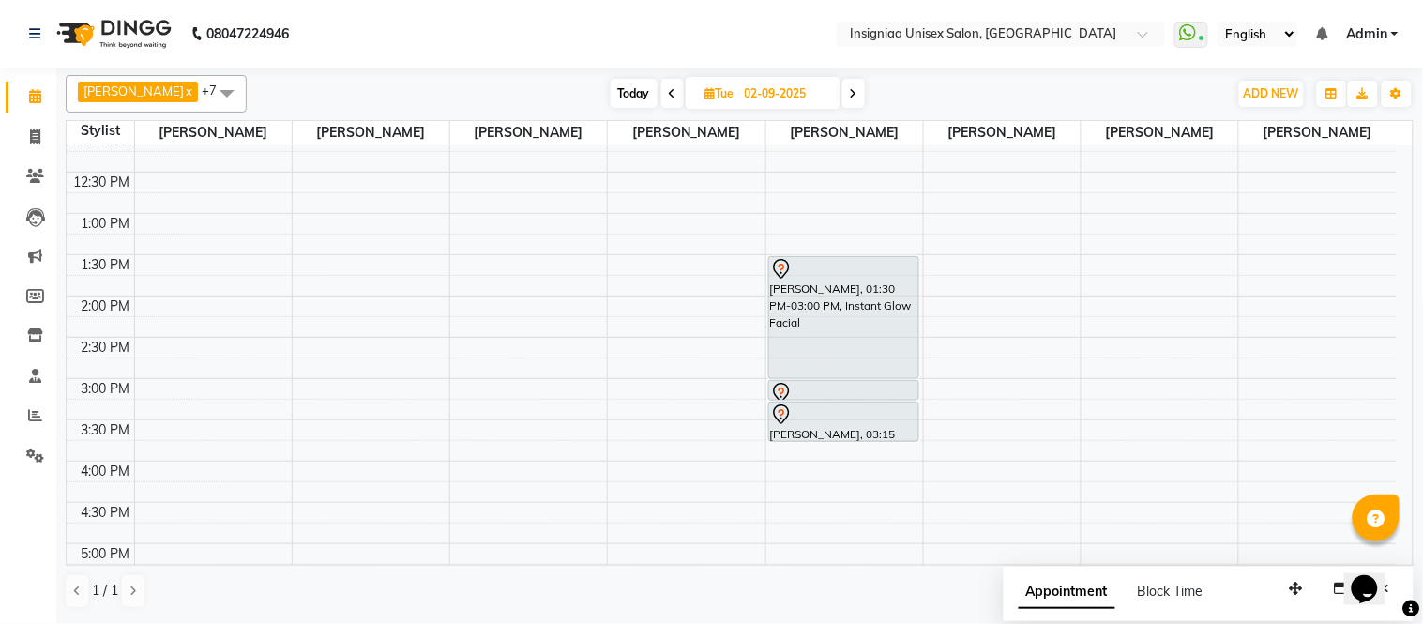
scroll to position [0, 0]
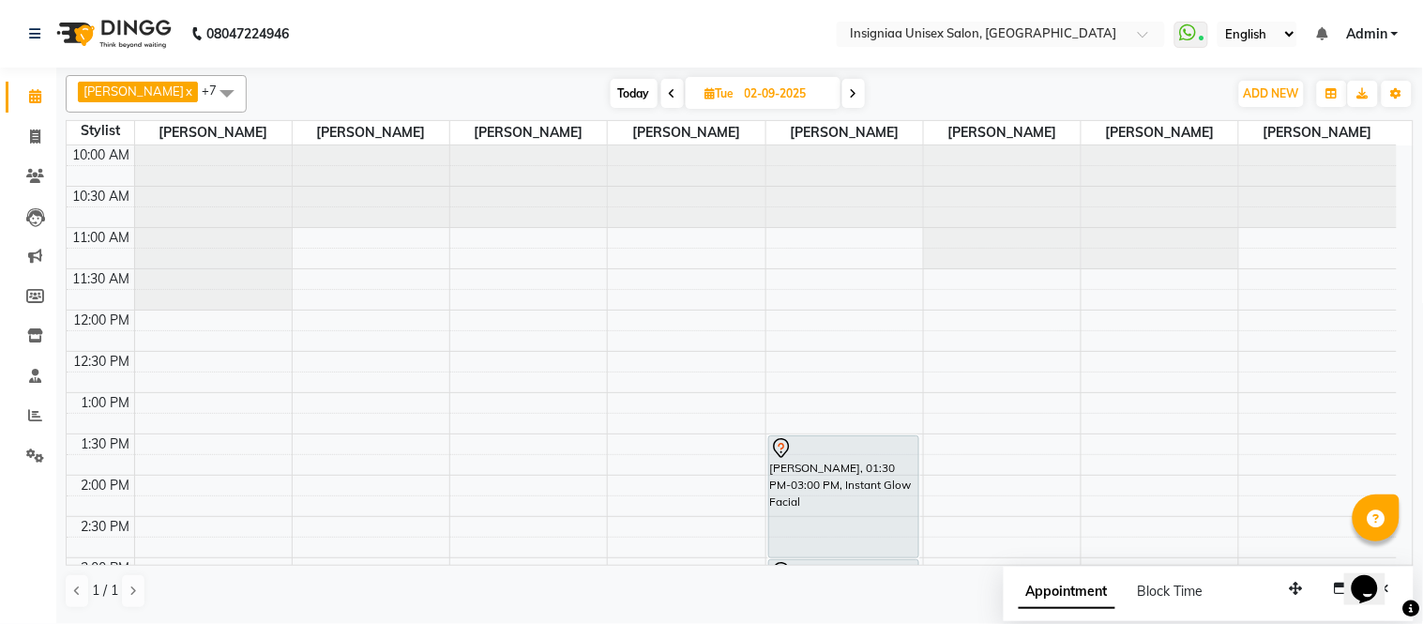
click at [632, 86] on span "Today" at bounding box center [634, 93] width 47 height 29
type input "[DATE]"
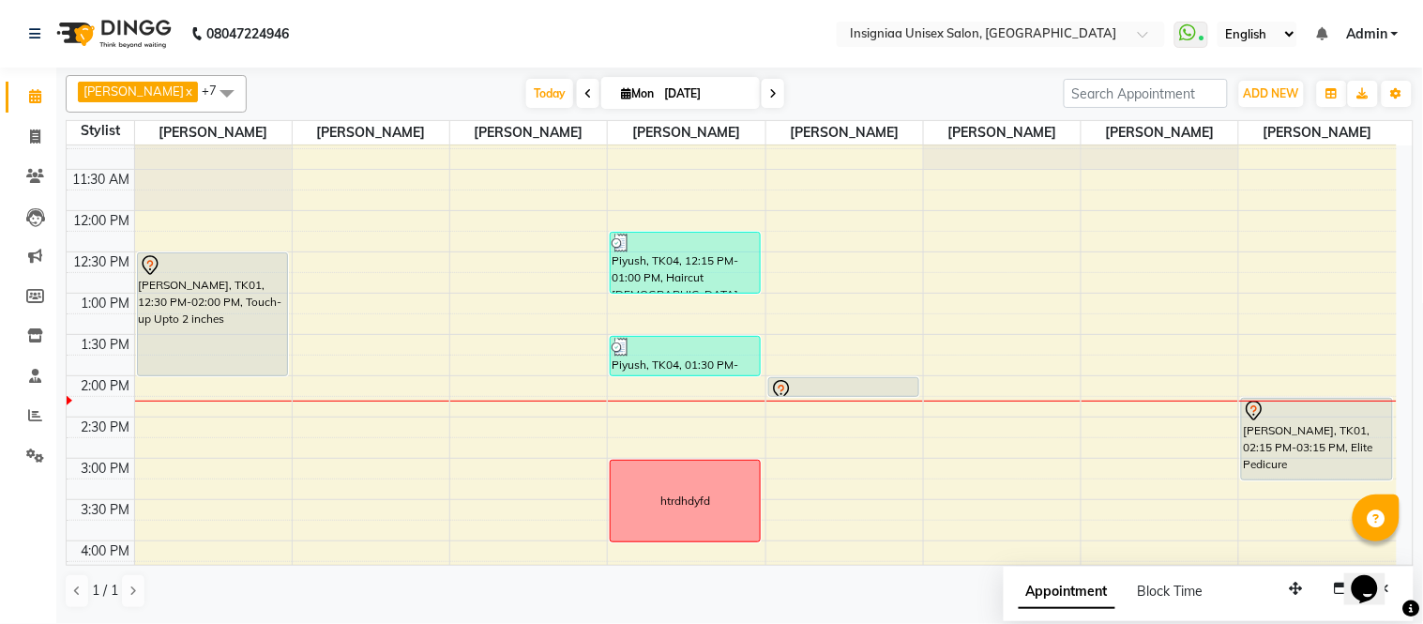
scroll to position [53, 0]
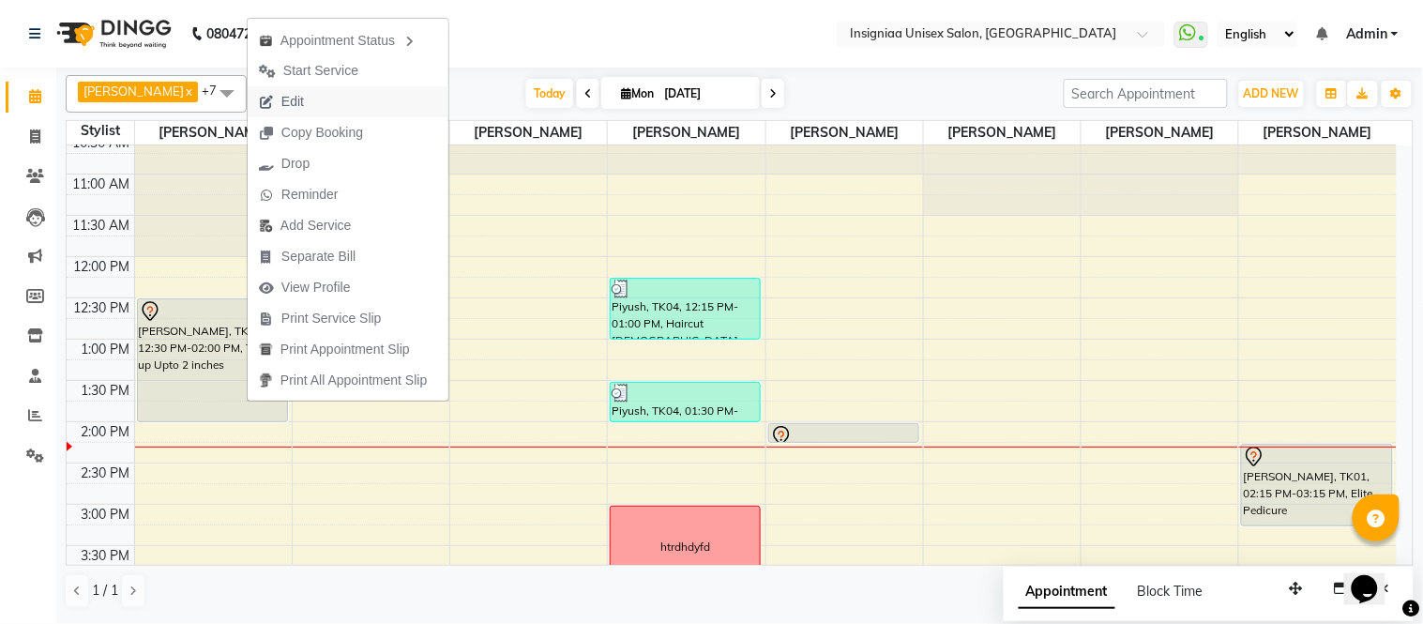
click at [307, 105] on span "Edit" at bounding box center [282, 101] width 68 height 31
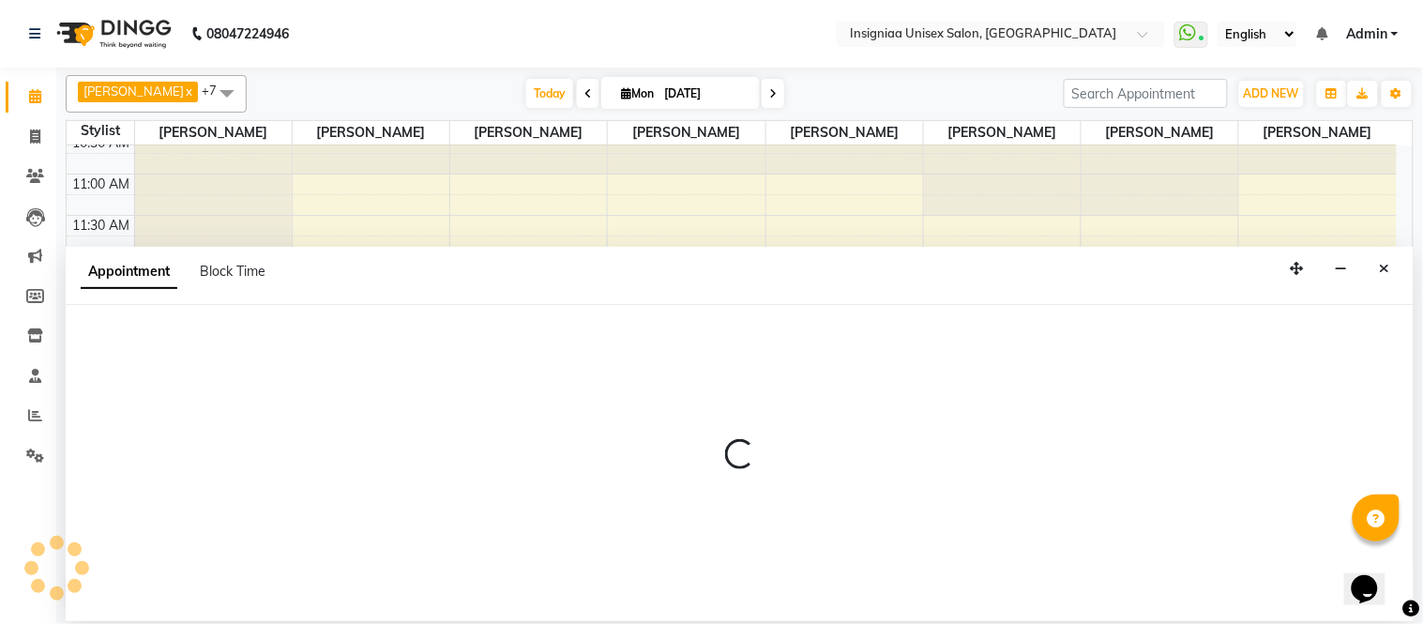
select select "tentative"
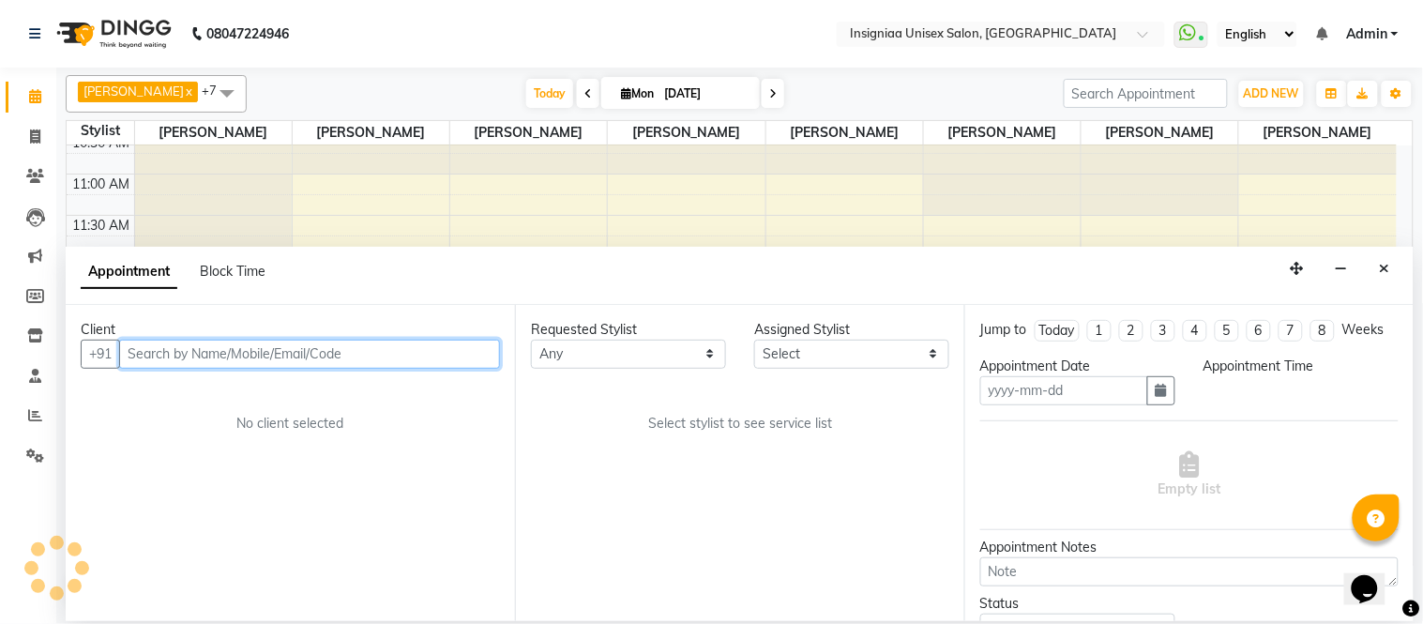
type input "[DATE]"
select select "80714"
select select "750"
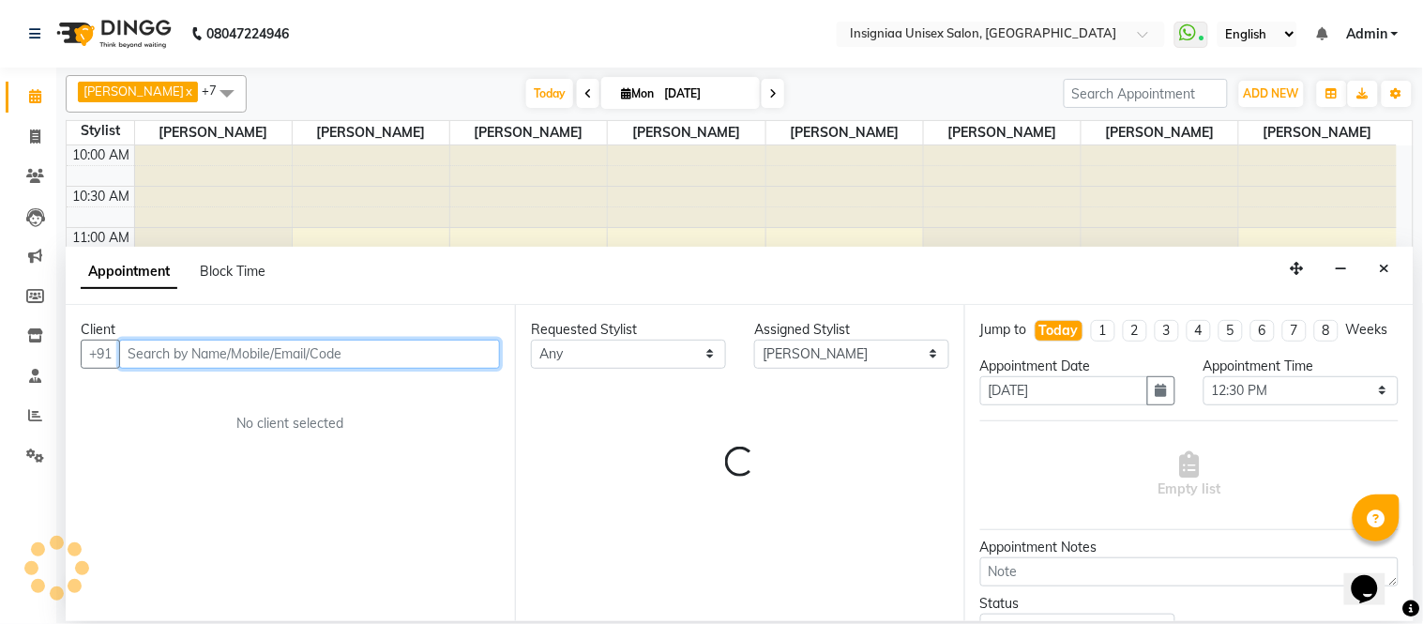
scroll to position [333, 0]
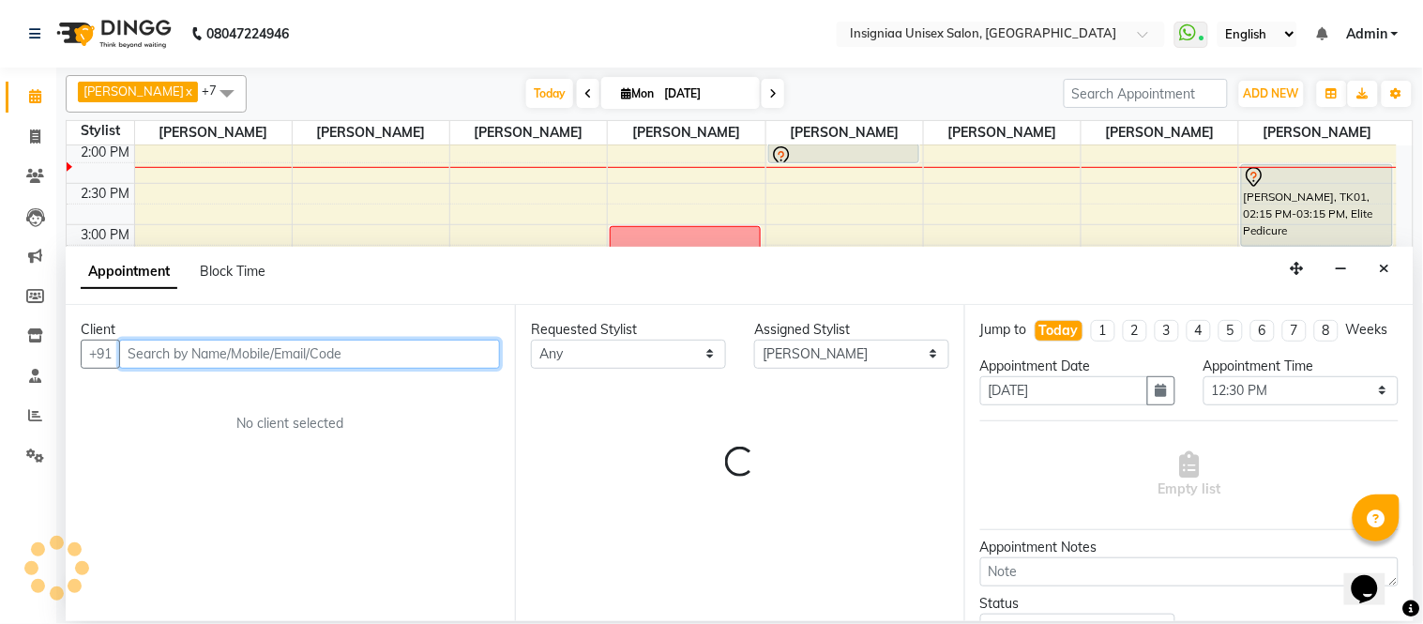
select select "3521"
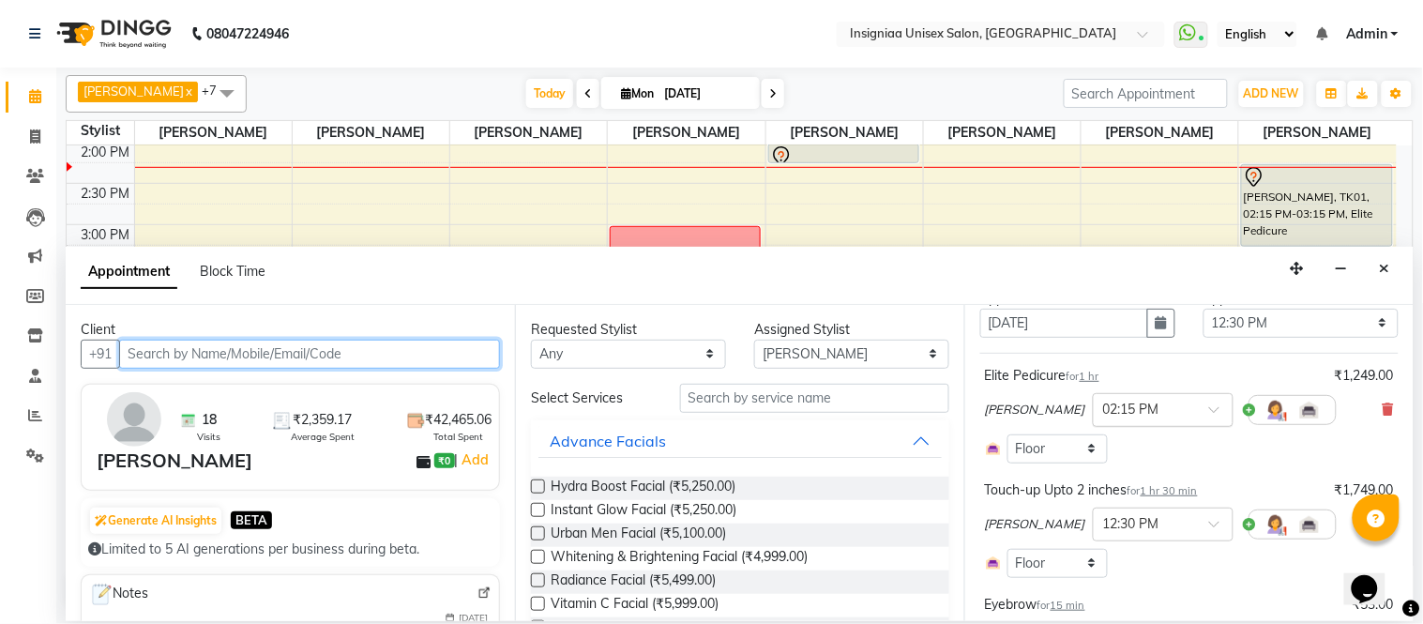
scroll to position [104, 0]
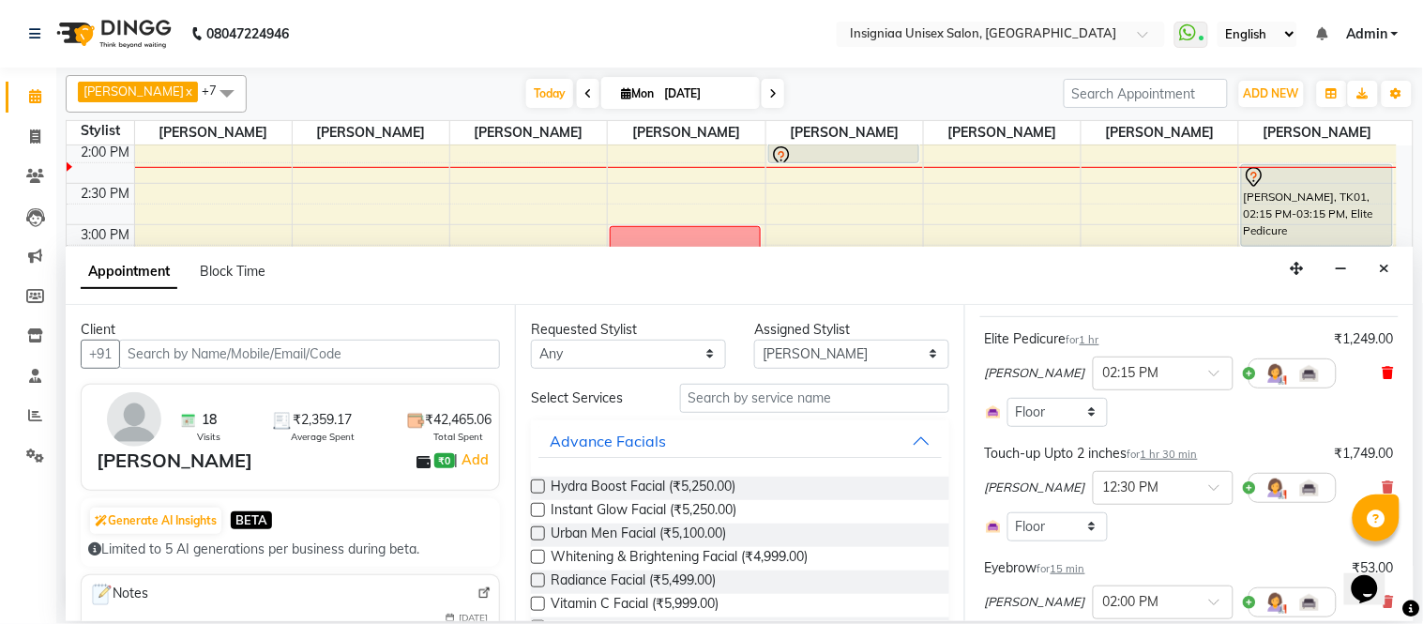
click at [1383, 379] on icon at bounding box center [1388, 372] width 11 height 13
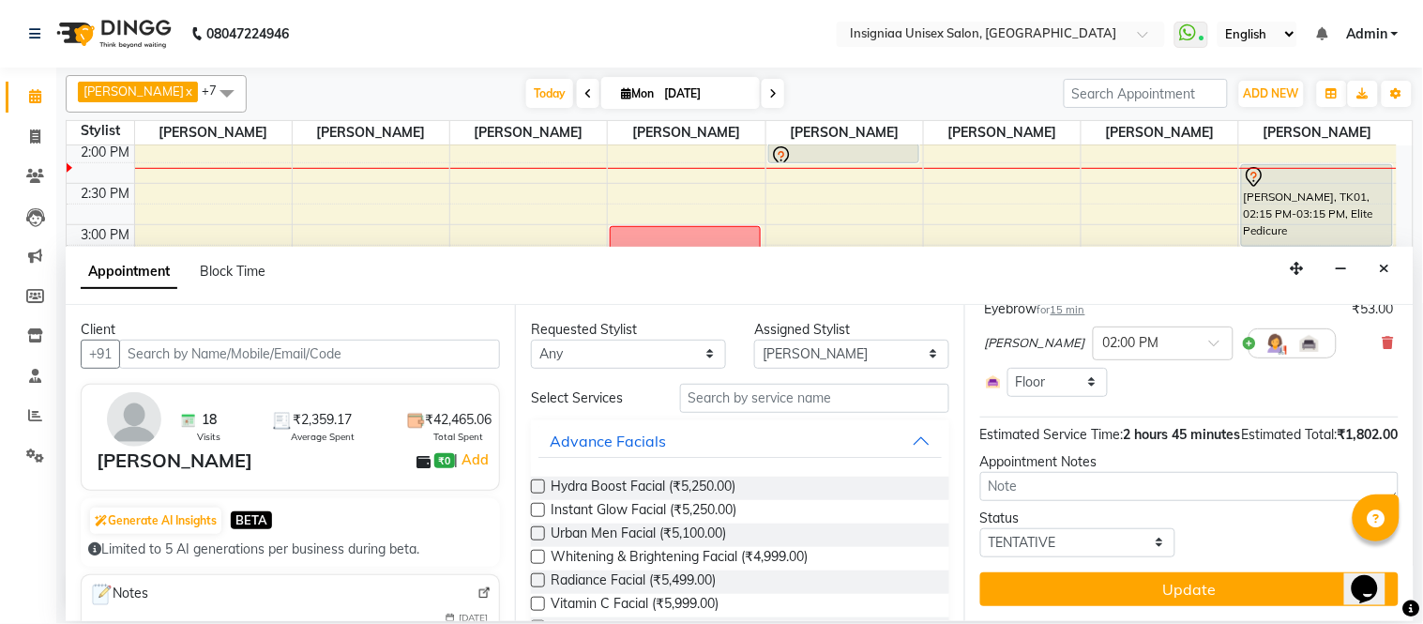
scroll to position [302, 0]
click at [835, 359] on select "Select Faizan Ansari Nilam Manke Rahul Srivastav Rohini Waghmare Rupali Dhotre …" at bounding box center [851, 354] width 195 height 29
click at [807, 402] on input "text" at bounding box center [814, 398] width 269 height 29
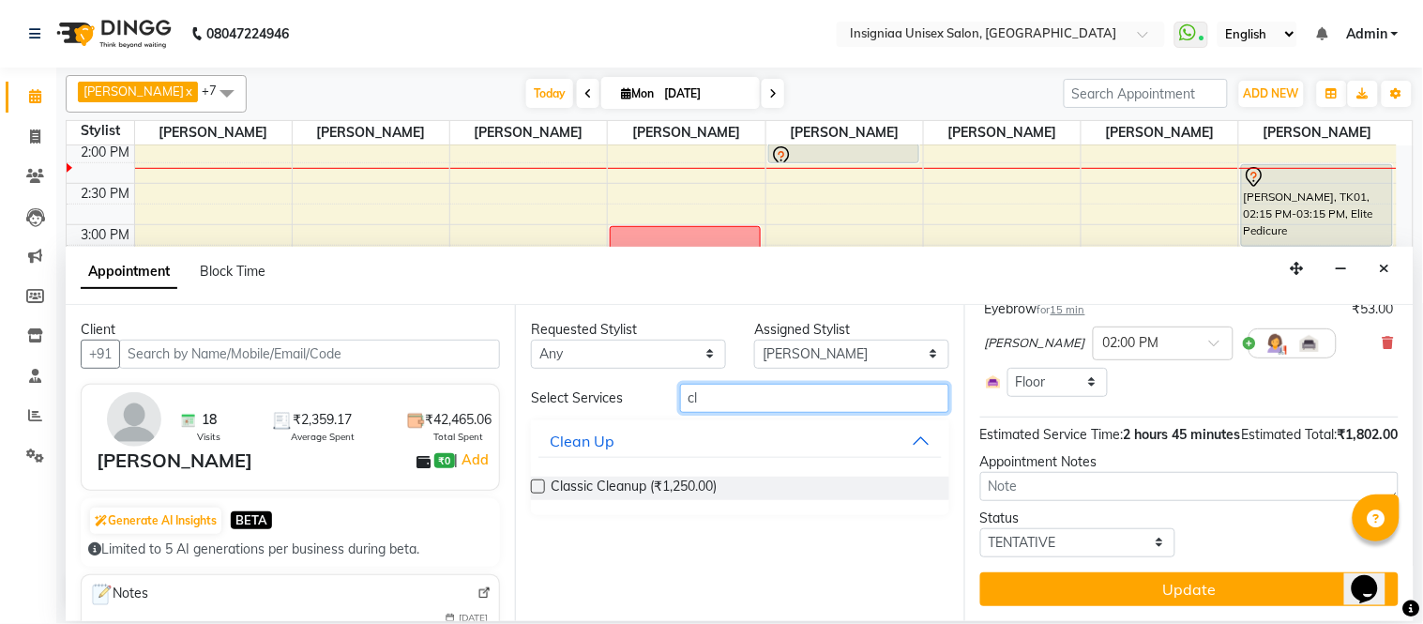
type input "c"
type input "regular ped"
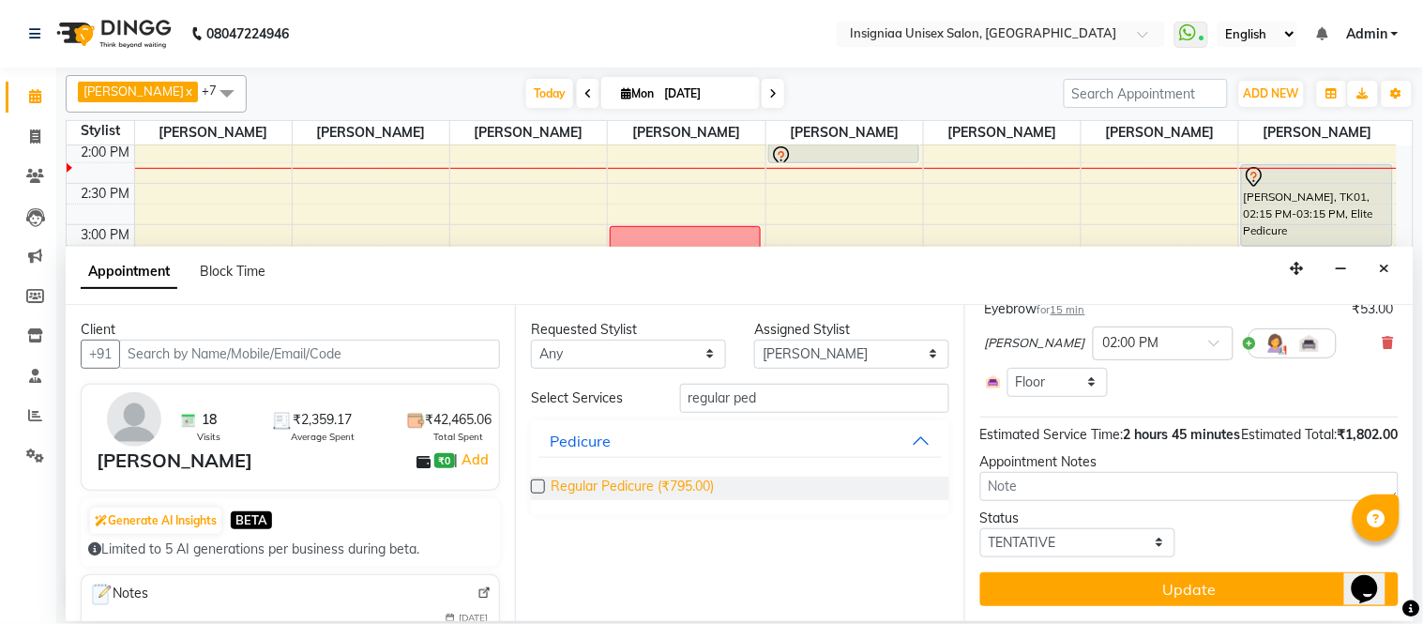
click at [660, 484] on span "Regular Pedicure (₹795.00)" at bounding box center [632, 488] width 163 height 23
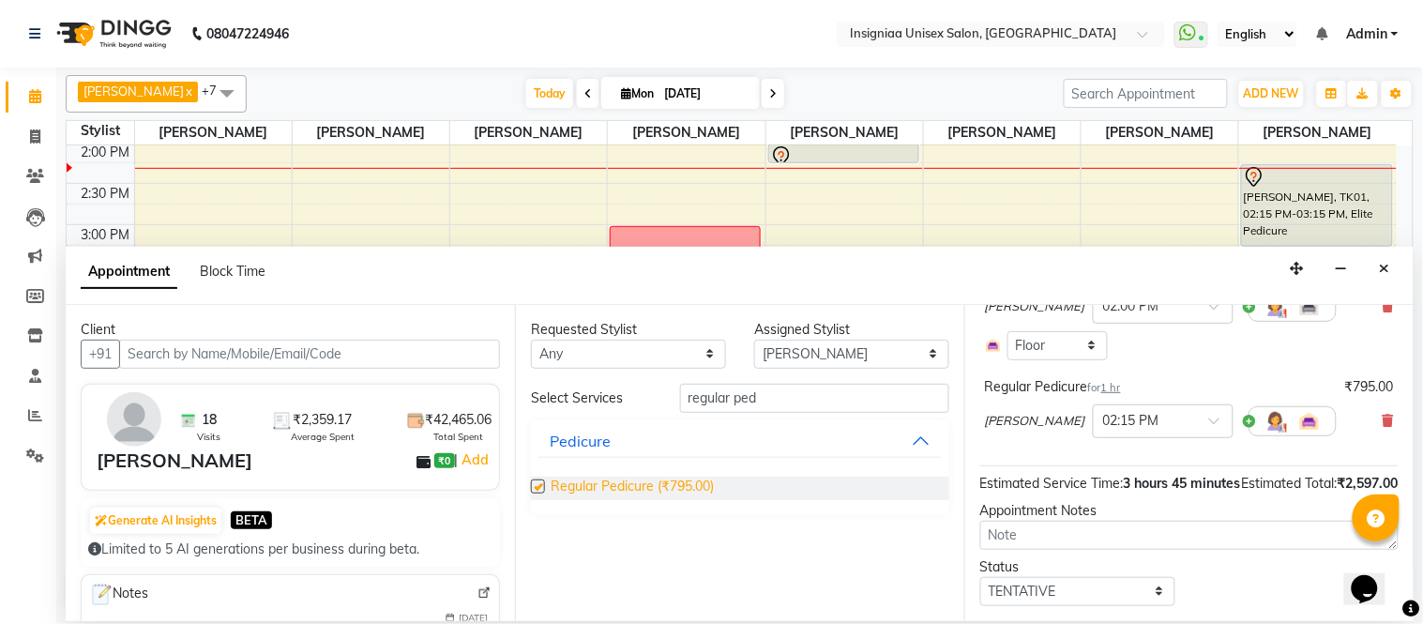
checkbox input "false"
click at [786, 362] on select "Select Faizan Ansari Nilam Manke Rahul Srivastav Rohini Waghmare Rupali Dhotre …" at bounding box center [851, 354] width 195 height 29
select select "58136"
click at [754, 340] on select "Select Faizan Ansari Nilam Manke Rahul Srivastav Rohini Waghmare Rupali Dhotre …" at bounding box center [851, 354] width 195 height 29
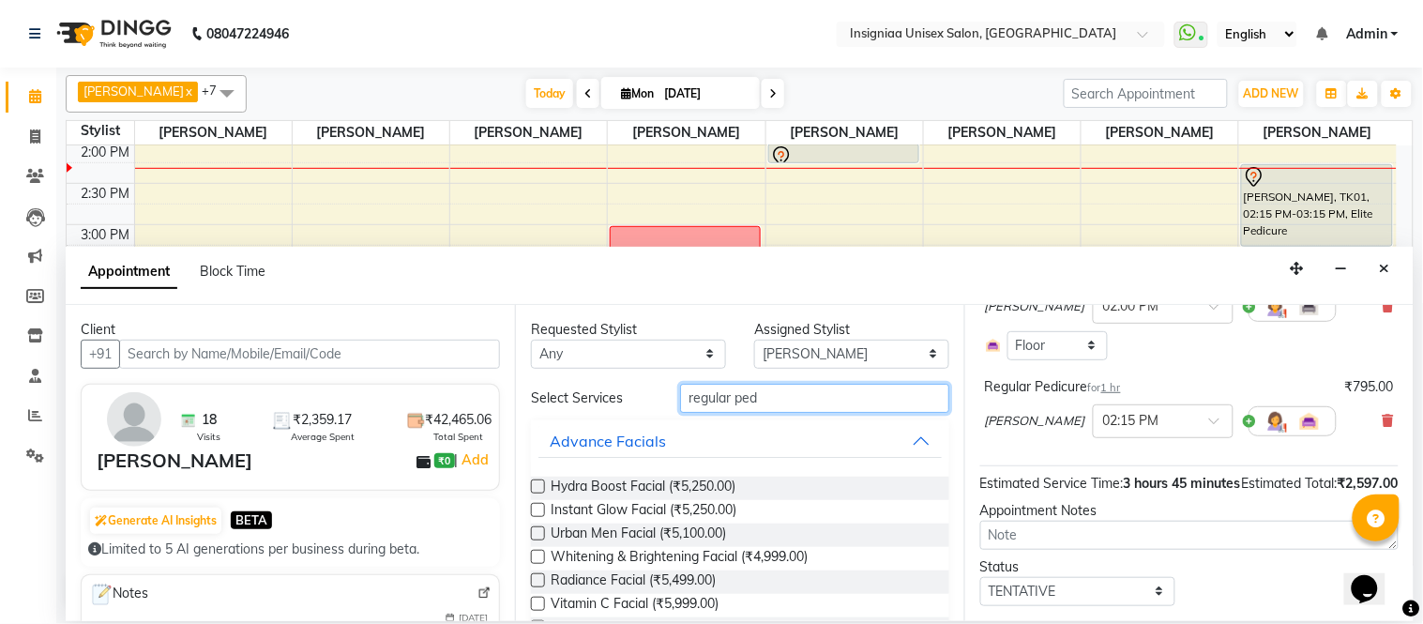
drag, startPoint x: 783, startPoint y: 397, endPoint x: 523, endPoint y: 392, distance: 259.9
click at [517, 402] on div "Select Services regular ped" at bounding box center [740, 398] width 447 height 29
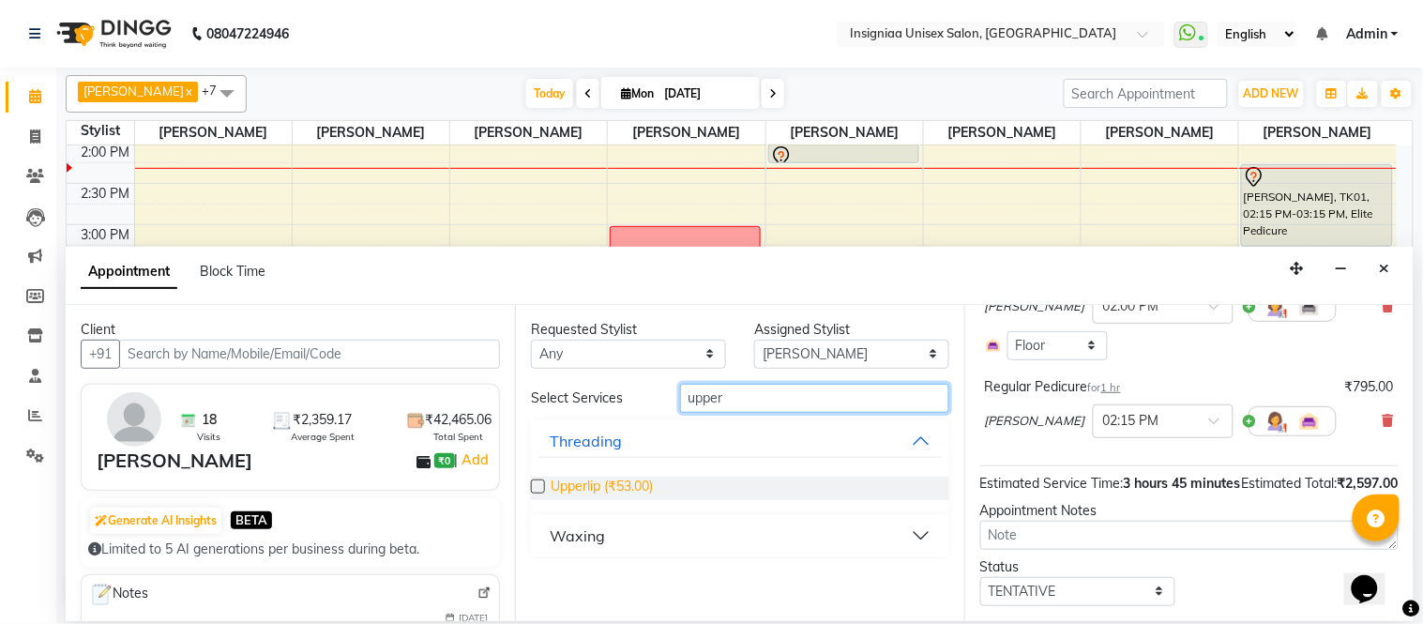
type input "upper"
click at [614, 486] on span "Upperlip (₹53.00)" at bounding box center [602, 488] width 102 height 23
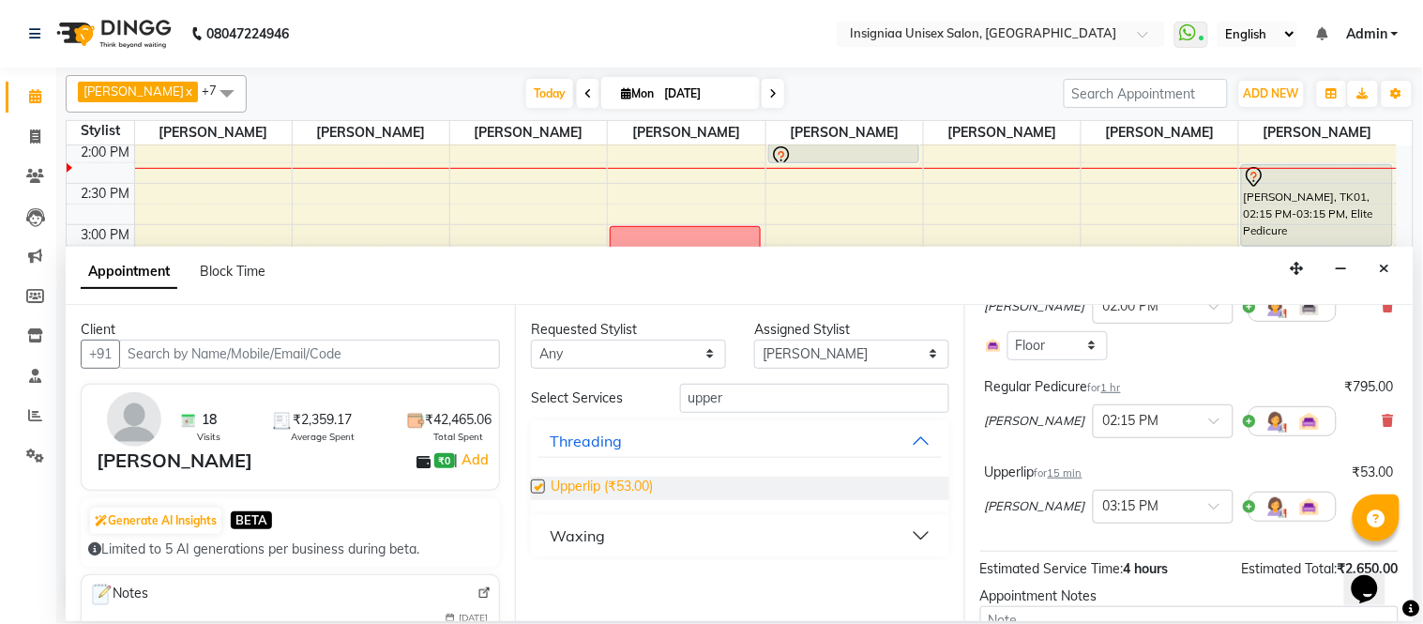
checkbox input "false"
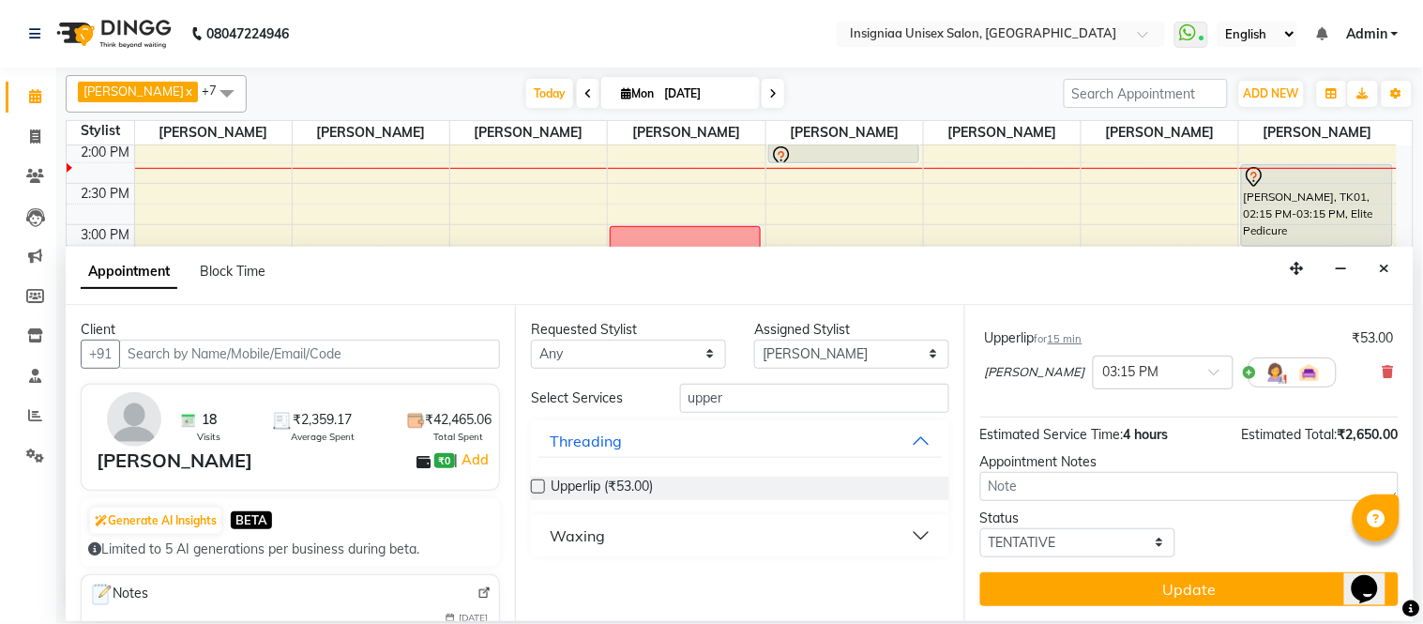
drag, startPoint x: 1402, startPoint y: 456, endPoint x: 6, endPoint y: 25, distance: 1461.7
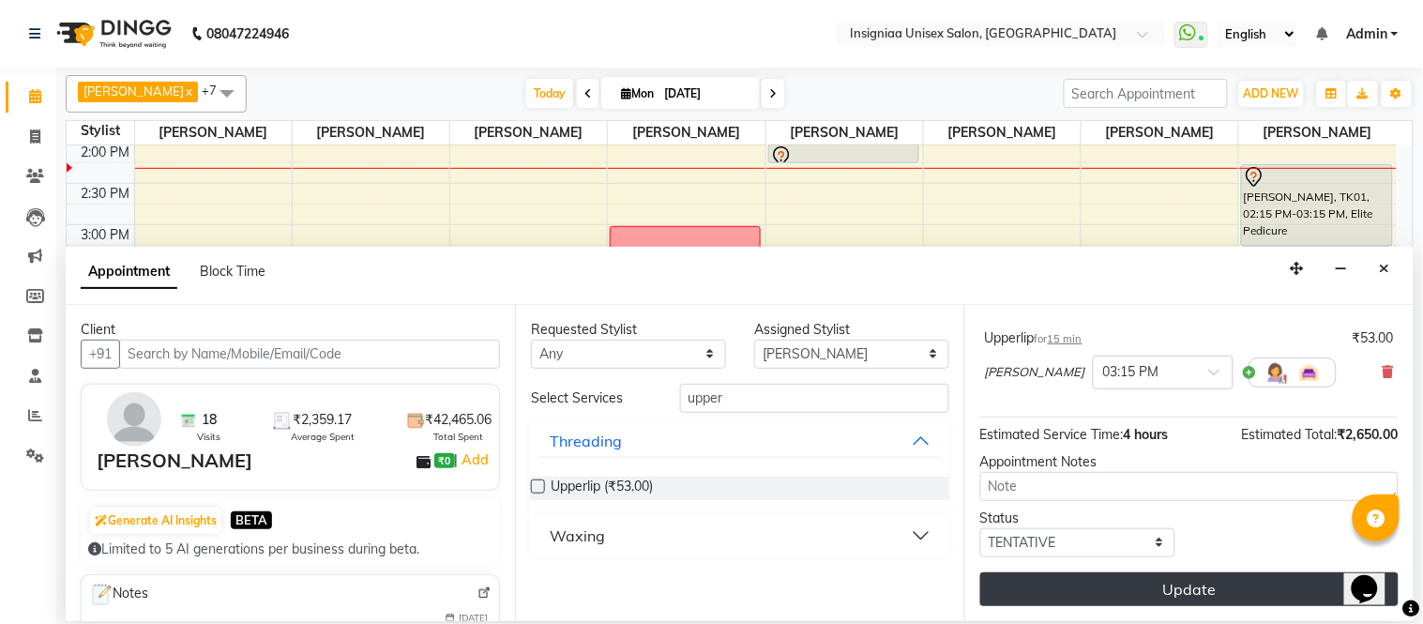
click at [1286, 582] on button "Update" at bounding box center [1189, 589] width 418 height 34
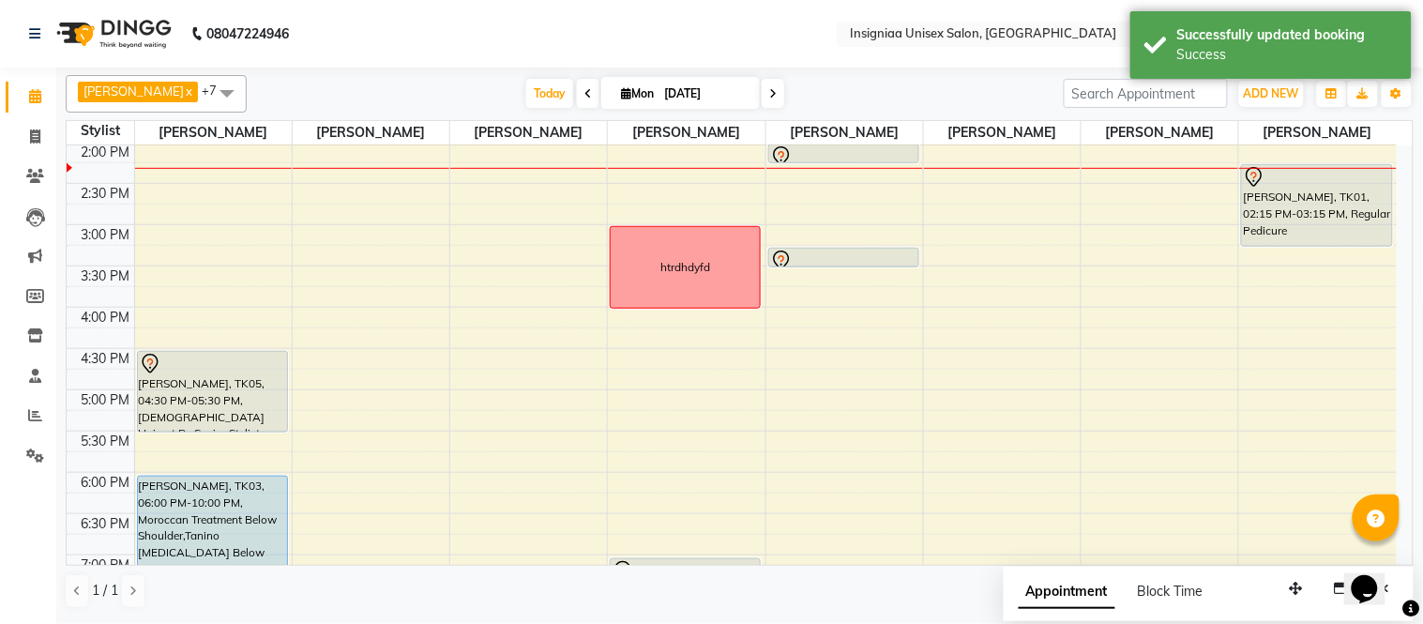
scroll to position [229, 0]
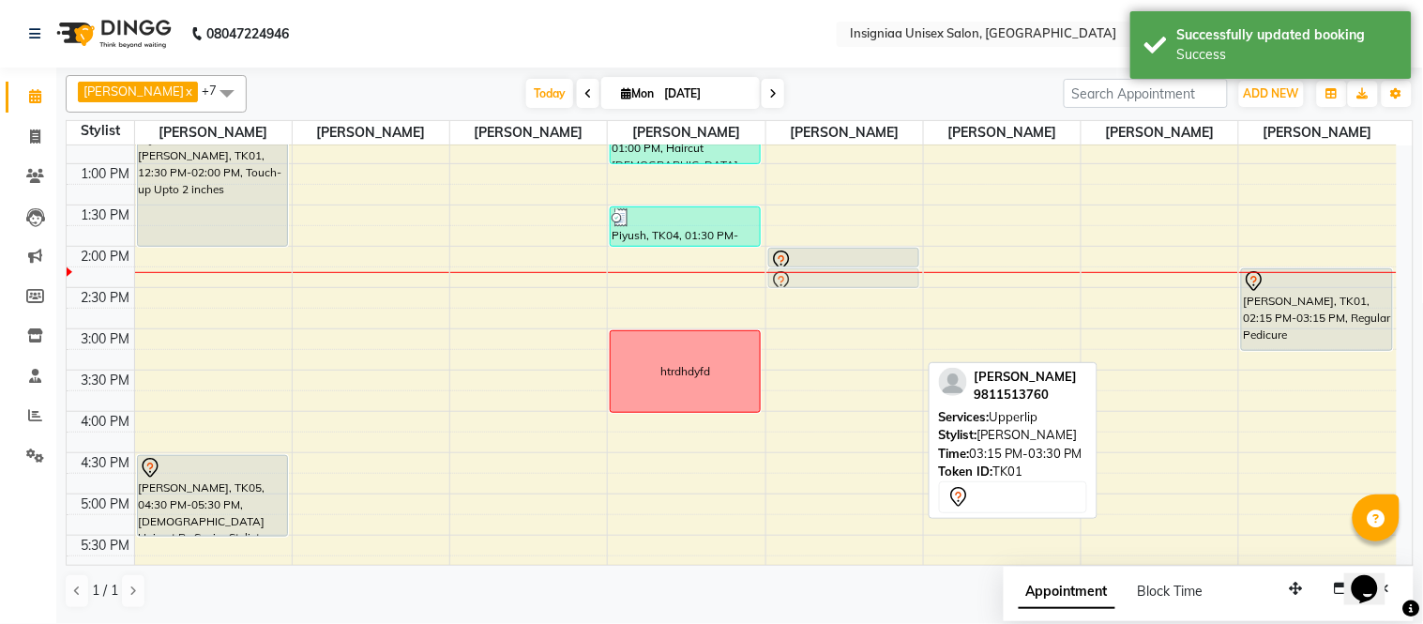
drag, startPoint x: 868, startPoint y: 358, endPoint x: 839, endPoint y: 279, distance: 84.9
click at [839, 279] on div "Mira Sood, TK01, 02:00 PM-02:15 PM, Eyebrow Mira Sood, TK01, 03:15 PM-03:30 PM,…" at bounding box center [844, 412] width 157 height 990
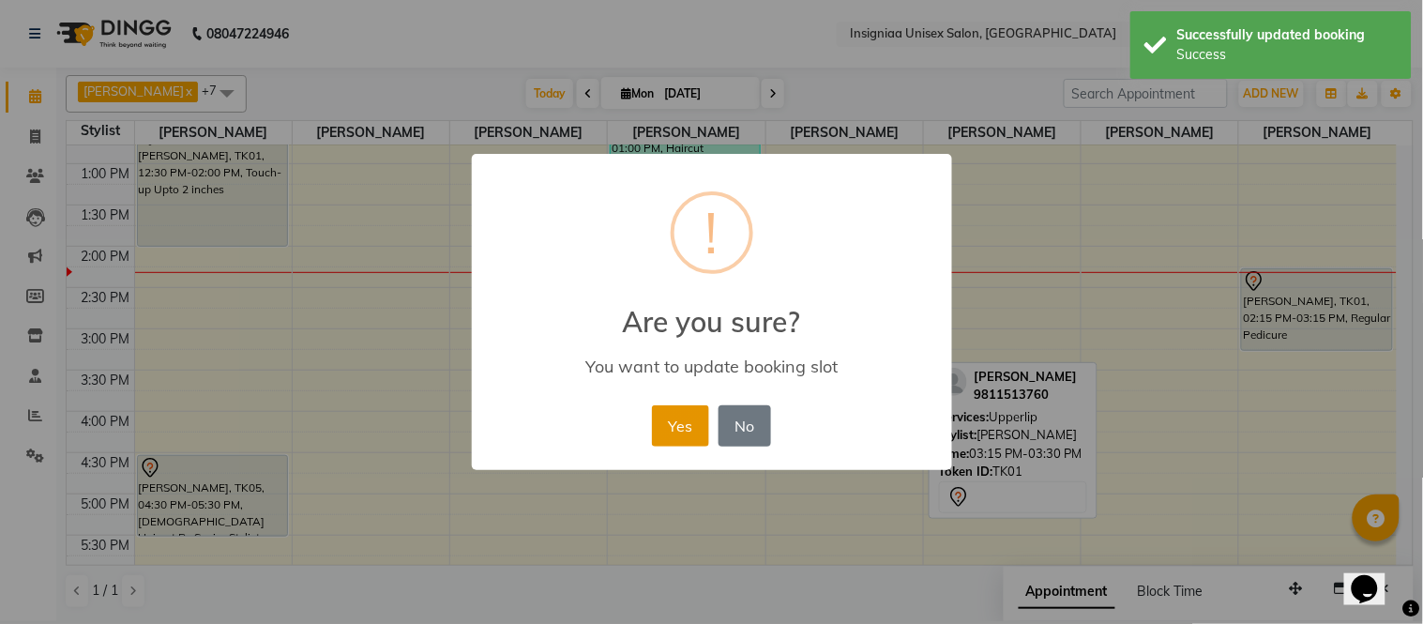
click at [672, 417] on button "Yes" at bounding box center [680, 425] width 57 height 41
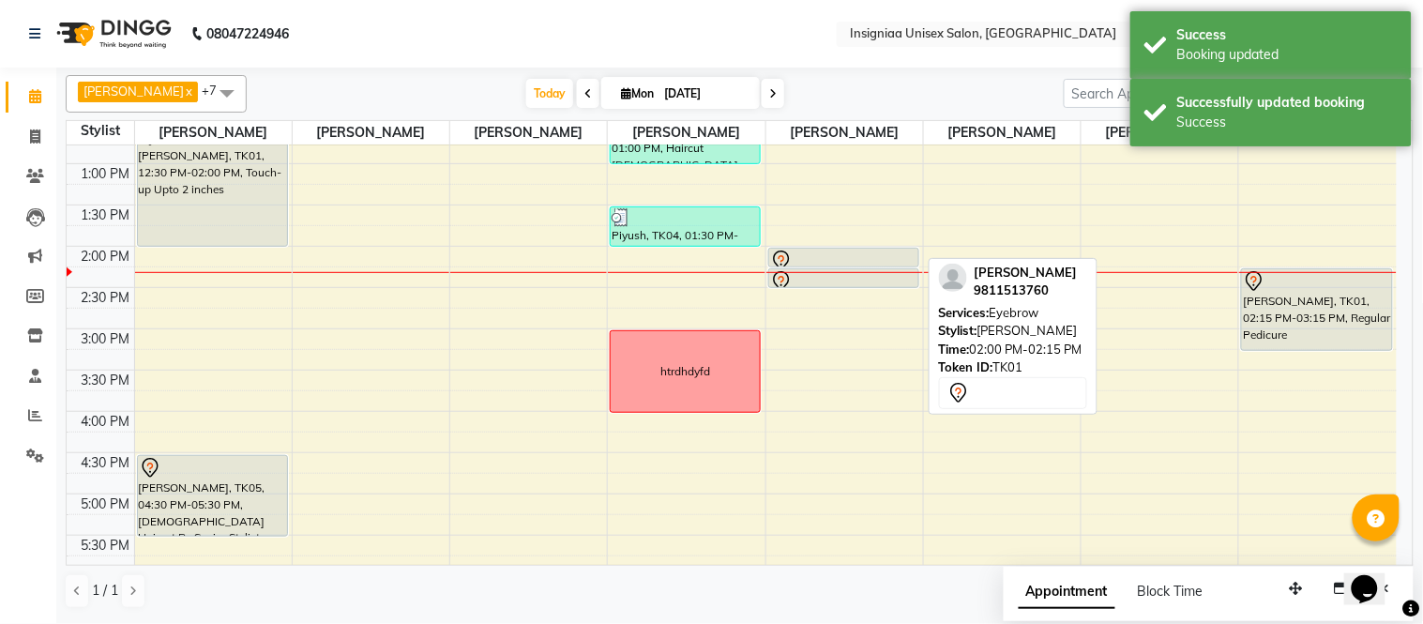
click at [817, 253] on div at bounding box center [843, 261] width 147 height 23
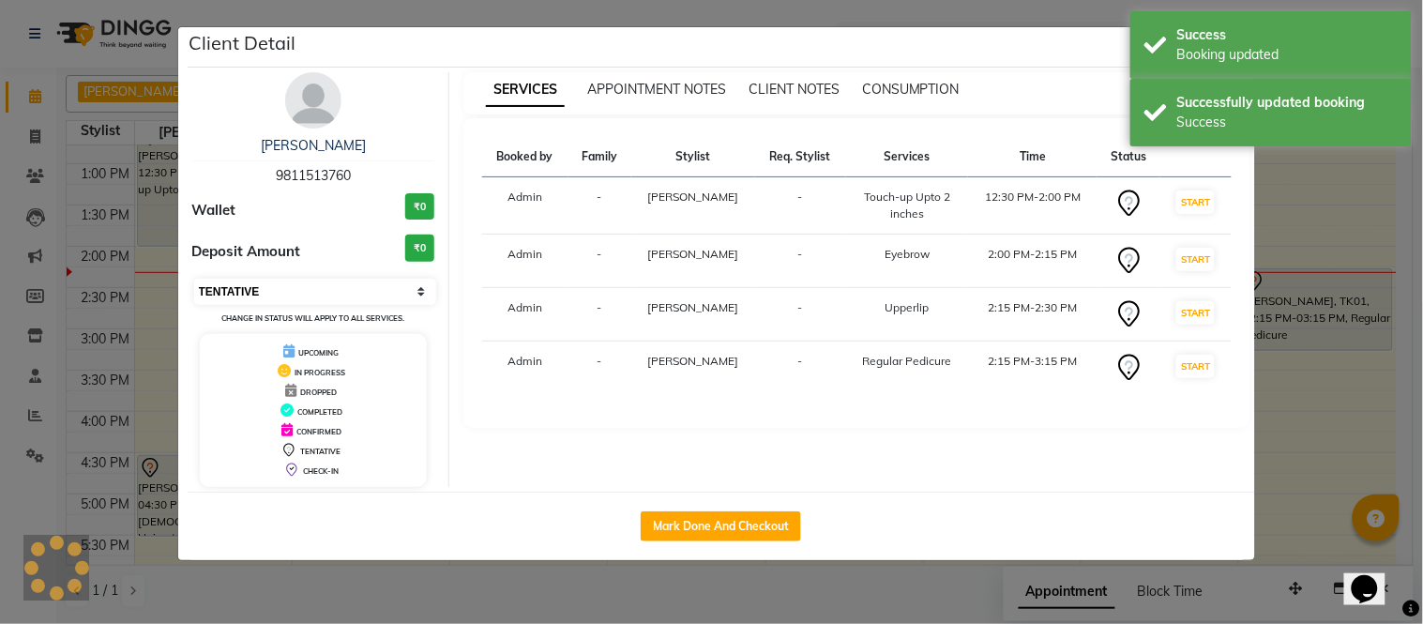
click at [283, 286] on select "Select IN SERVICE CONFIRMED TENTATIVE CHECK IN MARK DONE DROPPED UPCOMING" at bounding box center [315, 292] width 243 height 26
select select "6"
click at [194, 279] on select "Select IN SERVICE CONFIRMED TENTATIVE CHECK IN MARK DONE DROPPED UPCOMING" at bounding box center [315, 292] width 243 height 26
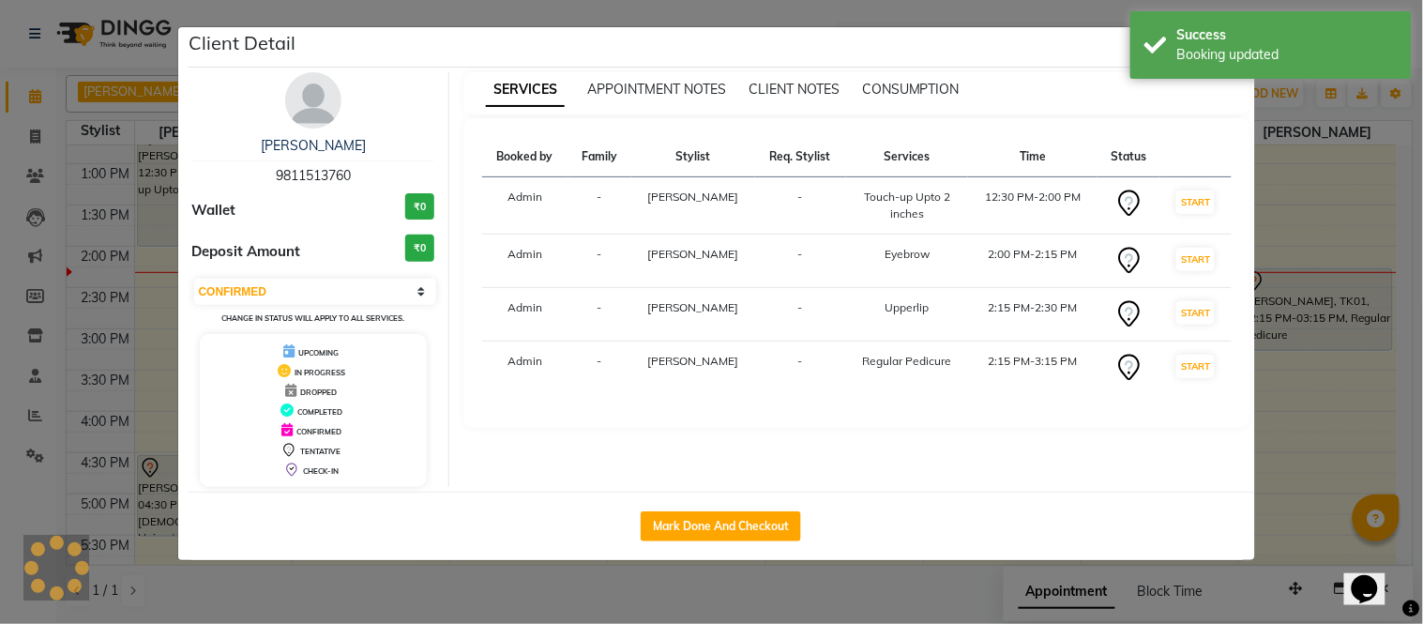
click at [8, 51] on ngb-modal-window "Client Detail Mira Sood 9811513760 Wallet ₹0 Deposit Amount ₹0 Select IN SERVIC…" at bounding box center [711, 312] width 1423 height 624
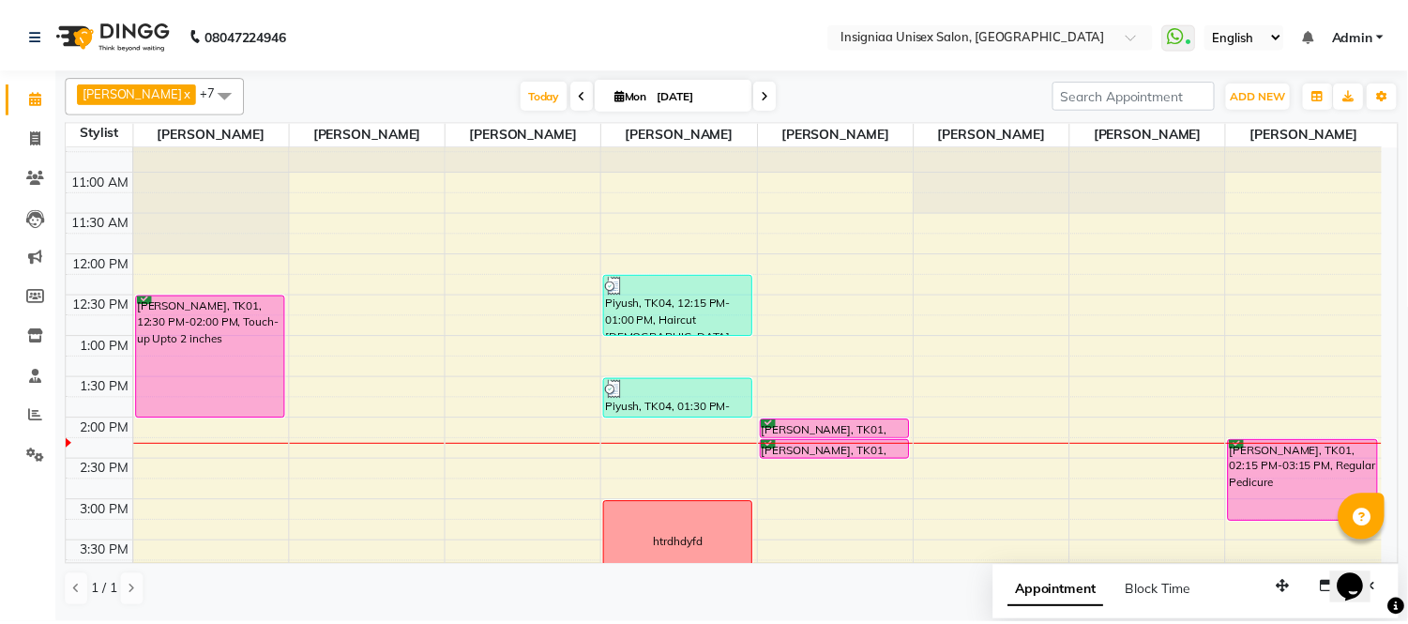
scroll to position [104, 0]
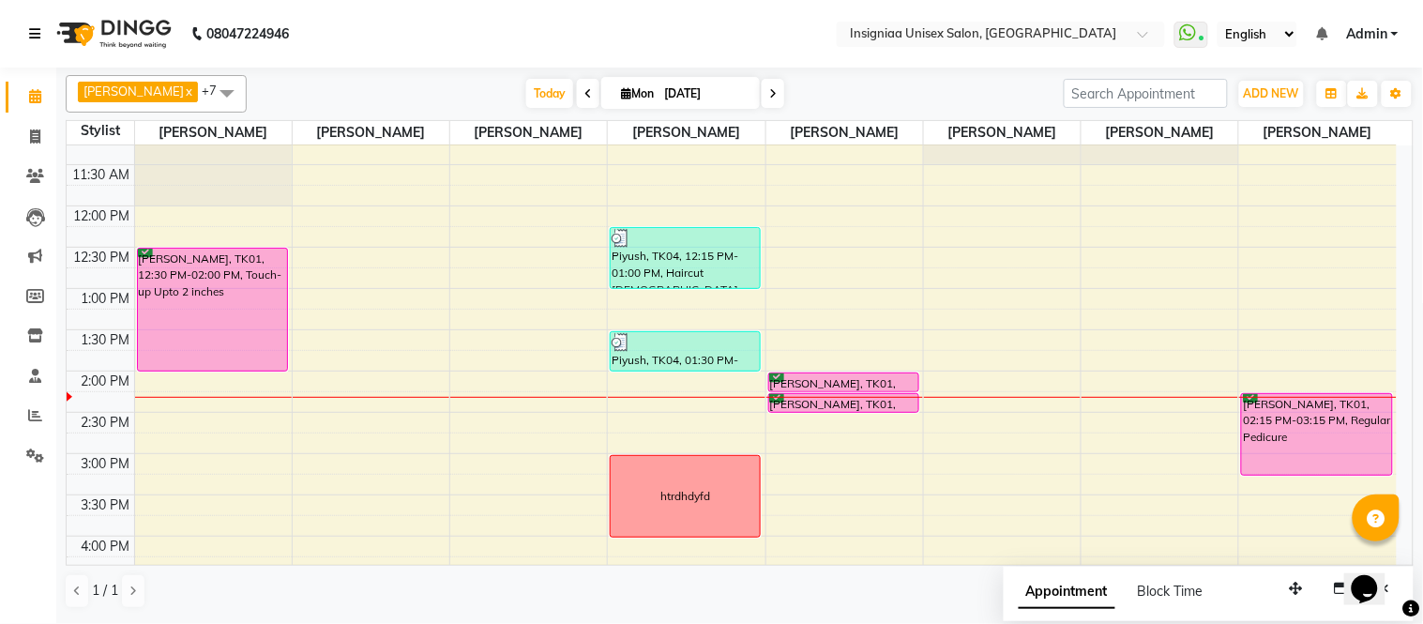
click at [29, 28] on icon at bounding box center [34, 33] width 11 height 13
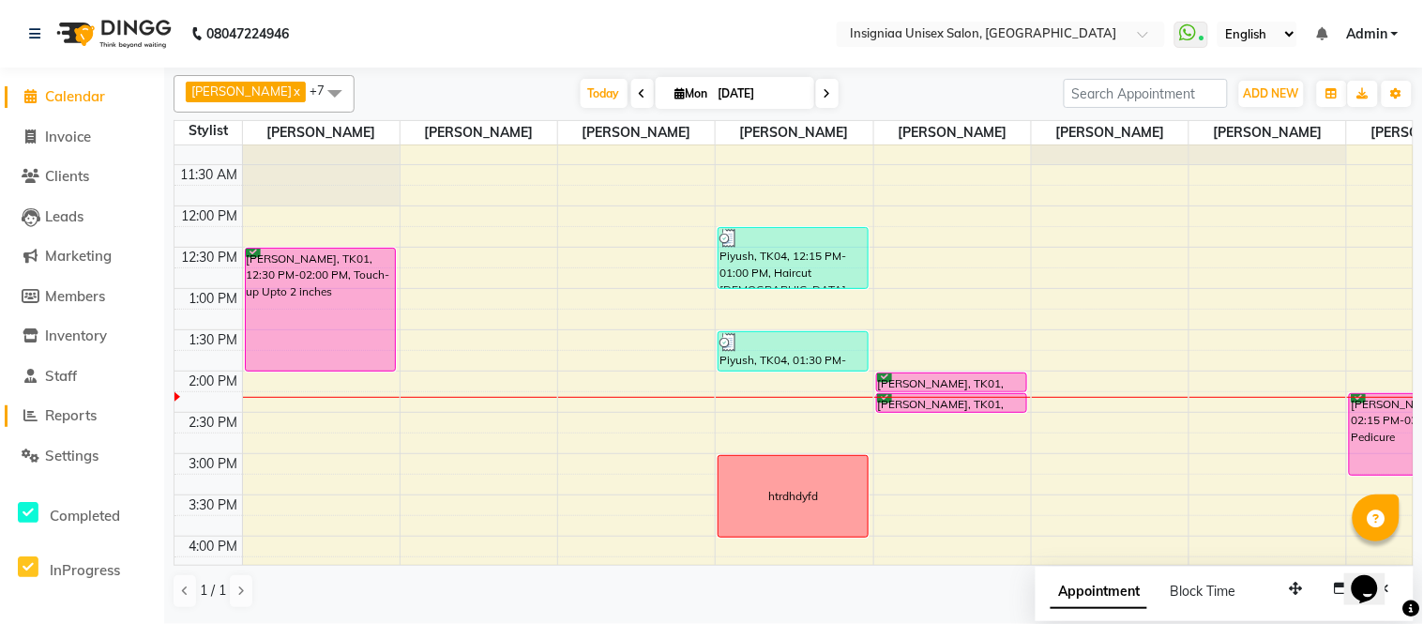
click at [81, 408] on span "Reports" at bounding box center [71, 415] width 52 height 18
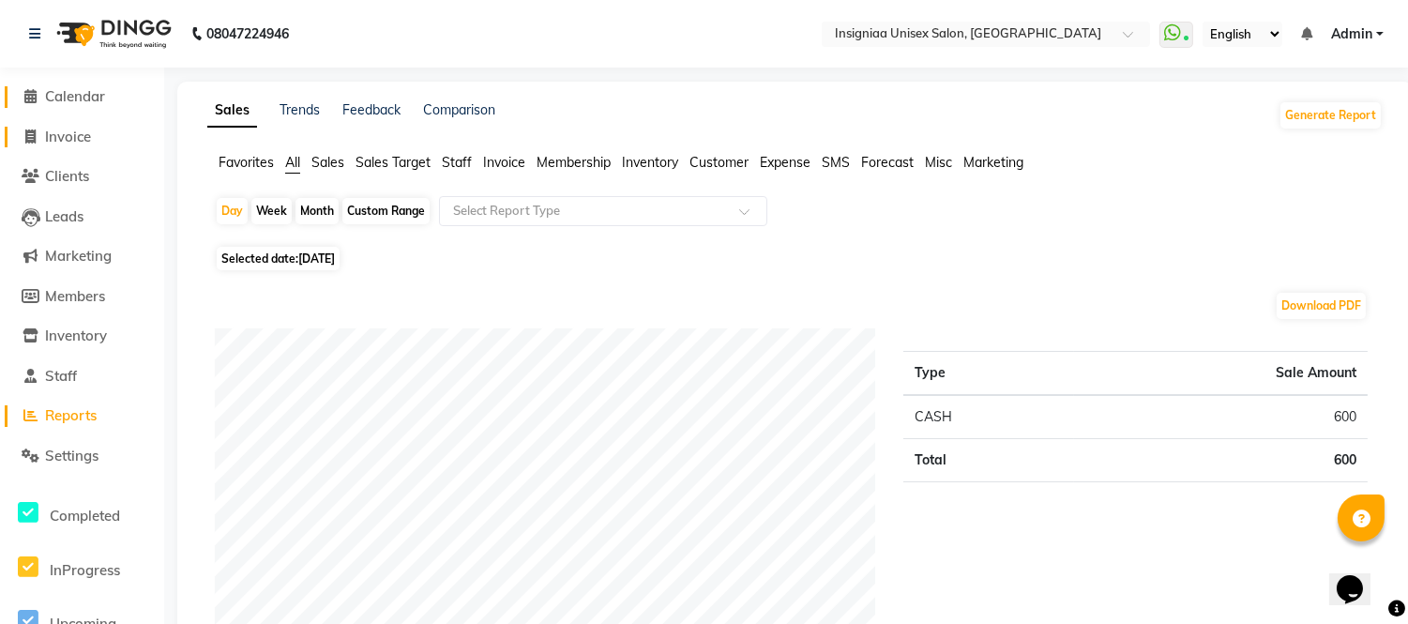
drag, startPoint x: 85, startPoint y: 99, endPoint x: 124, endPoint y: 136, distance: 53.1
click at [84, 99] on span "Calendar" at bounding box center [75, 96] width 60 height 18
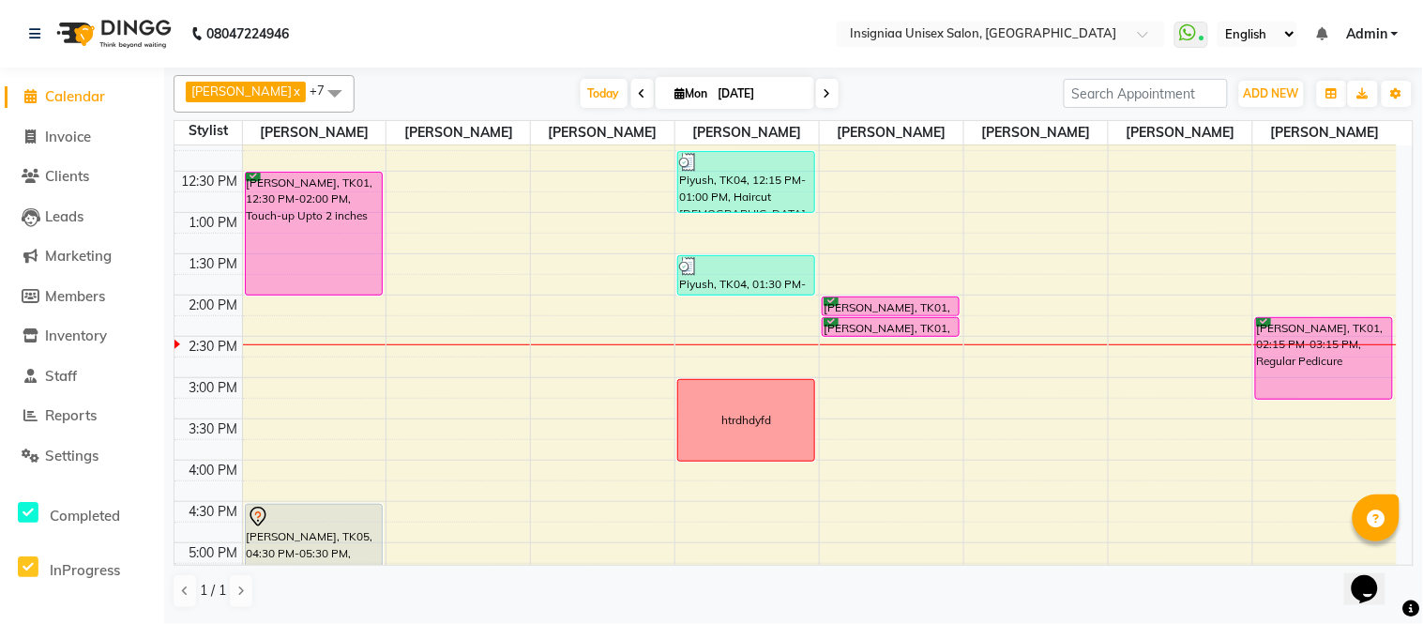
scroll to position [158, 0]
